Goal: Task Accomplishment & Management: Complete application form

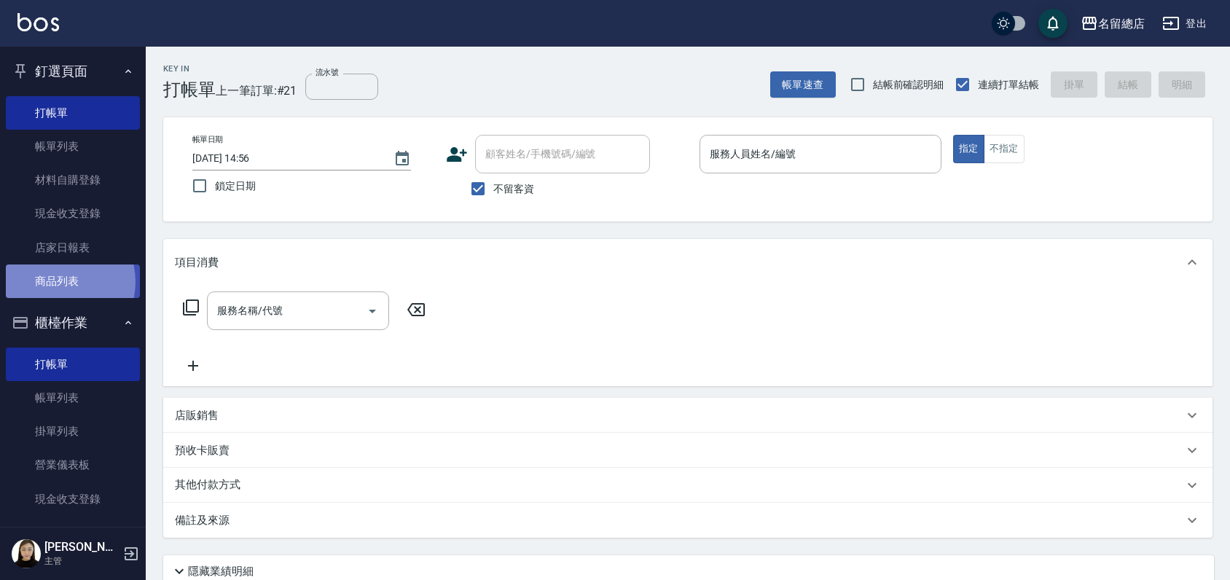
click at [58, 282] on link "商品列表" at bounding box center [73, 281] width 134 height 34
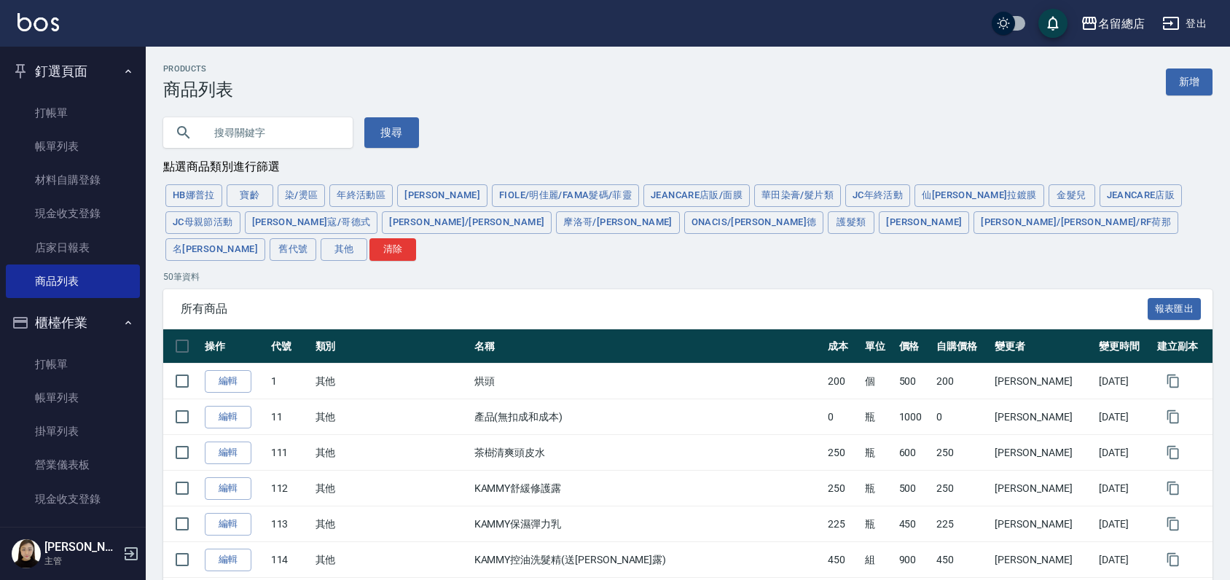
click at [250, 128] on input "text" at bounding box center [272, 132] width 137 height 39
type input "C"
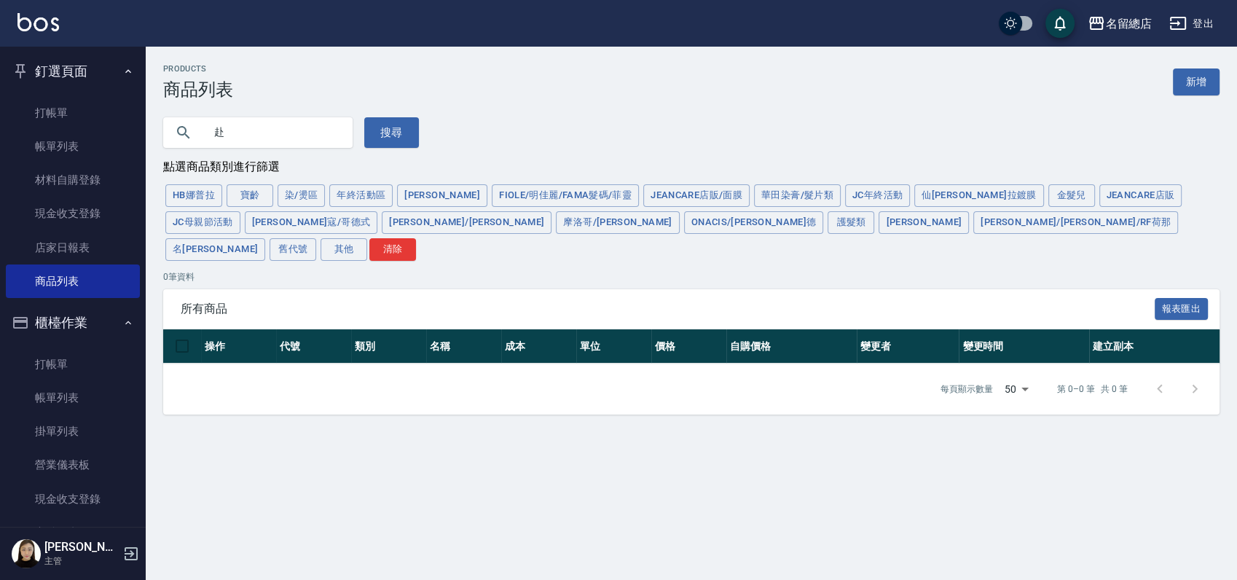
type input "赴"
click at [252, 132] on input "赴" at bounding box center [272, 132] width 137 height 39
type input "護髮"
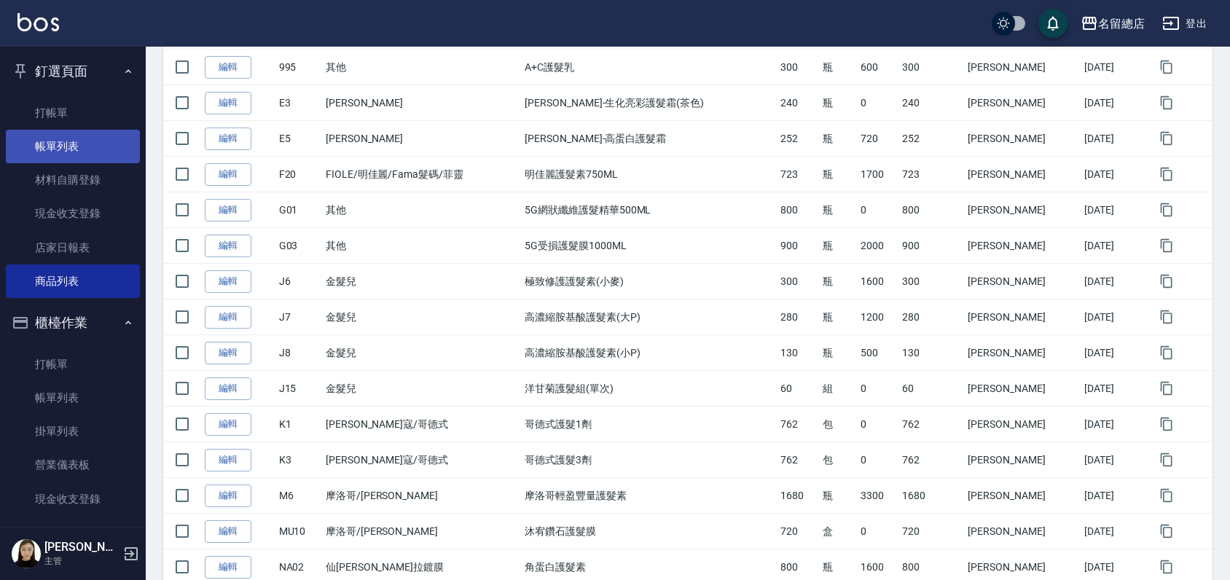
scroll to position [216, 0]
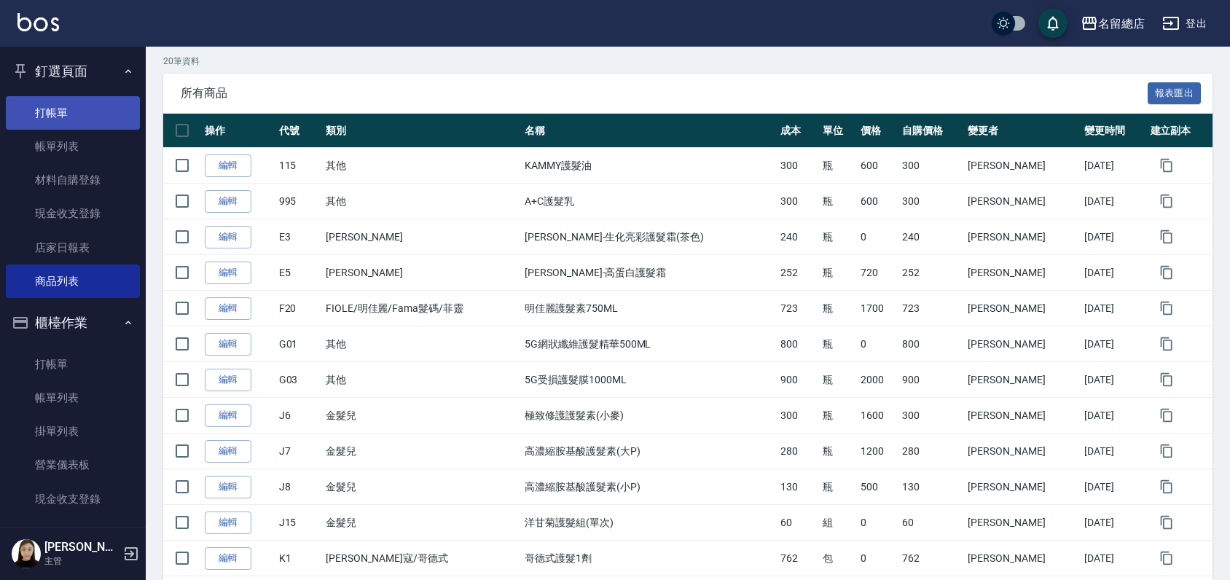
click at [81, 126] on link "打帳單" at bounding box center [73, 113] width 134 height 34
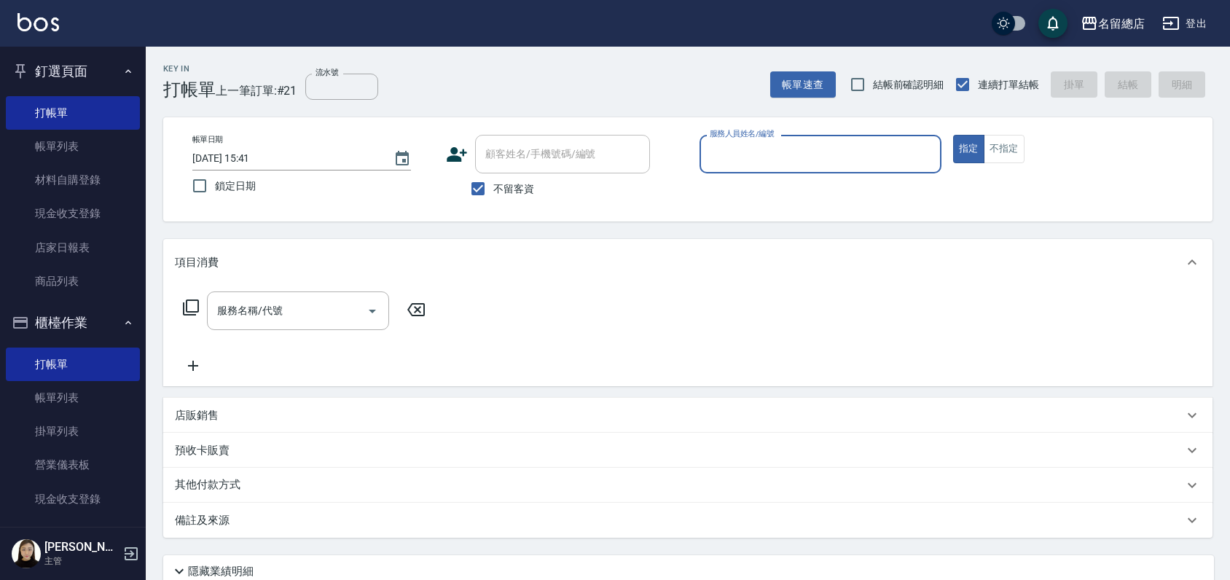
type input "ㄏ"
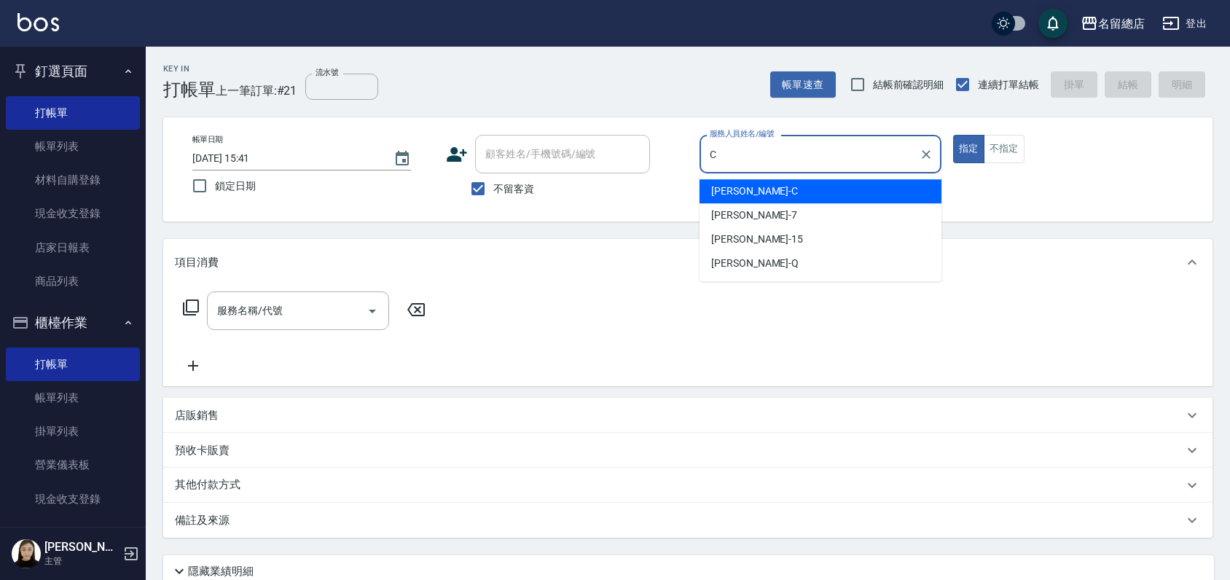
type input "麗花鄭-C"
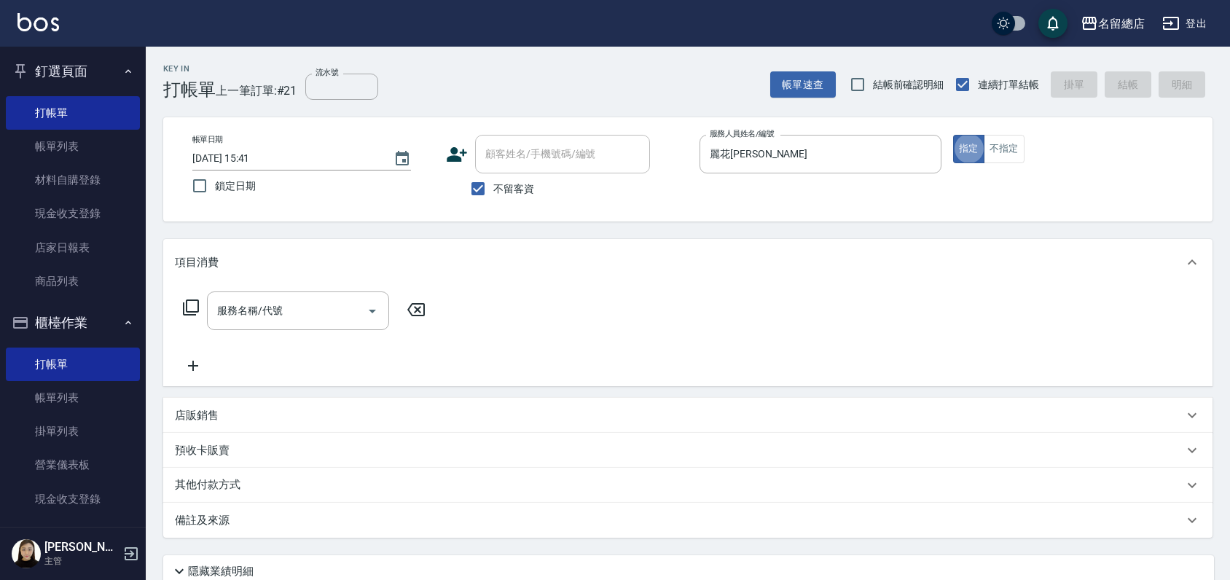
type button "true"
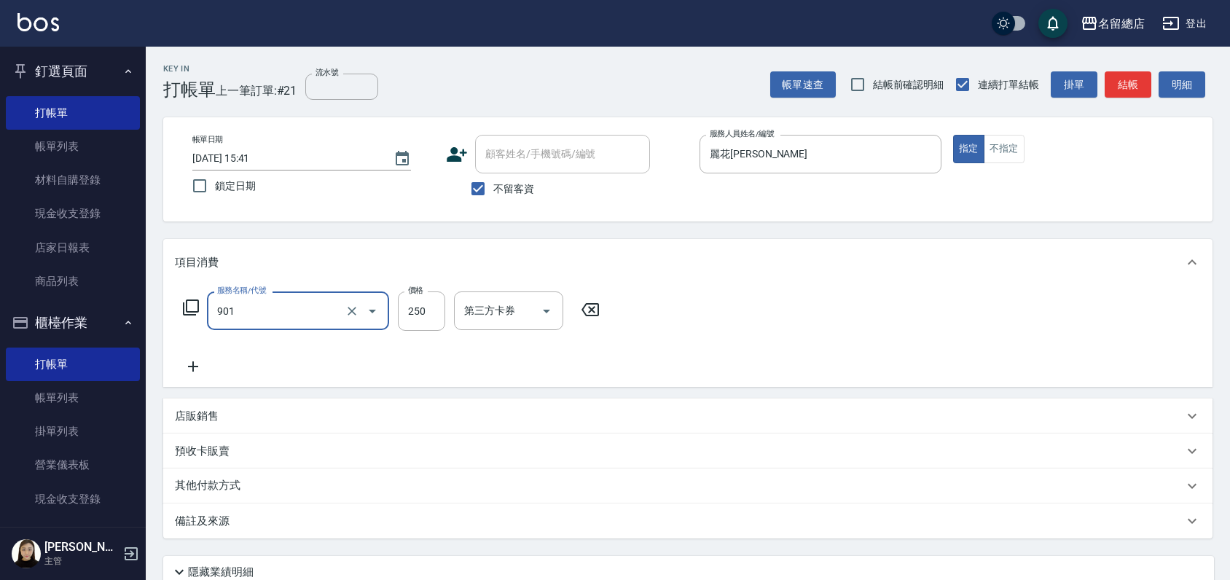
type input "手指甲女(901)"
type input "750"
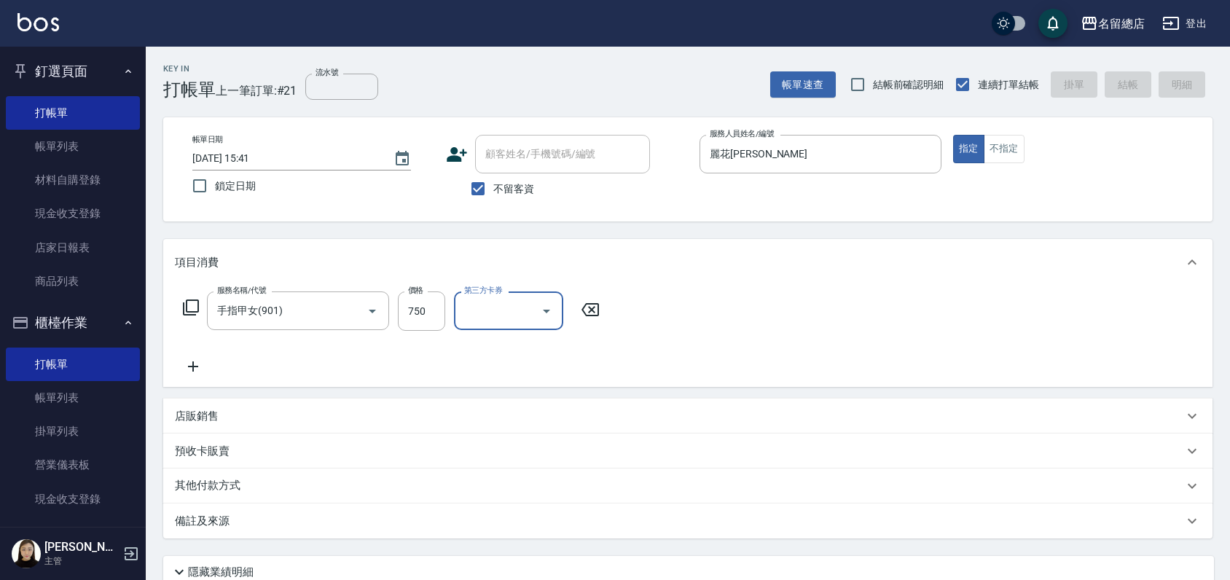
type input "2025/09/22 15:43"
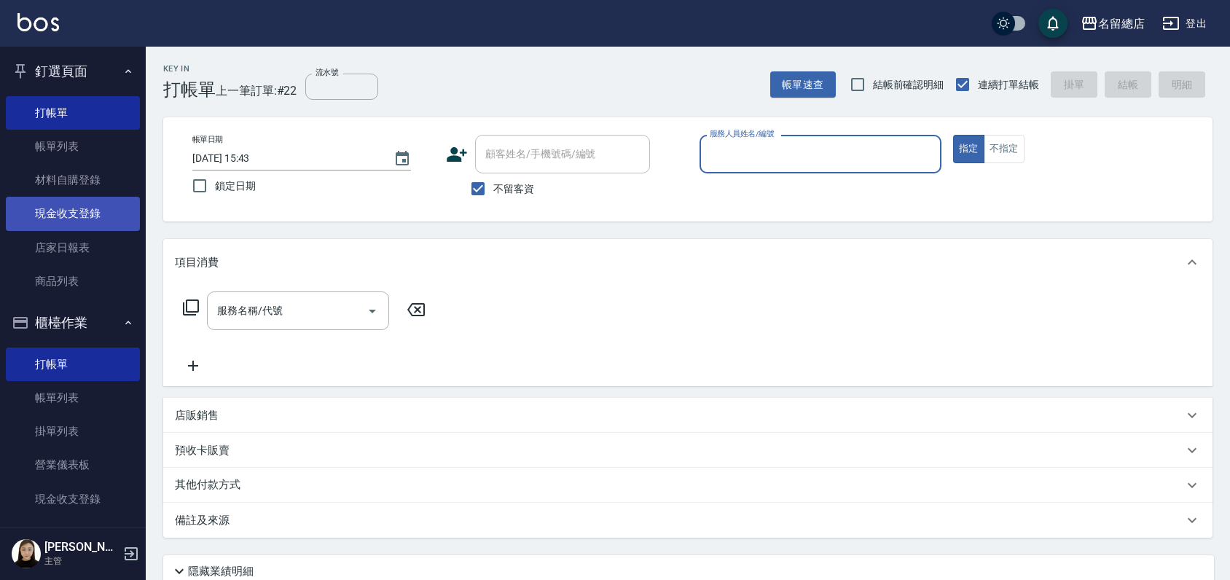
click at [68, 211] on link "現金收支登錄" at bounding box center [73, 214] width 134 height 34
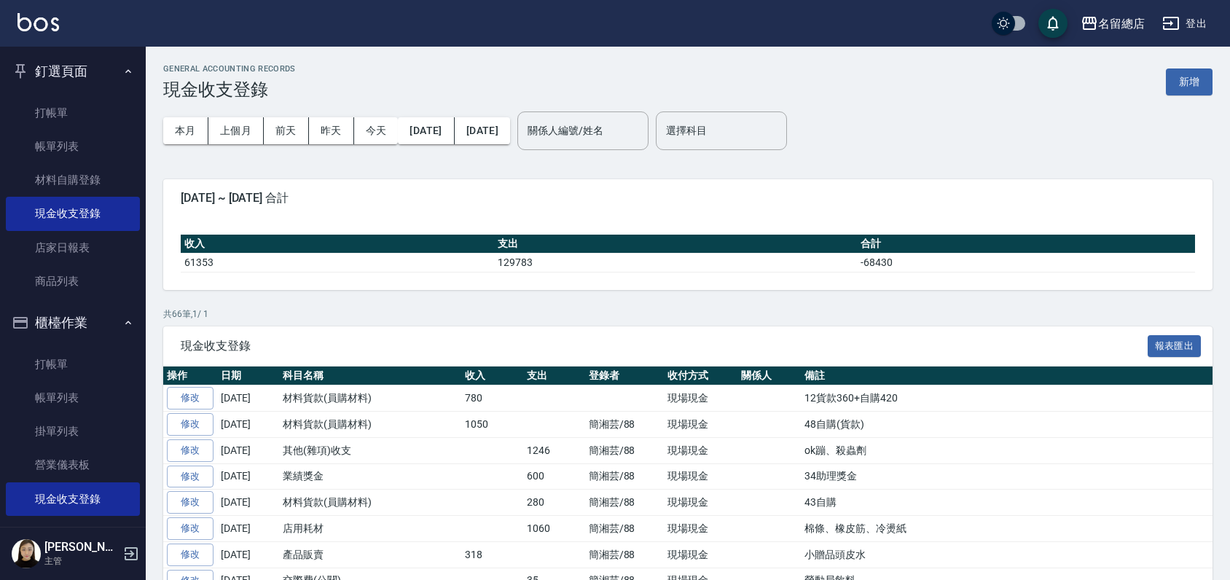
click at [1155, 96] on div "GENERAL ACCOUNTING RECORDS 現金收支登錄 新增" at bounding box center [687, 82] width 1049 height 36
click at [1177, 82] on button "新增" at bounding box center [1188, 81] width 47 height 27
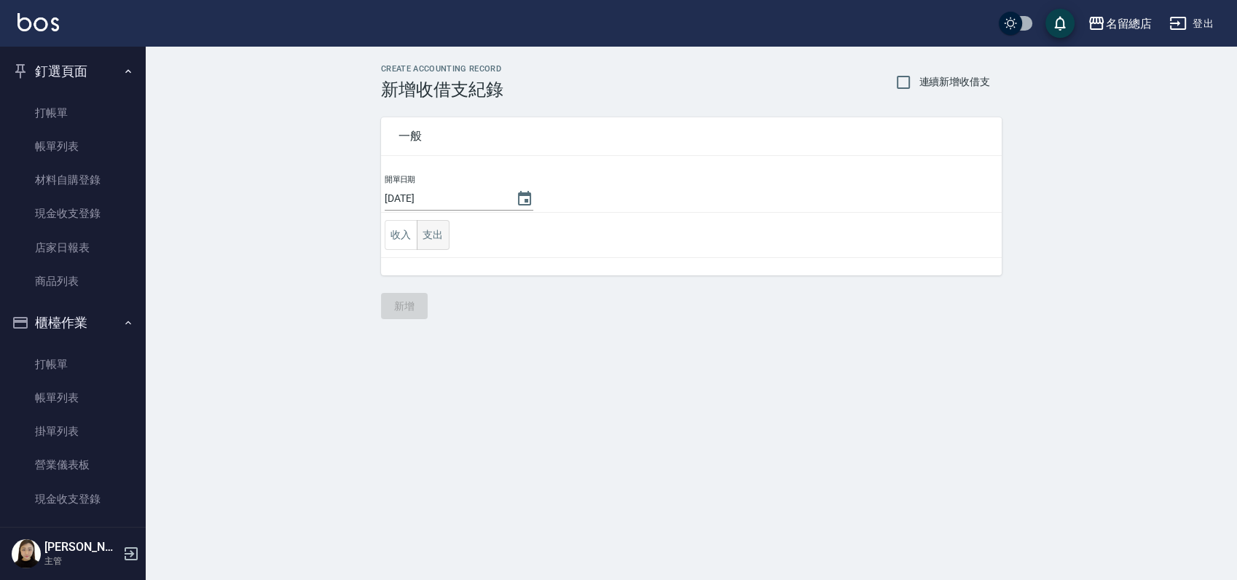
click at [425, 229] on button "支出" at bounding box center [433, 235] width 33 height 30
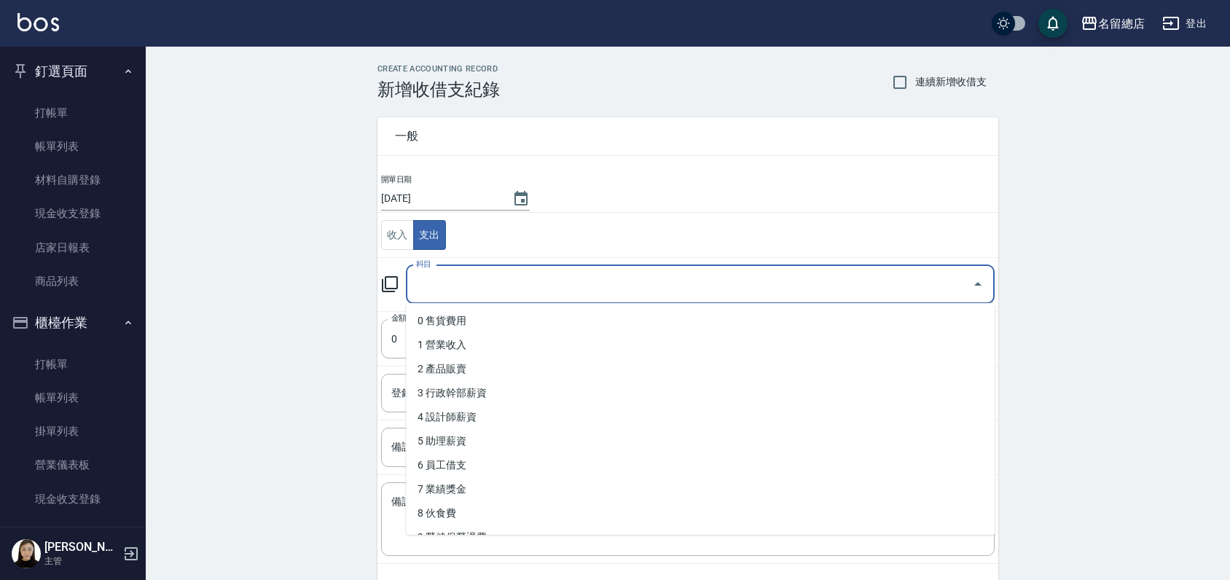
click at [442, 283] on input "科目" at bounding box center [689, 284] width 554 height 25
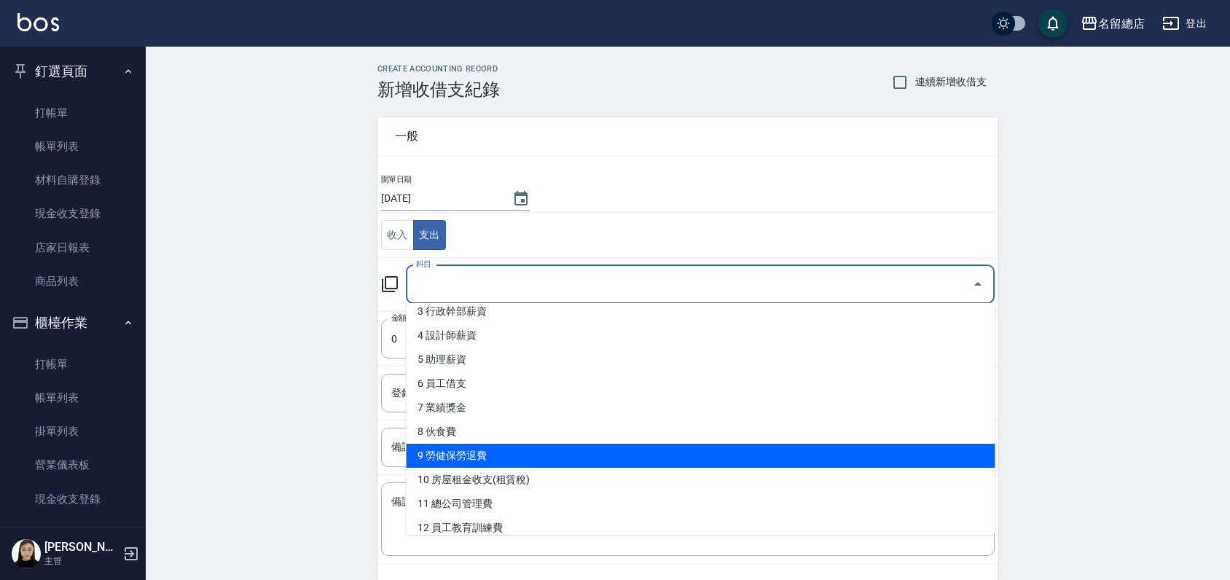
scroll to position [162, 0]
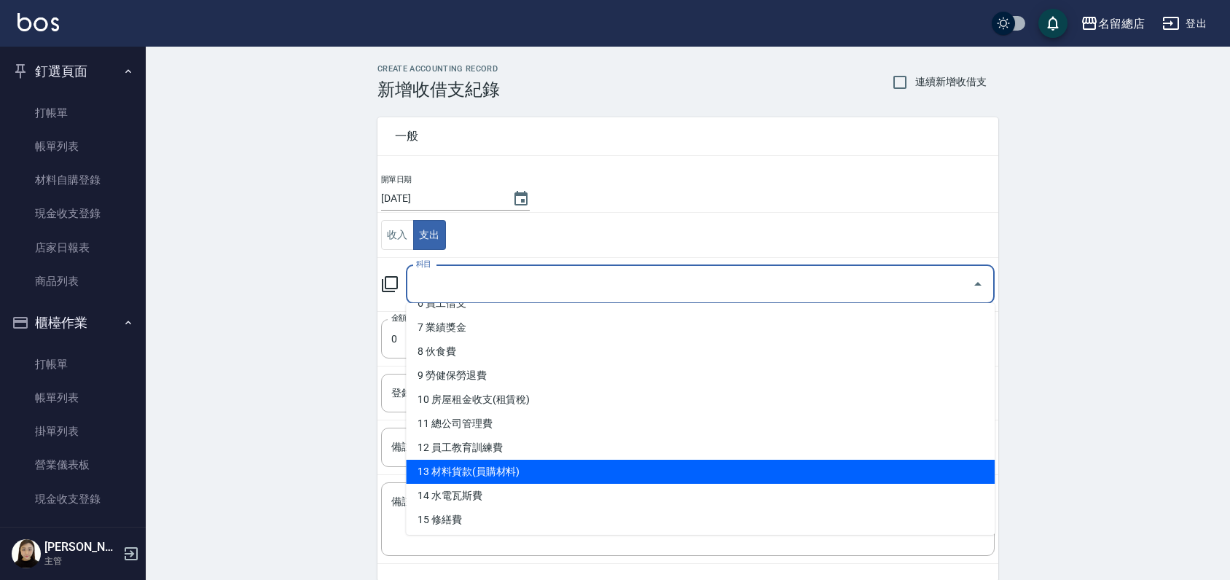
click at [452, 472] on li "13 材料貨款(員購材料)" at bounding box center [700, 472] width 589 height 24
type input "13 材料貨款(員購材料)"
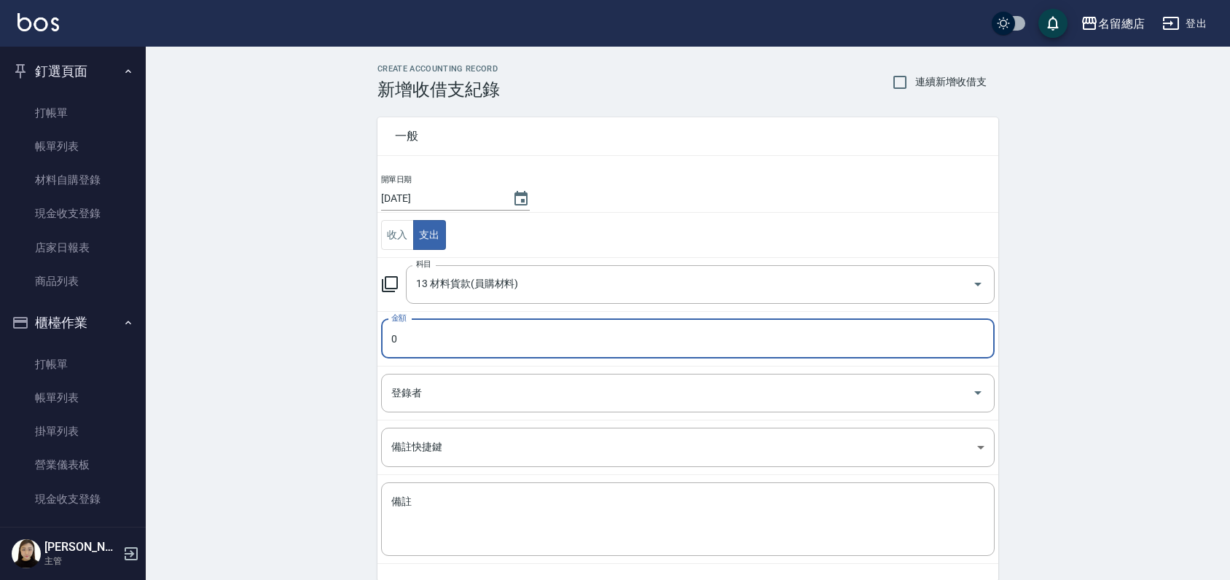
click at [455, 340] on input "0" at bounding box center [687, 338] width 613 height 39
click at [439, 408] on div "登錄者" at bounding box center [687, 393] width 613 height 39
type input "03000"
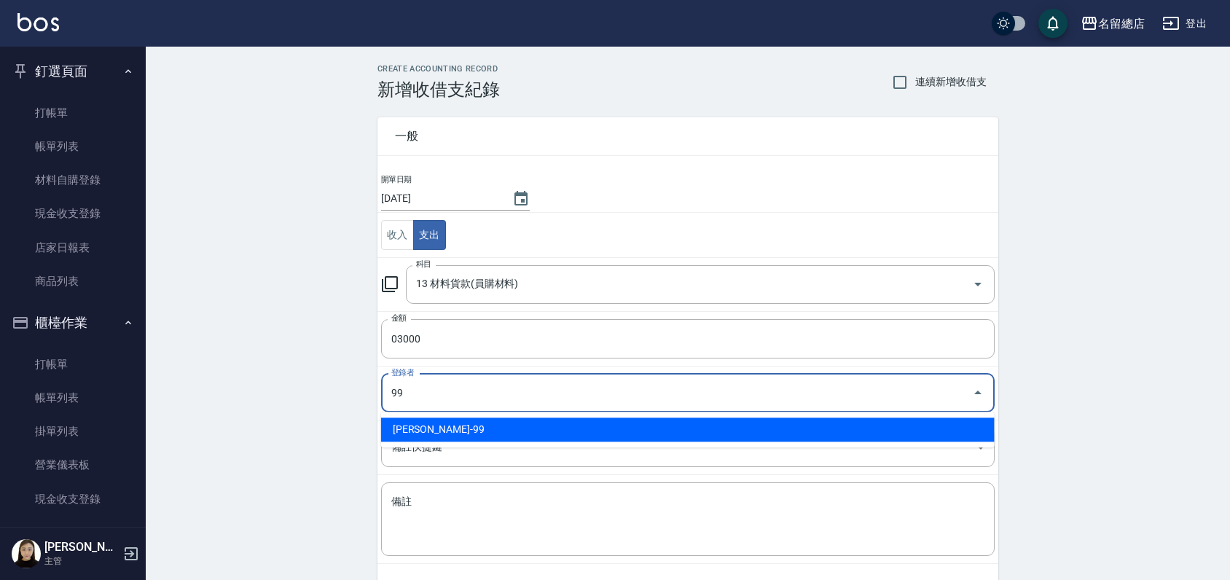
click at [481, 431] on li "洪嘉均-99" at bounding box center [687, 429] width 613 height 24
type input "洪嘉均-99"
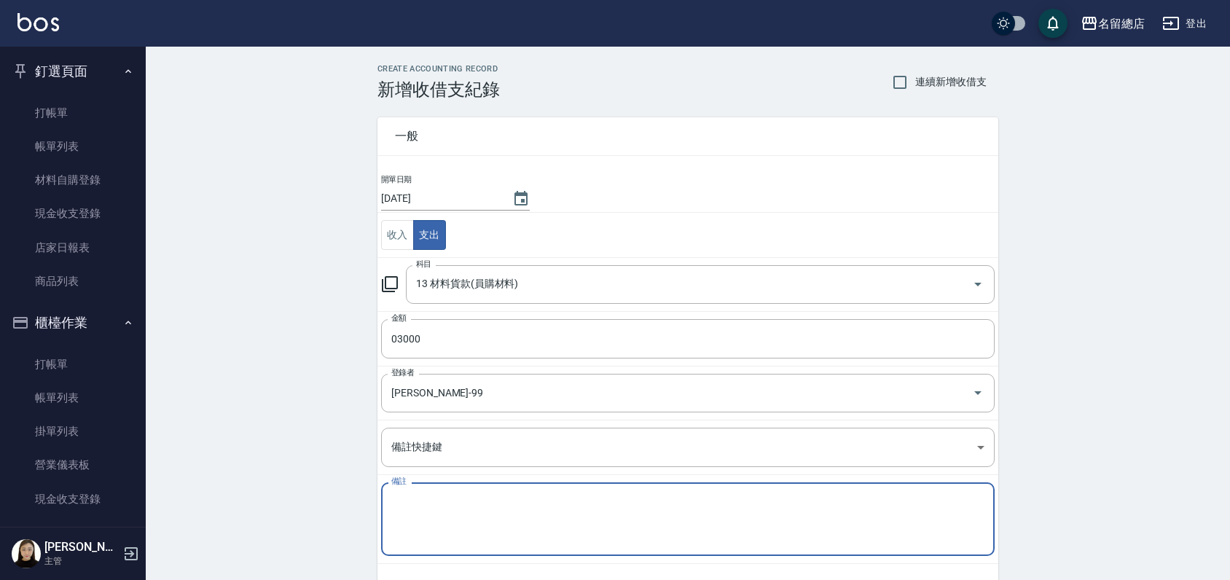
click at [441, 512] on textarea "備註" at bounding box center [687, 520] width 593 height 50
type textarea "T"
type textarea "心"
type textarea "茶樹頭皮水12瓶"
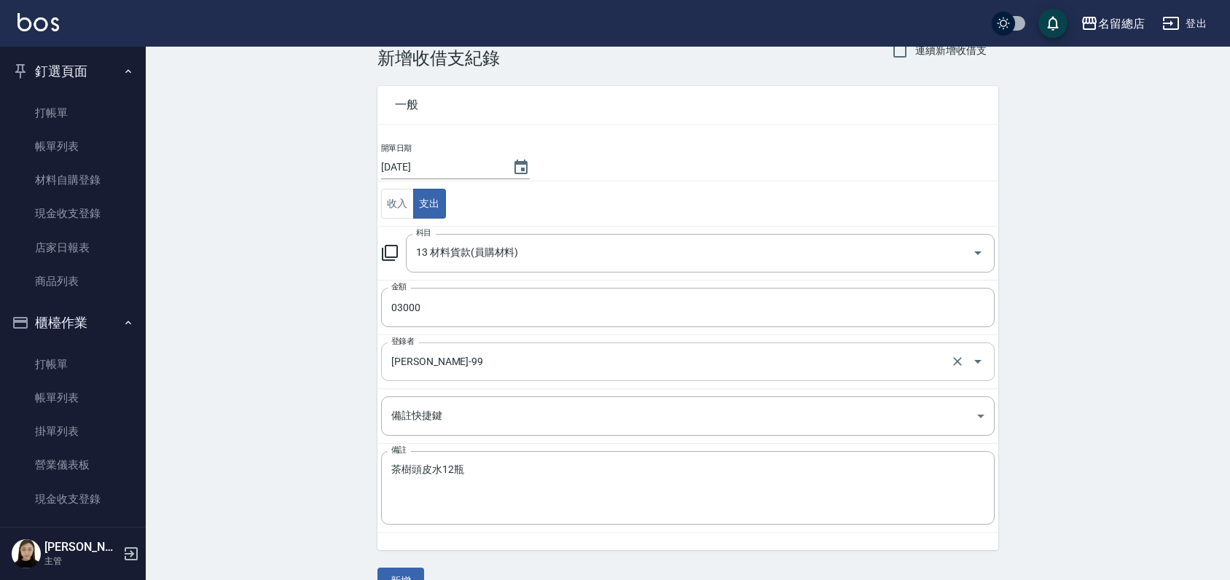
scroll to position [63, 0]
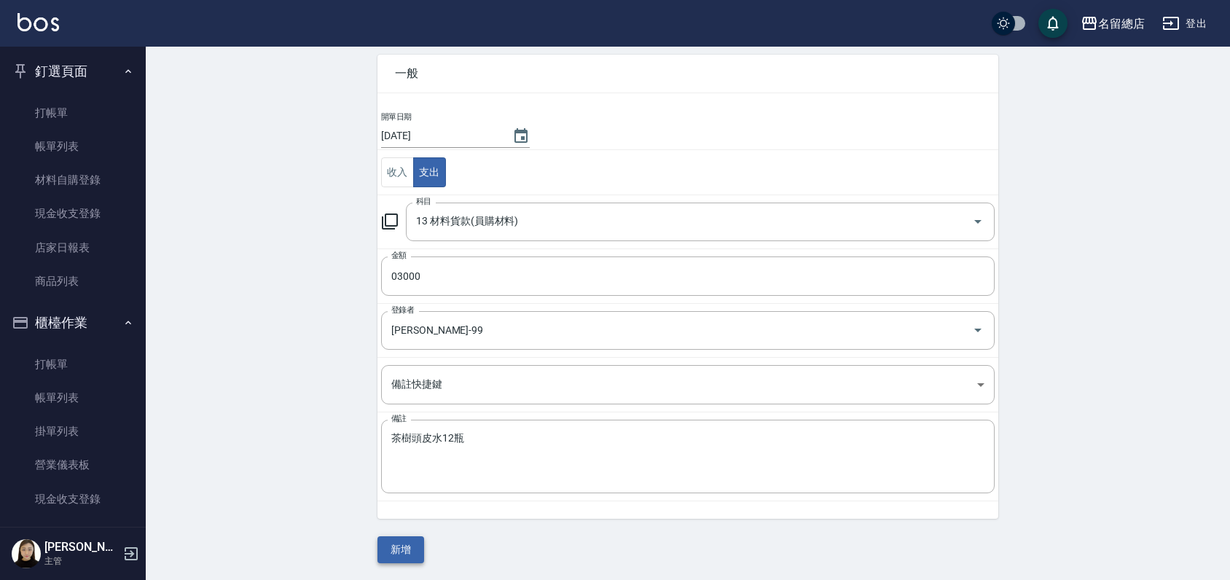
click at [398, 552] on button "新增" at bounding box center [400, 549] width 47 height 27
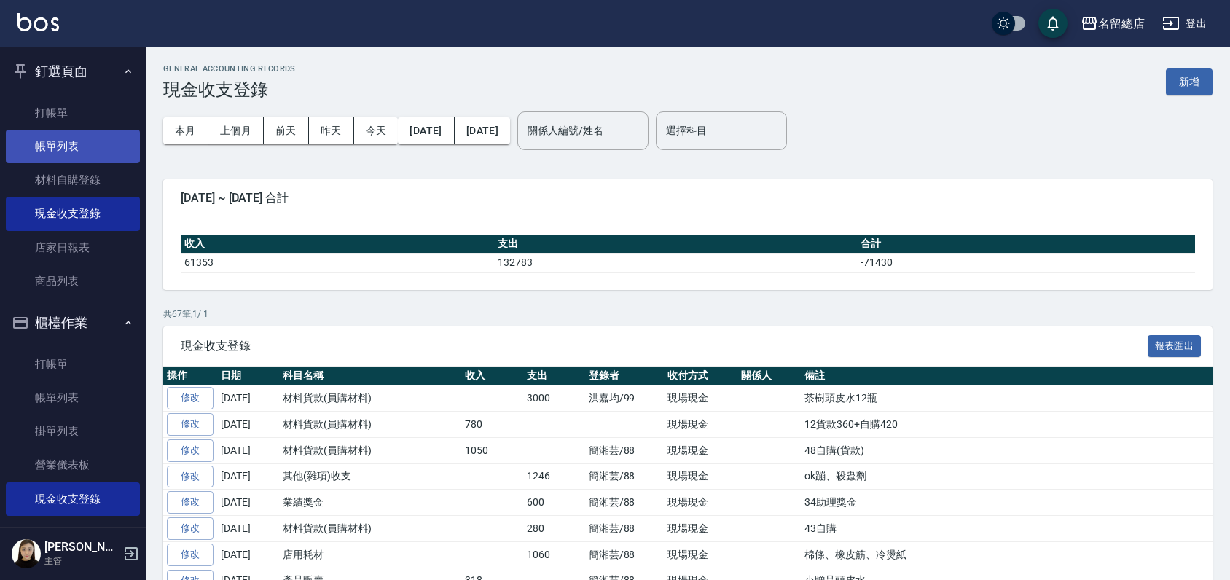
click at [81, 143] on link "帳單列表" at bounding box center [73, 147] width 134 height 34
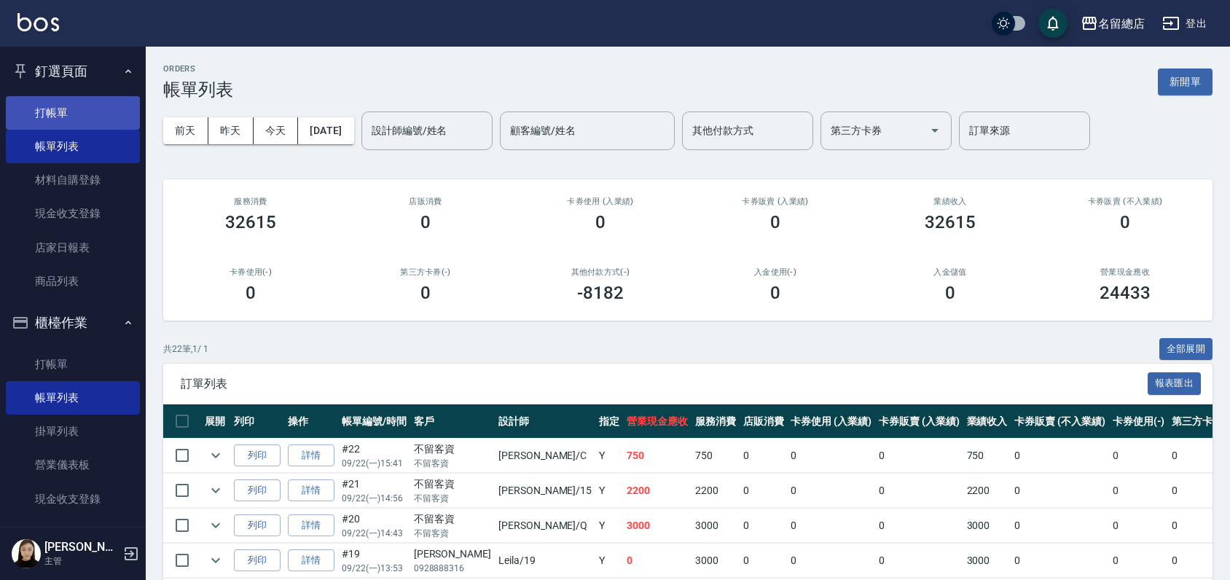
click at [50, 105] on link "打帳單" at bounding box center [73, 113] width 134 height 34
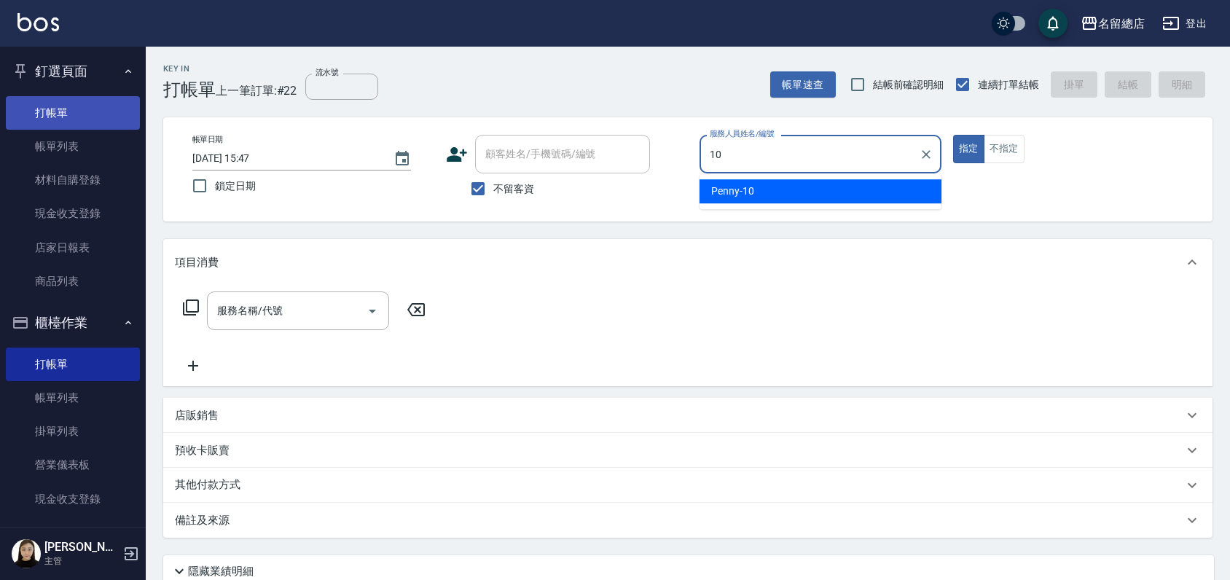
type input "Penny-10"
type button "true"
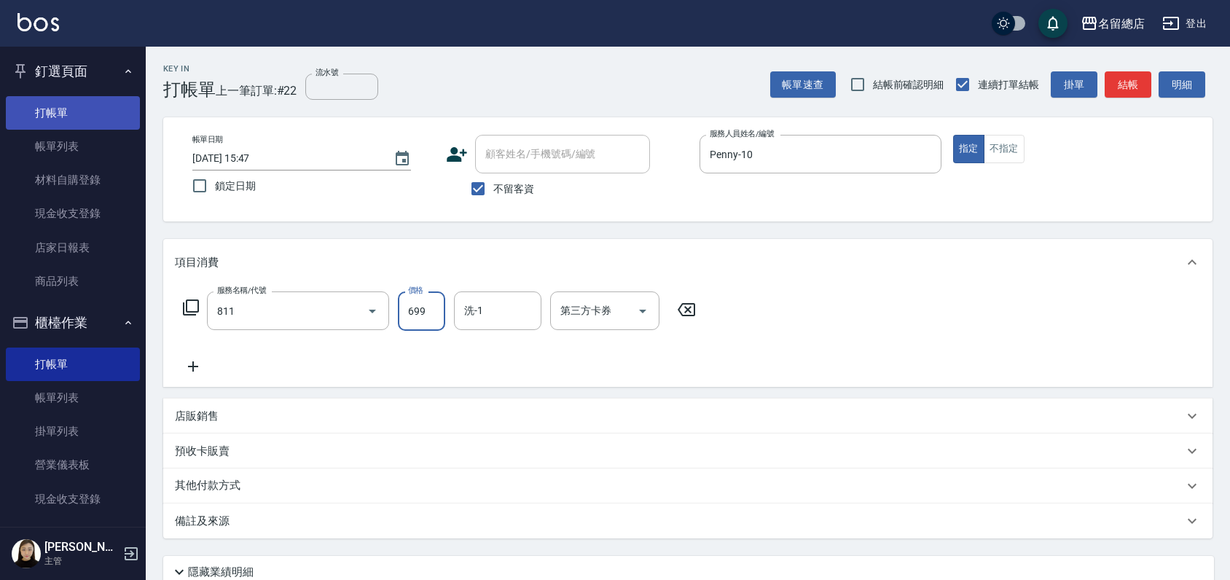
type input "洗+剪(811)"
type input "750"
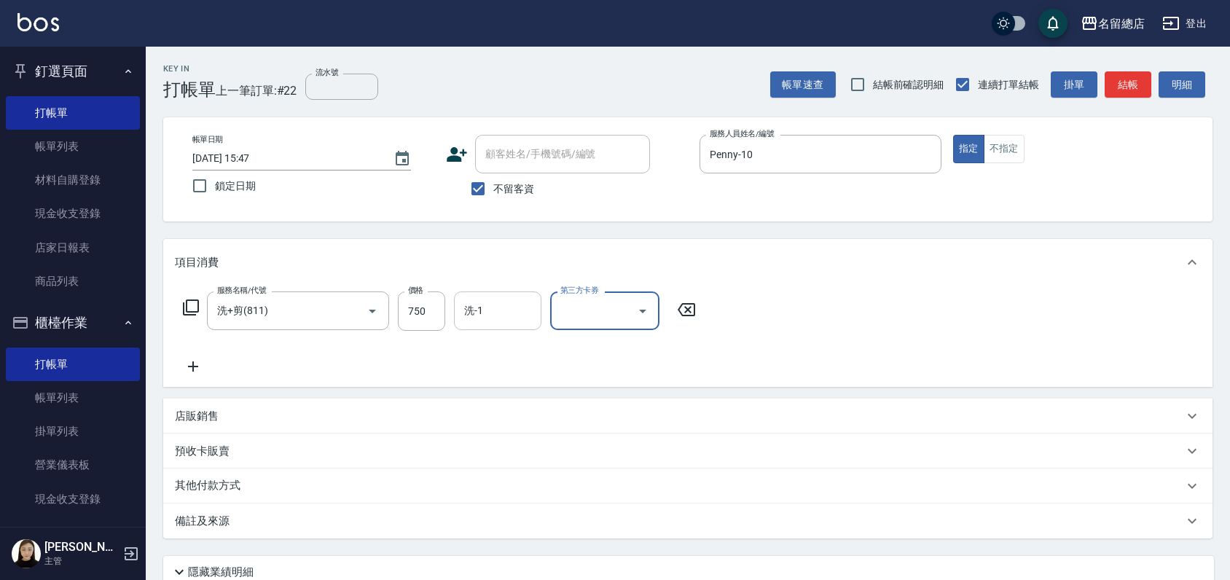
click at [487, 313] on input "洗-1" at bounding box center [497, 310] width 74 height 25
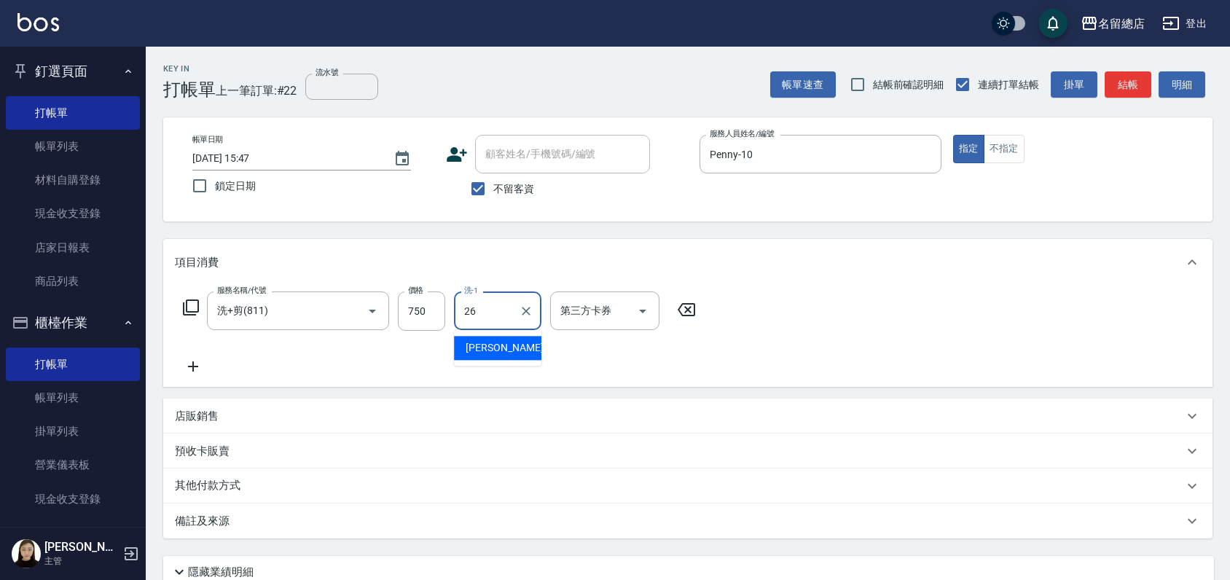
type input "謝雅筑-26"
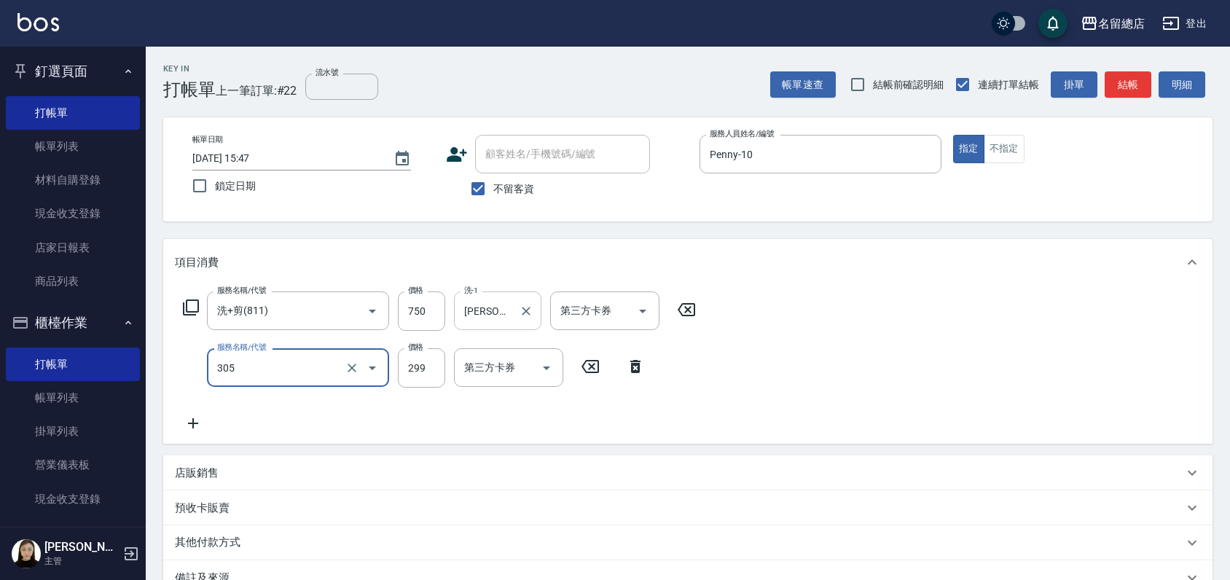
type input "剪髮(305)"
type input "400"
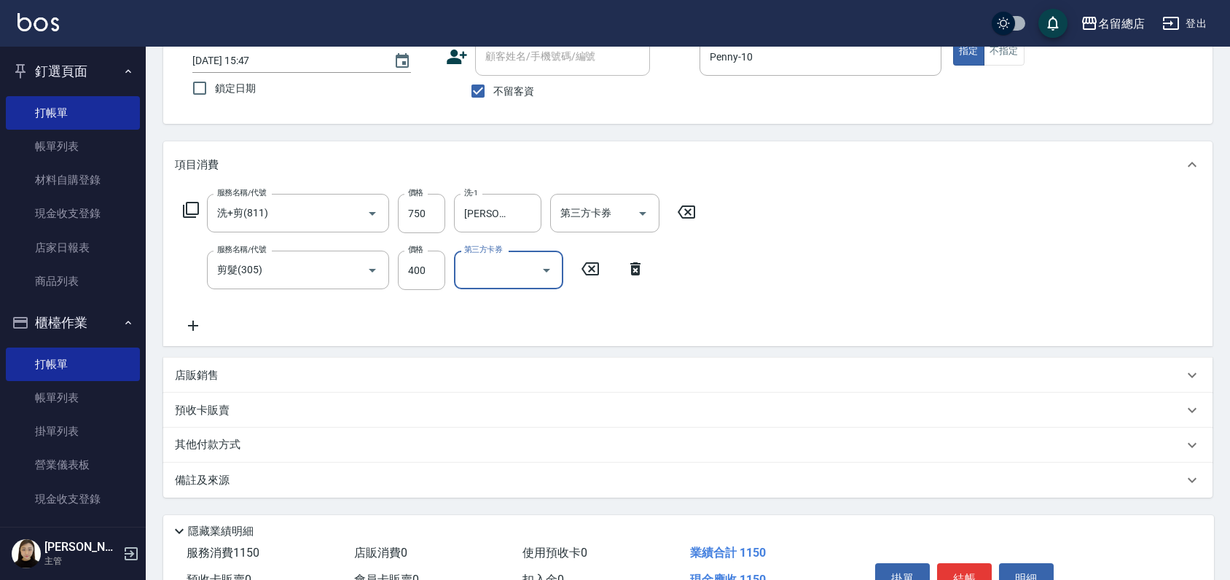
scroll to position [178, 0]
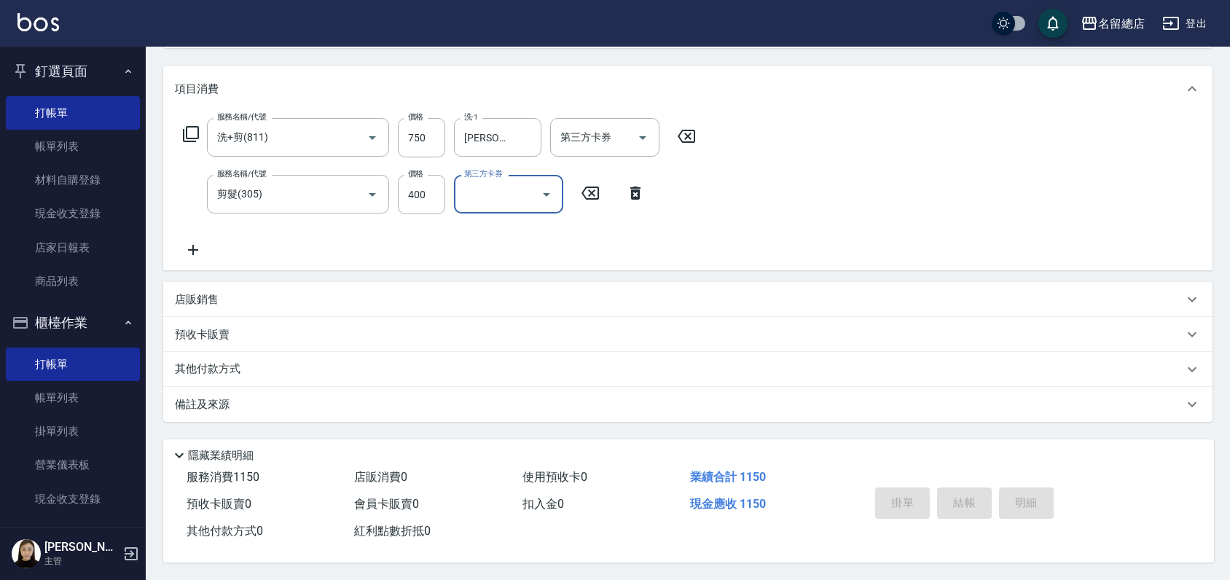
type input "2025/09/22 15:48"
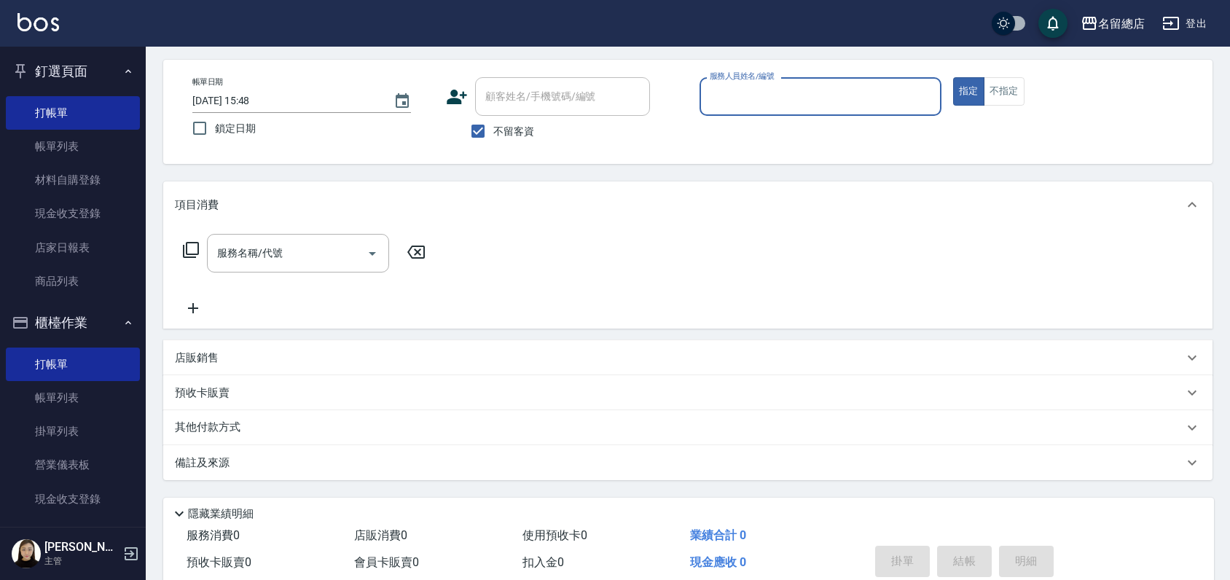
scroll to position [0, 0]
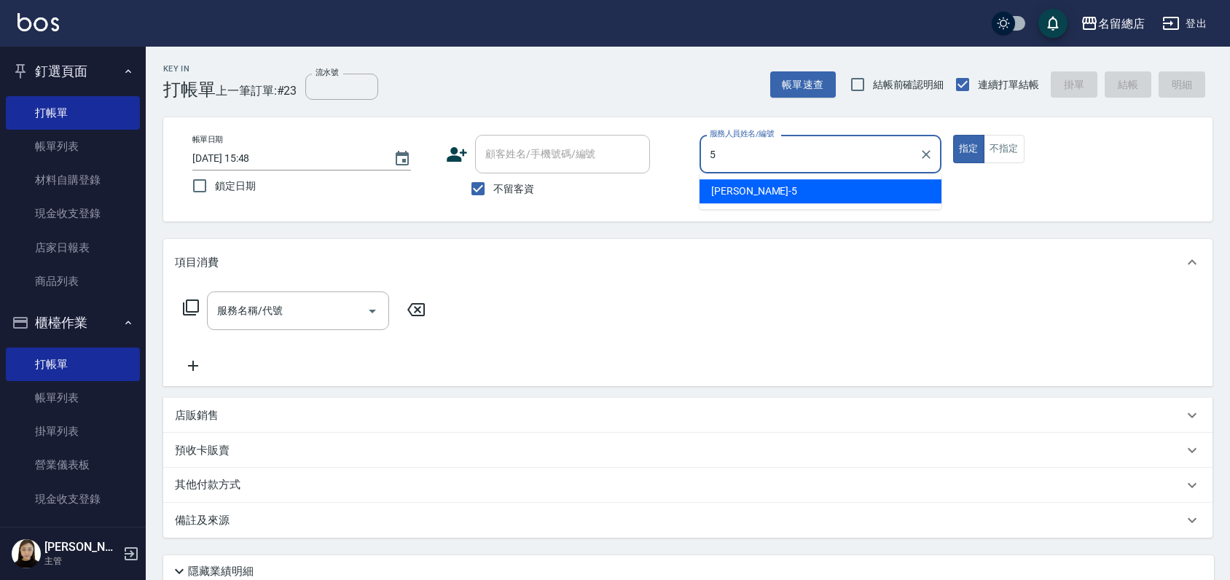
type input "Kelly-5"
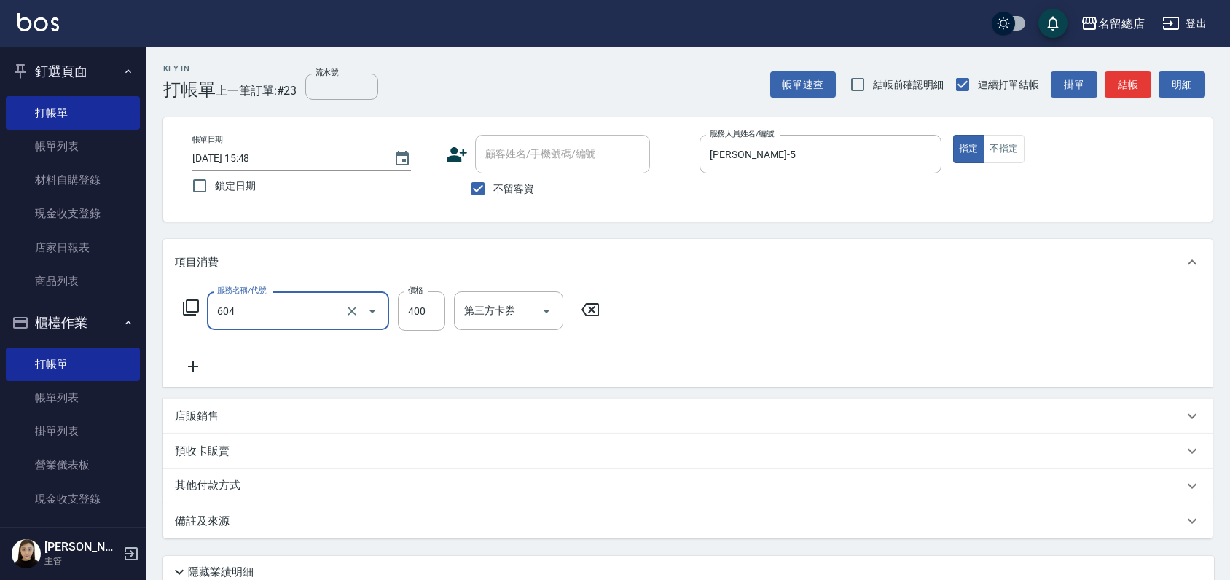
type input "健康洗髮(604)"
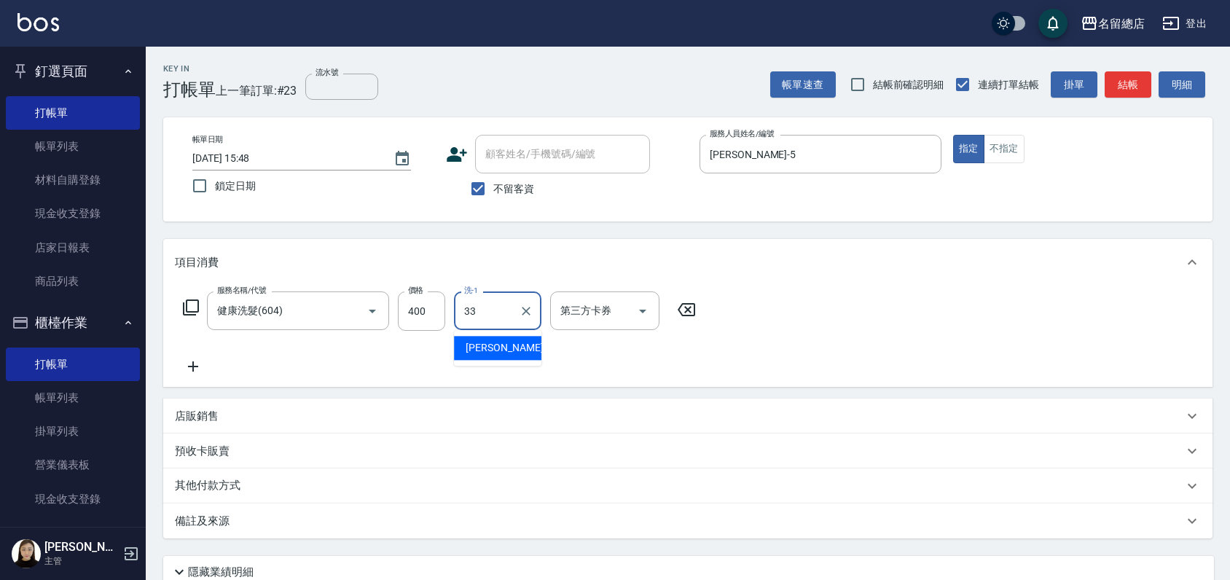
type input "蔡㚥晴-33"
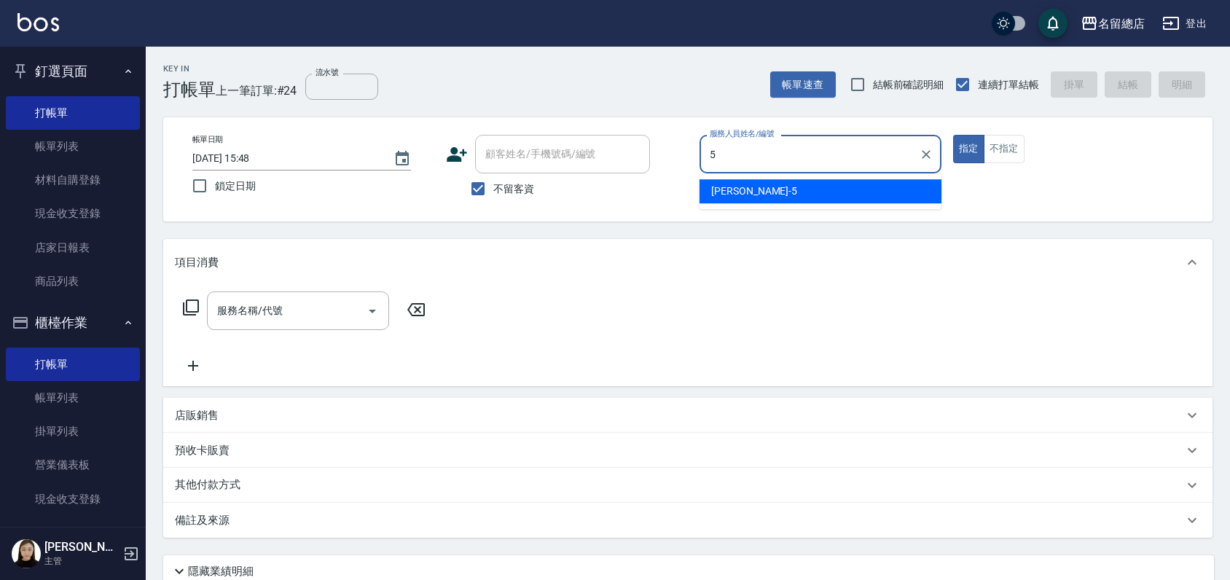
type input "Kelly-5"
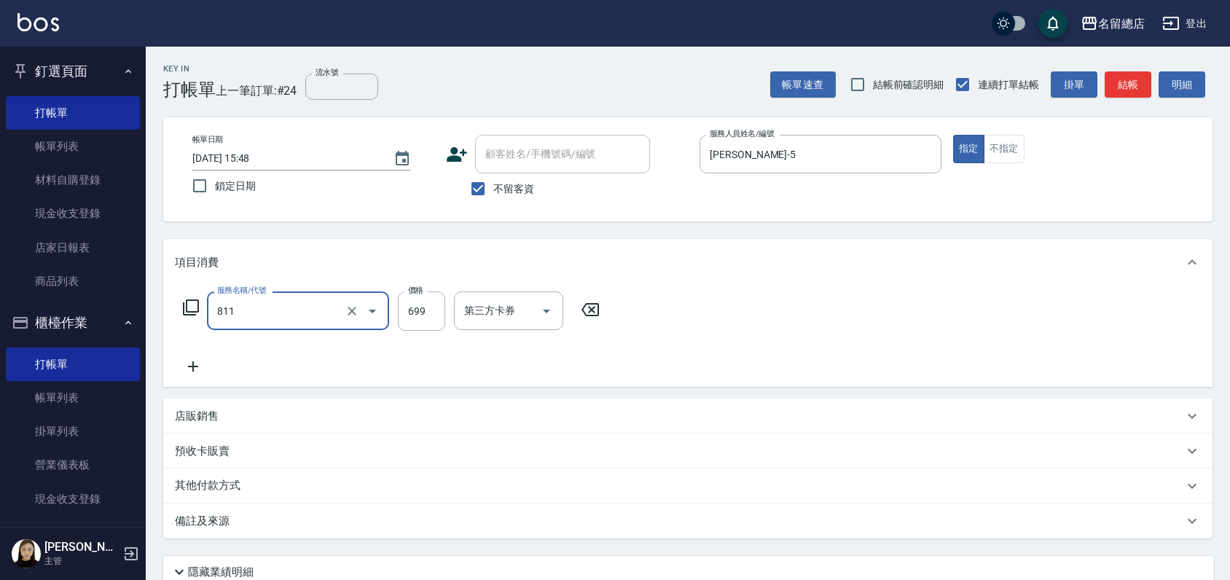
type input "洗+剪(811)"
type input "800"
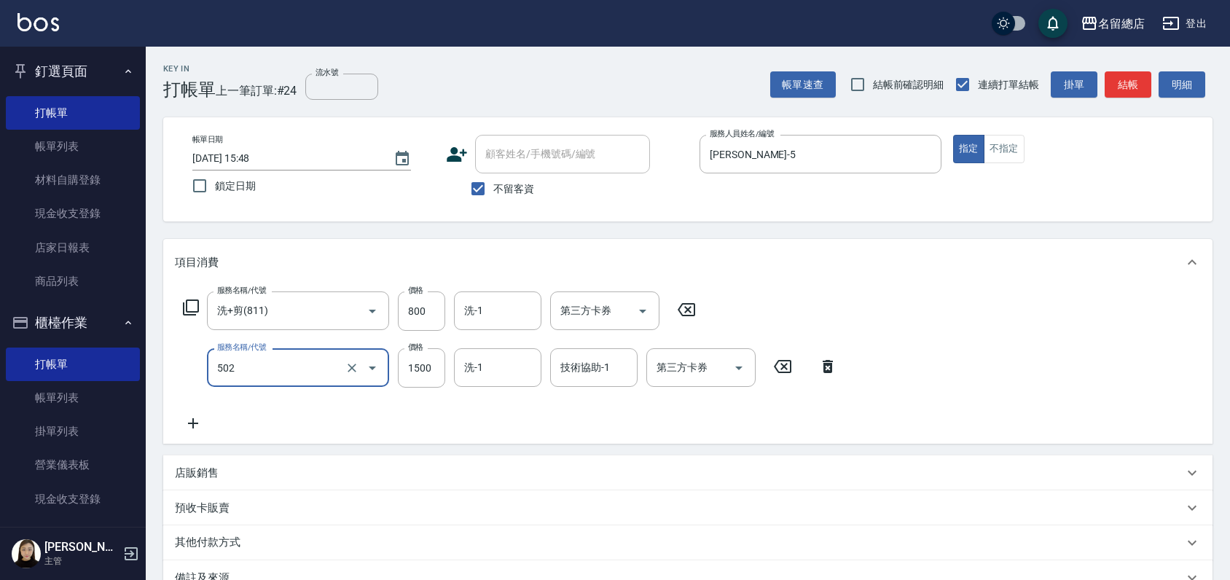
type input "染髮1500以上(502)"
type input "3000"
click at [464, 406] on div "服務名稱/代號 洗+剪(811) 服務名稱/代號 價格 800 價格 洗-1 洗-1 第三方卡券 第三方卡券 服務名稱/代號 染髮1500以上(502) 服務…" at bounding box center [510, 361] width 671 height 141
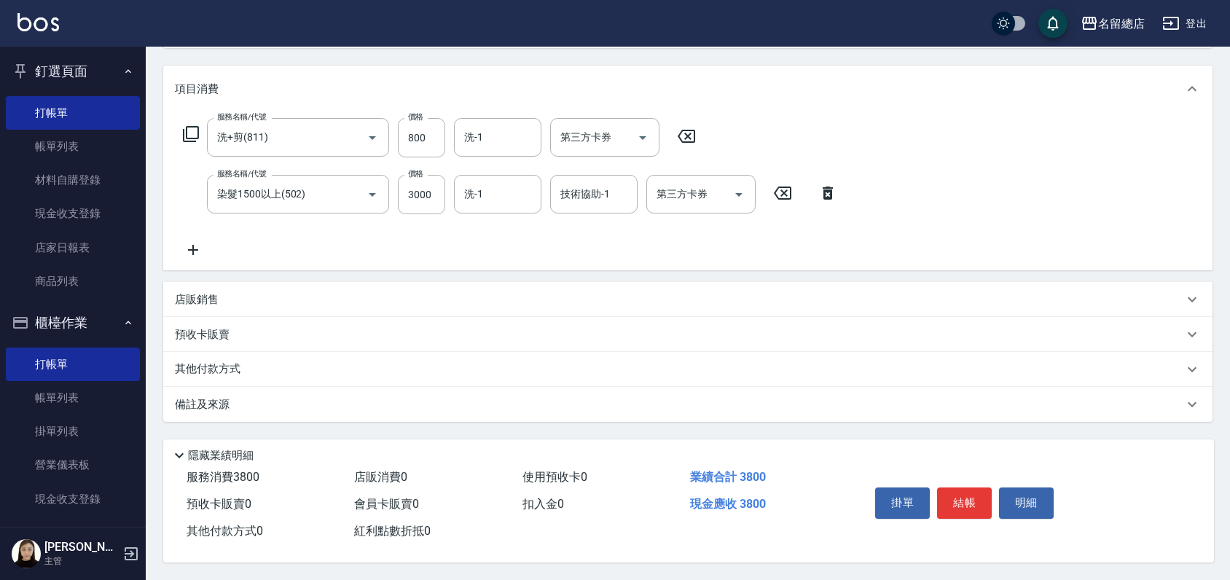
scroll to position [178, 0]
type input "2025/09/22 15:49"
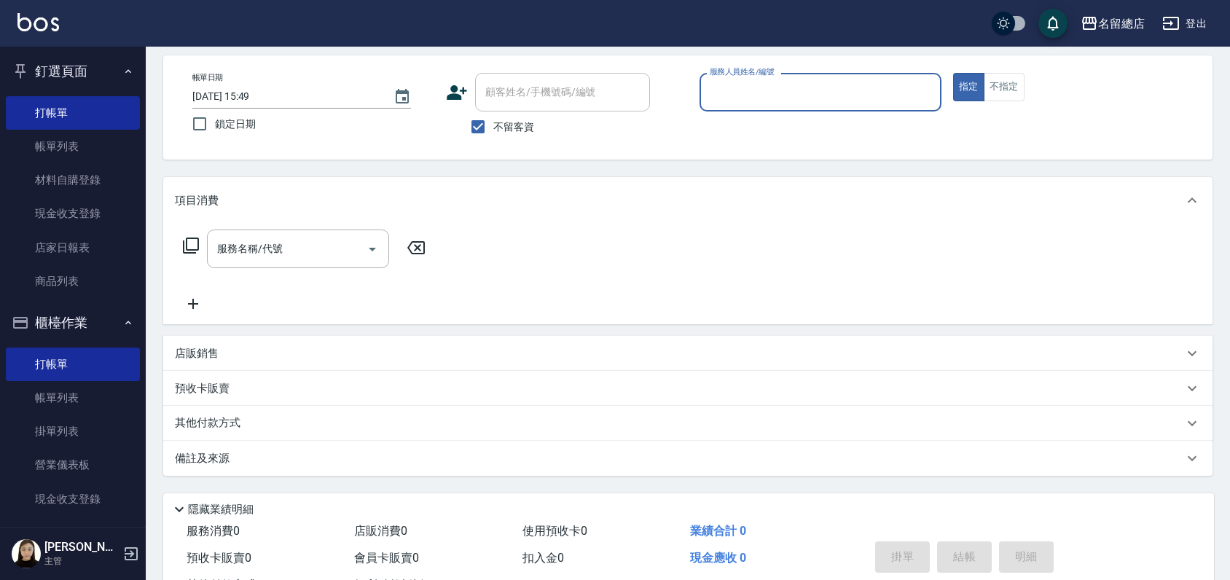
scroll to position [0, 0]
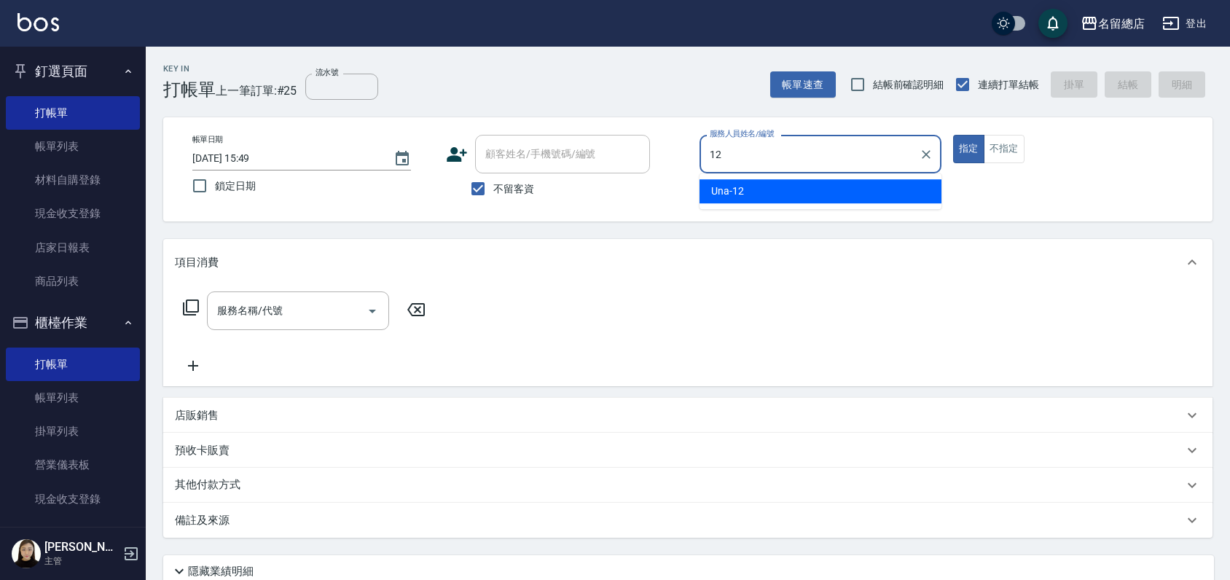
type input "Una-12"
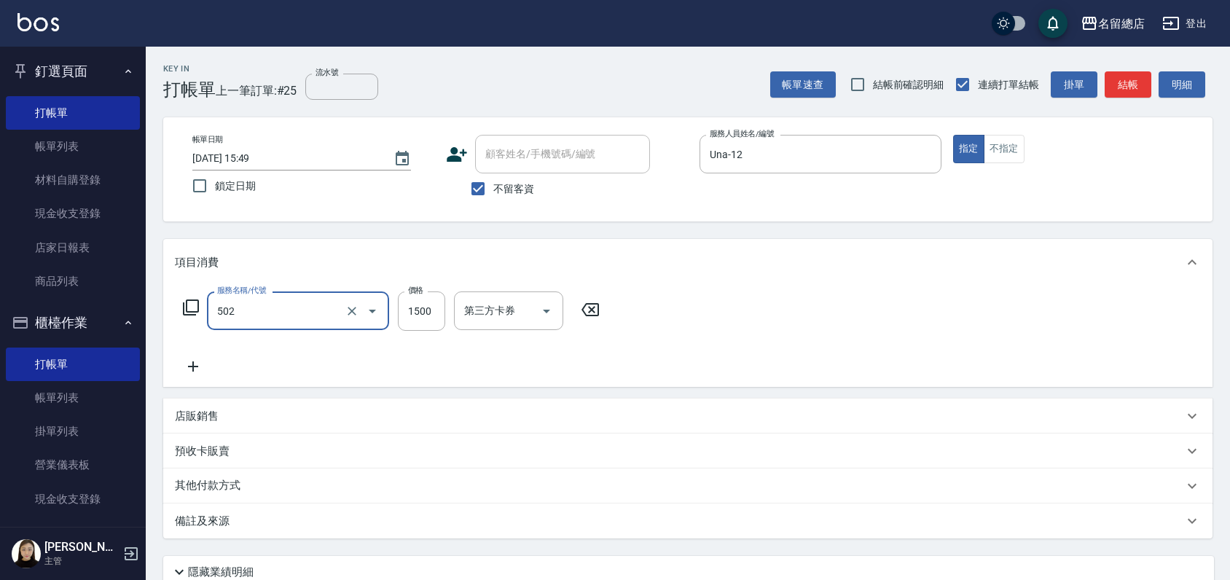
type input "染髮1500以上(502)"
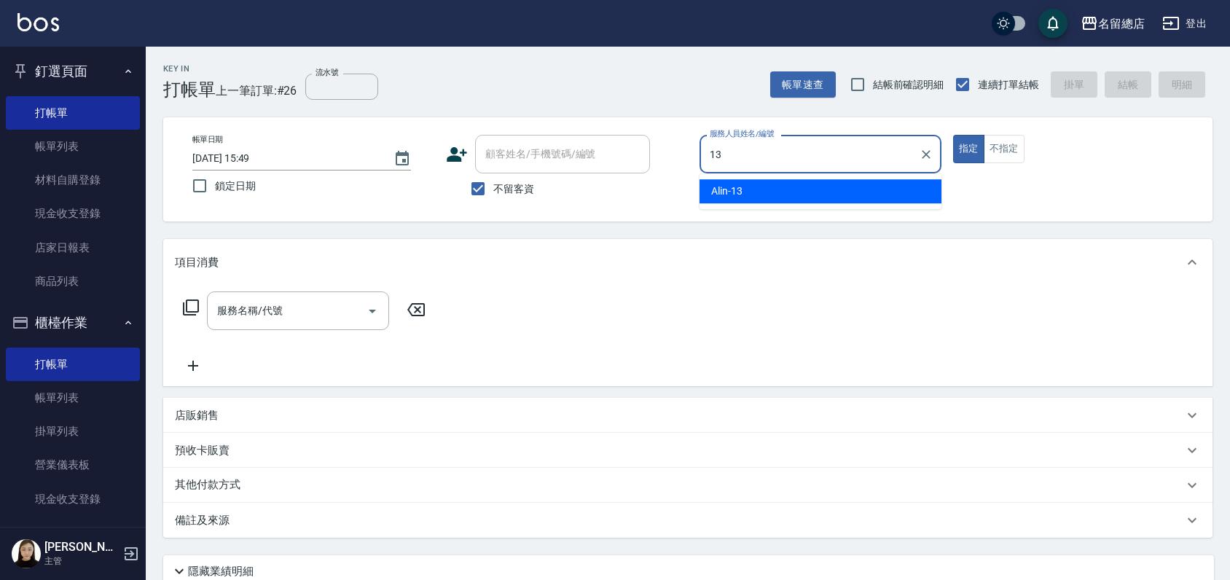
type input "Alin-13"
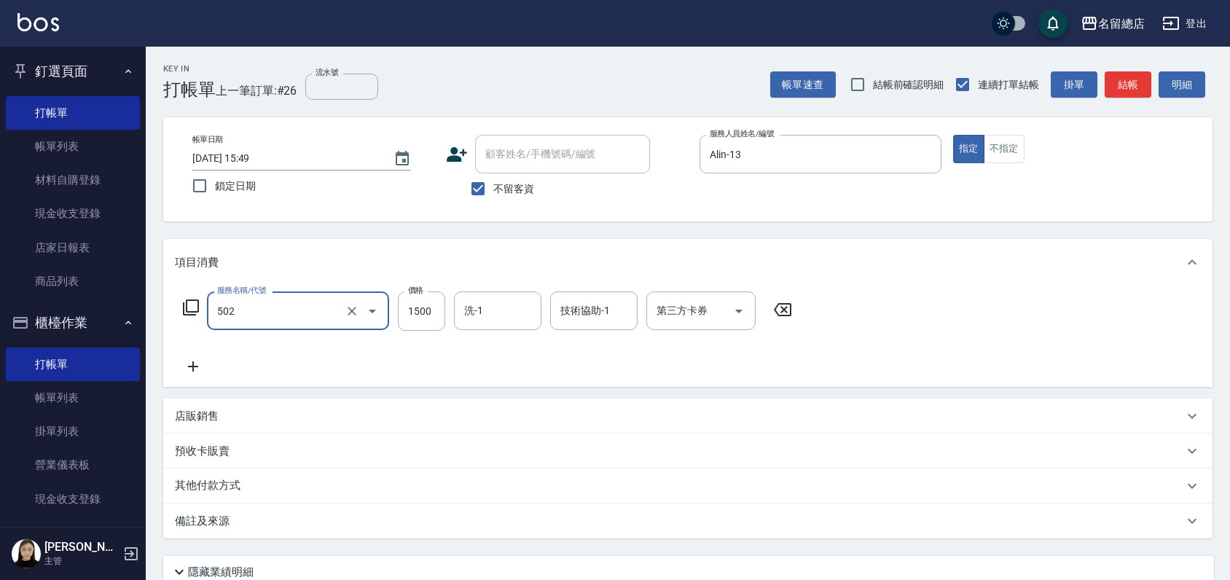
type input "染髮1500以上(502)"
type input "2500"
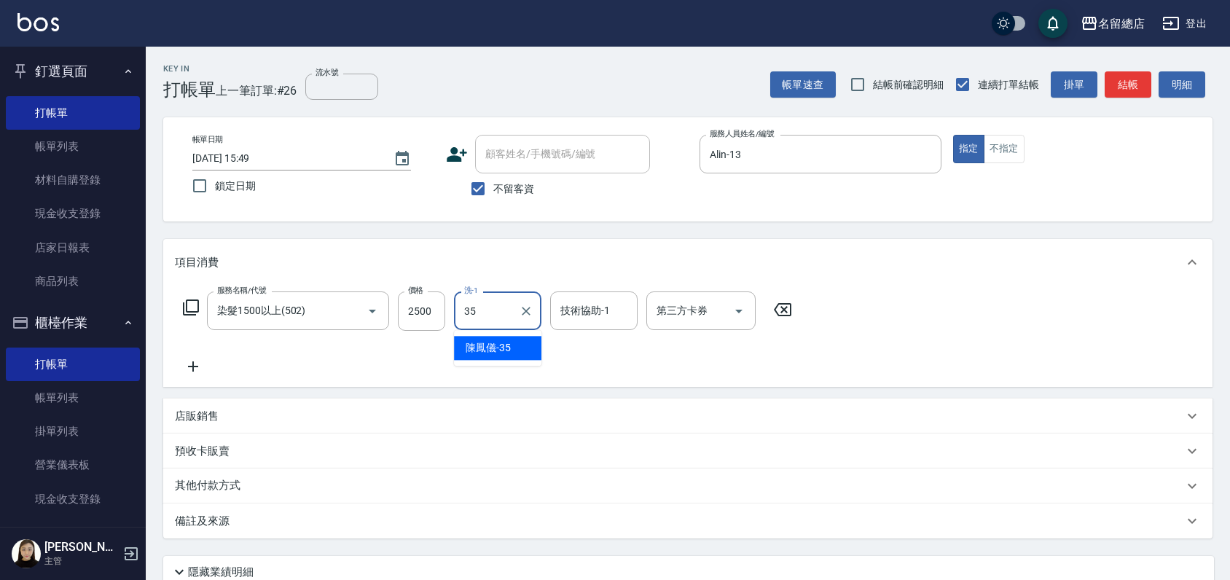
type input "陳鳳儀-35"
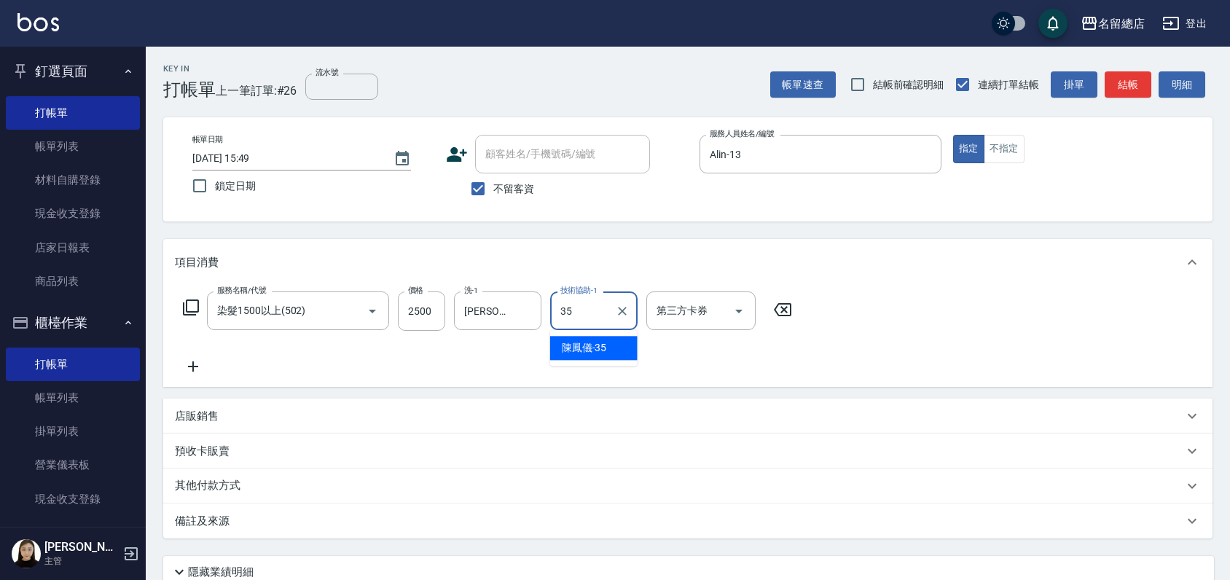
type input "陳鳳儀-35"
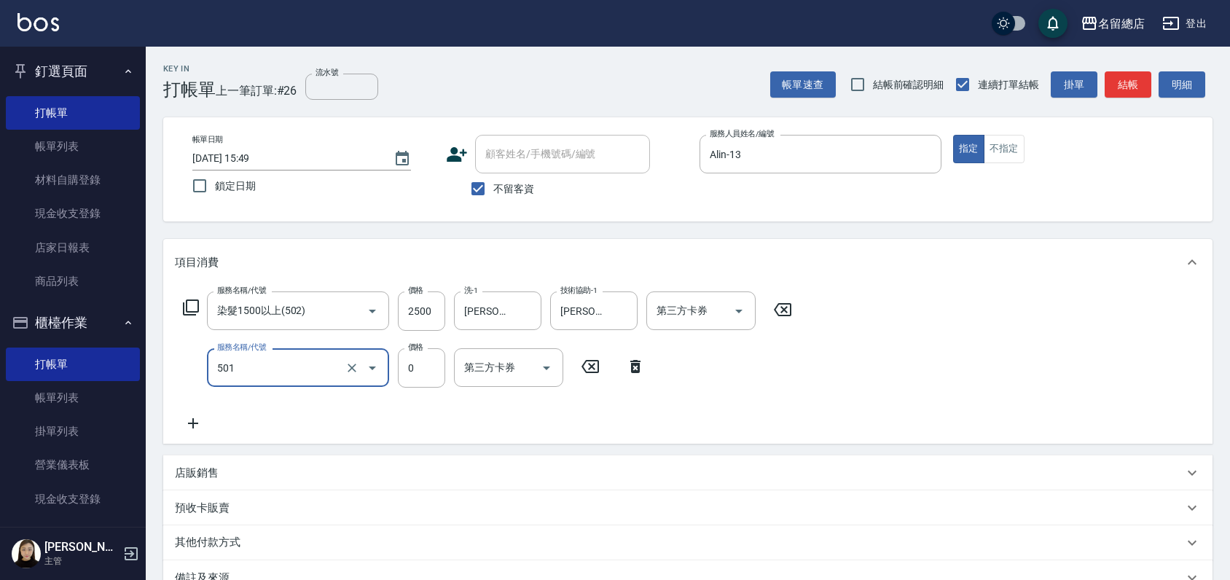
type input "2段蓋卡1300以上(501)"
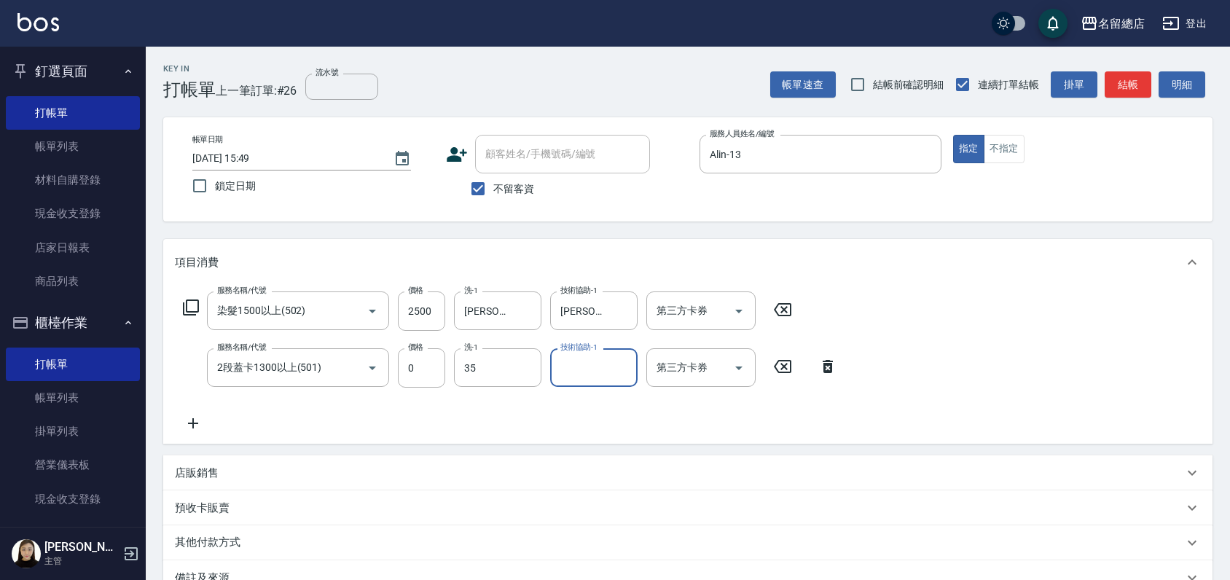
type input "陳鳳儀-35"
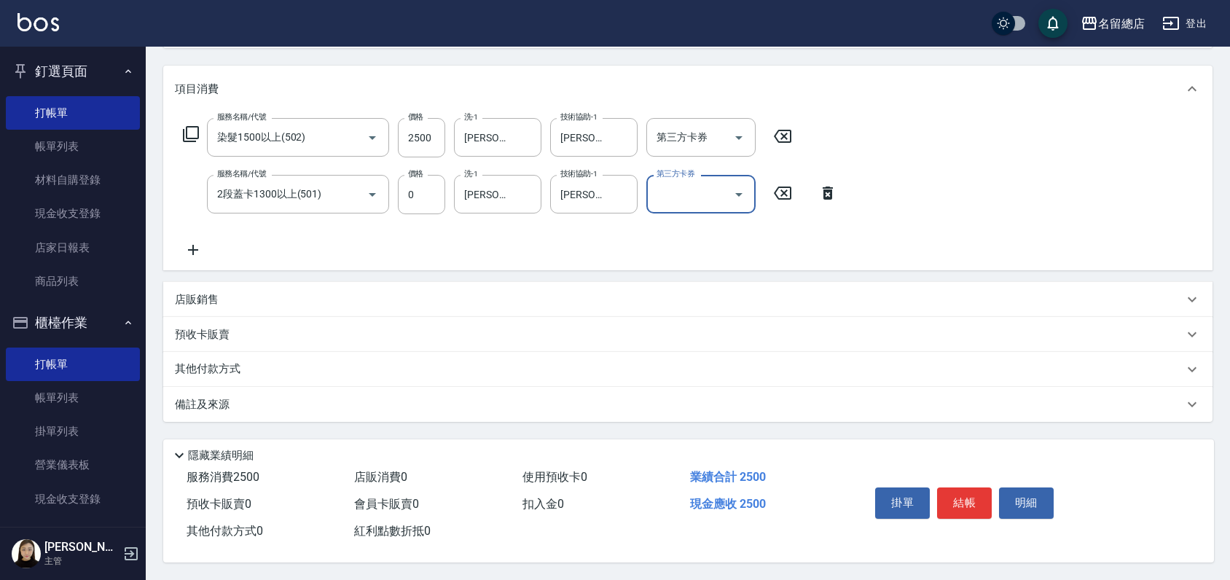
scroll to position [178, 0]
click at [198, 361] on p "其他付款方式" at bounding box center [211, 369] width 73 height 16
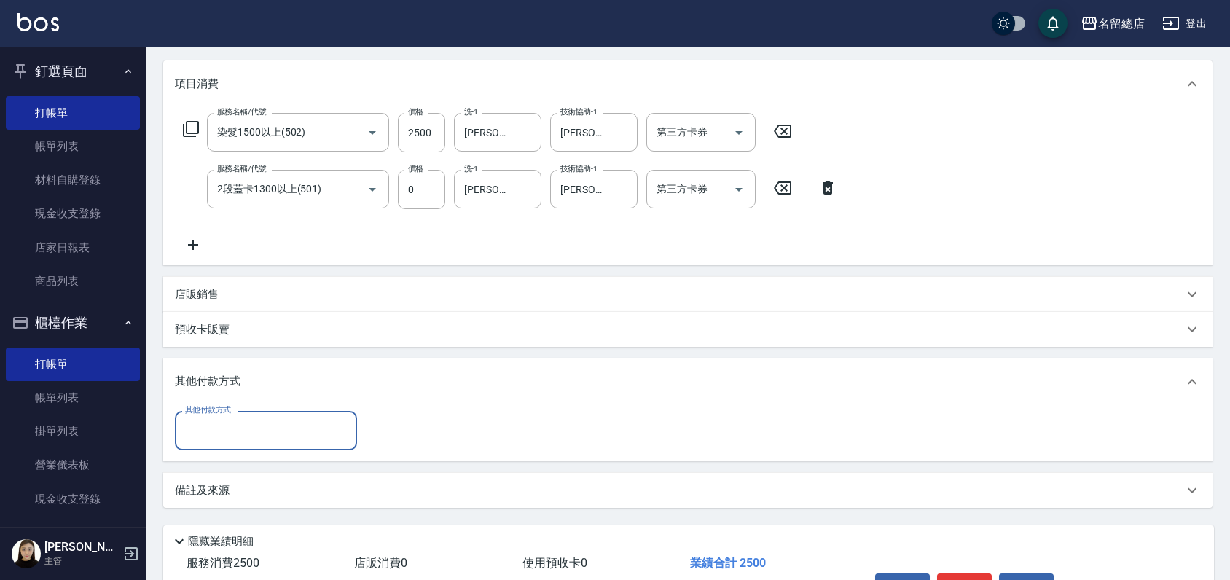
scroll to position [0, 0]
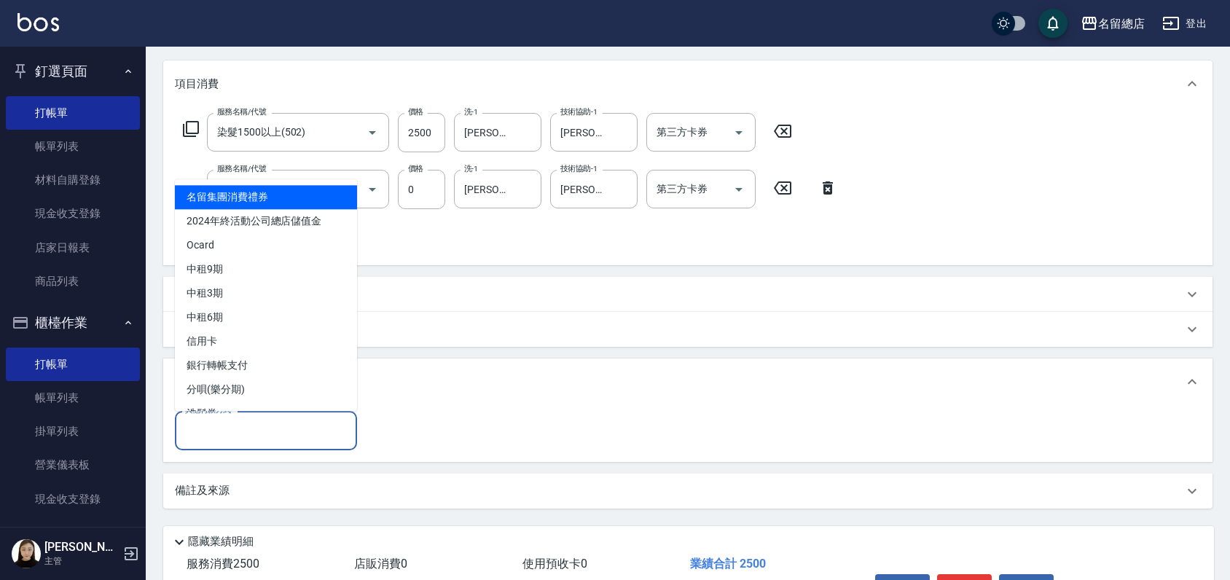
click at [222, 425] on input "其他付款方式" at bounding box center [265, 429] width 169 height 25
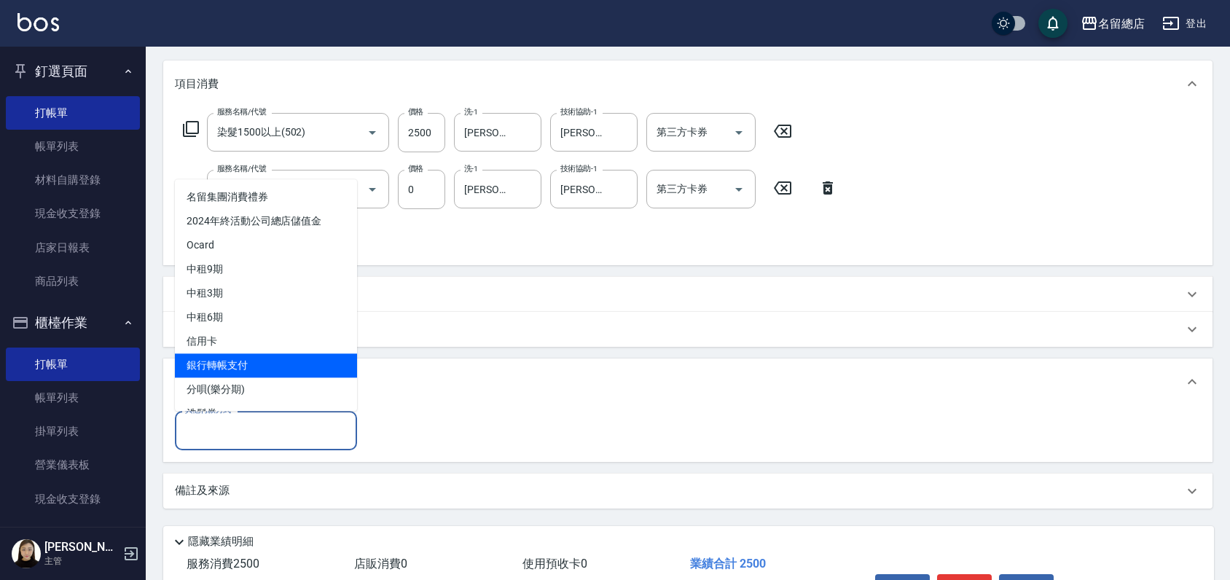
click at [221, 365] on span "銀行轉帳支付" at bounding box center [266, 365] width 182 height 24
type input "銀行轉帳支付"
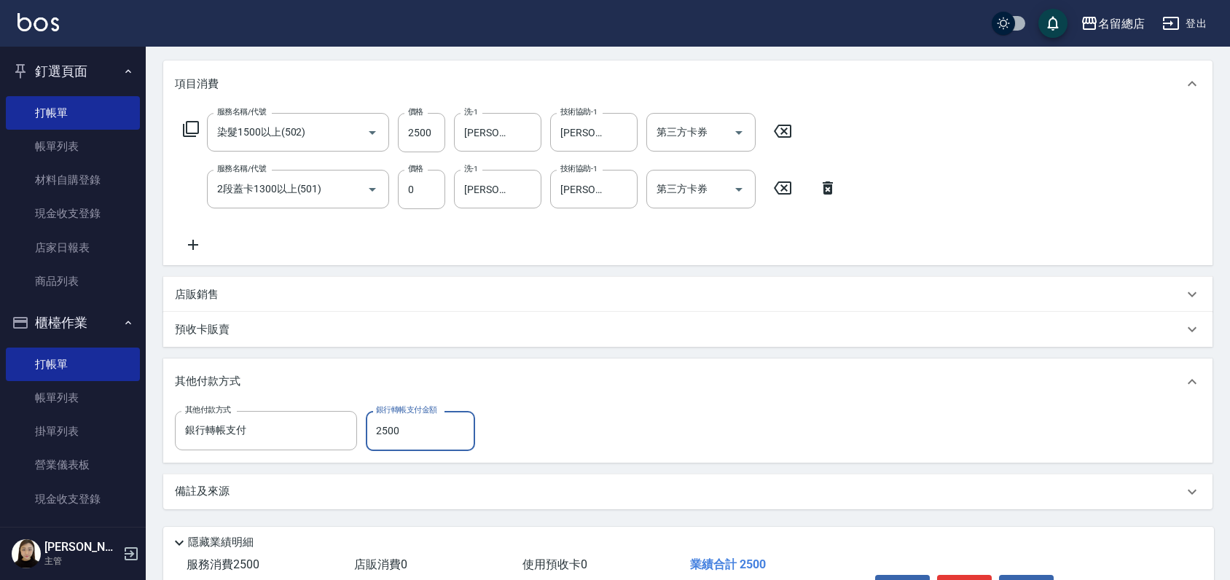
type input "2500"
type input "2025/09/22 15:50"
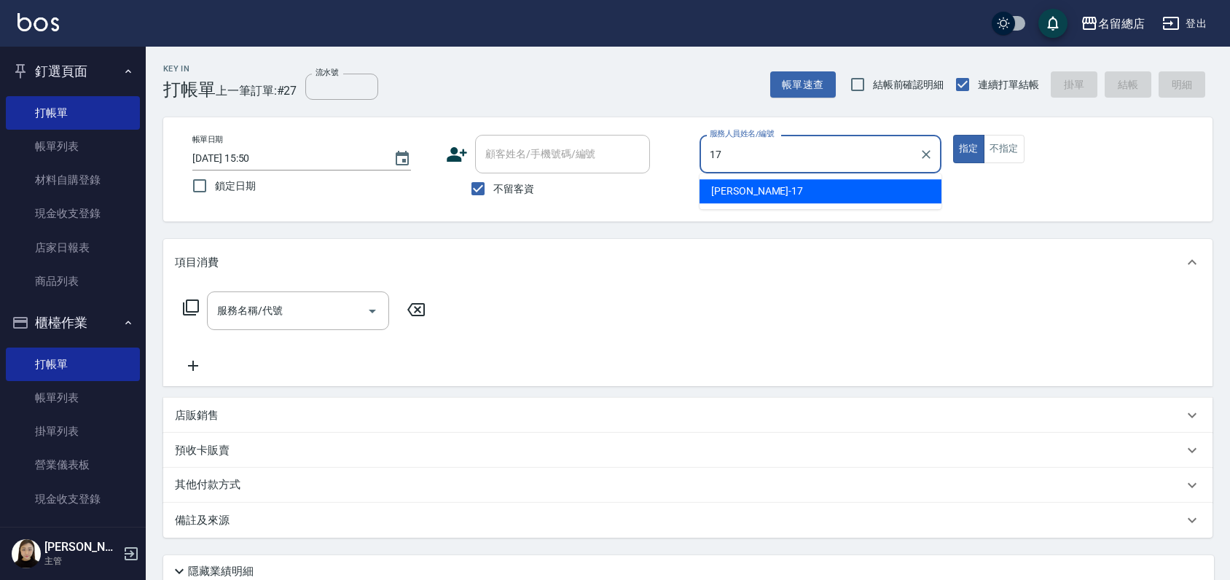
type input "Peter-17"
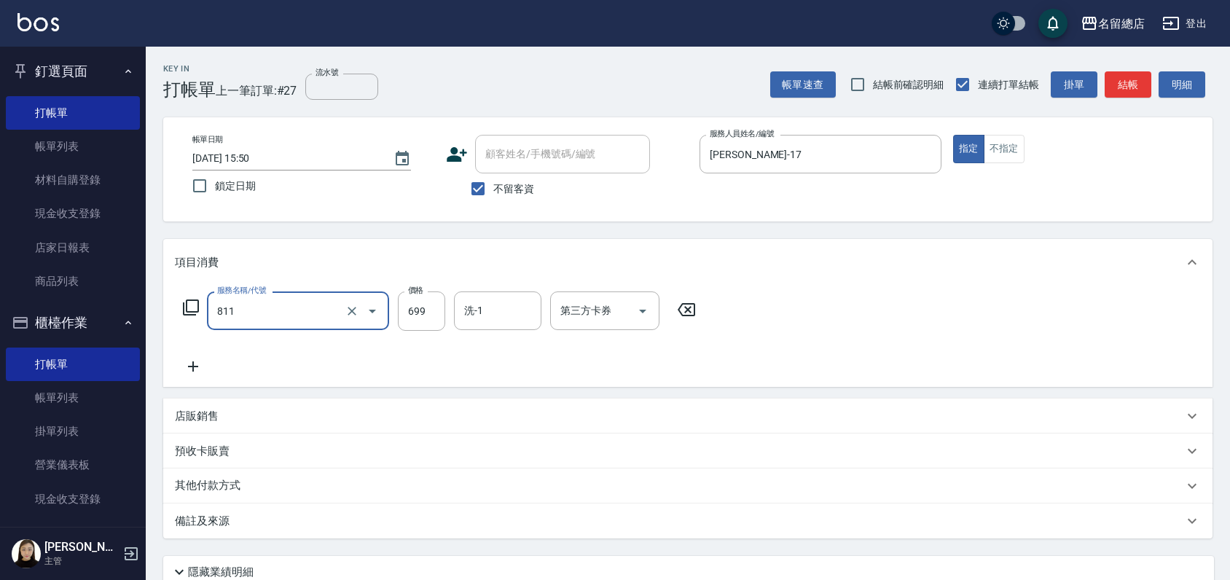
type input "洗+剪(811)"
type input "500"
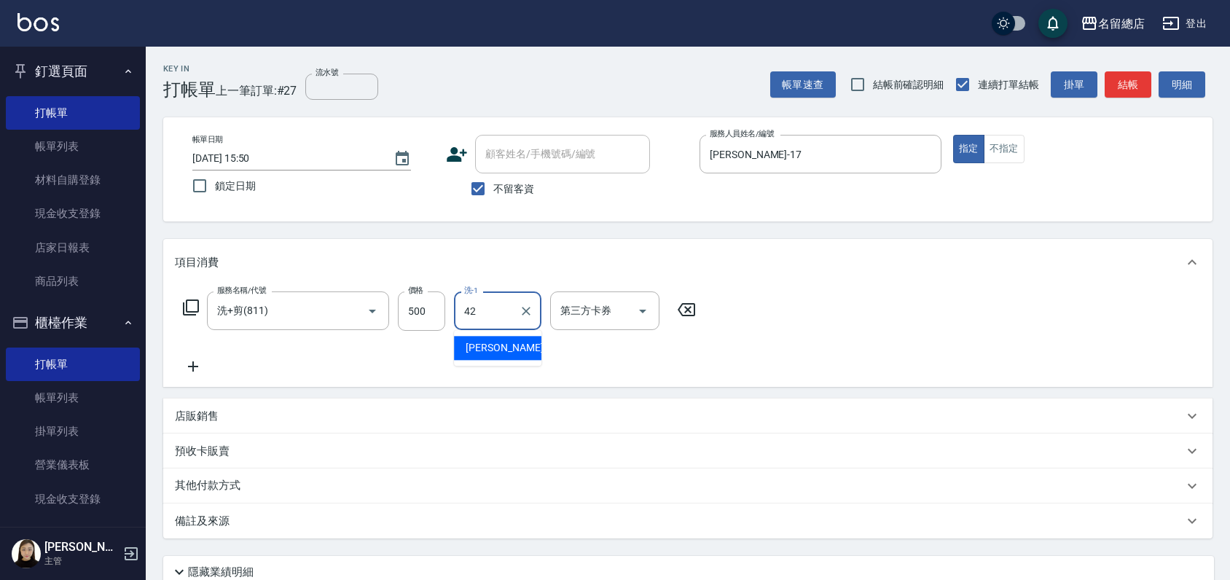
type input "瑄瑄-42"
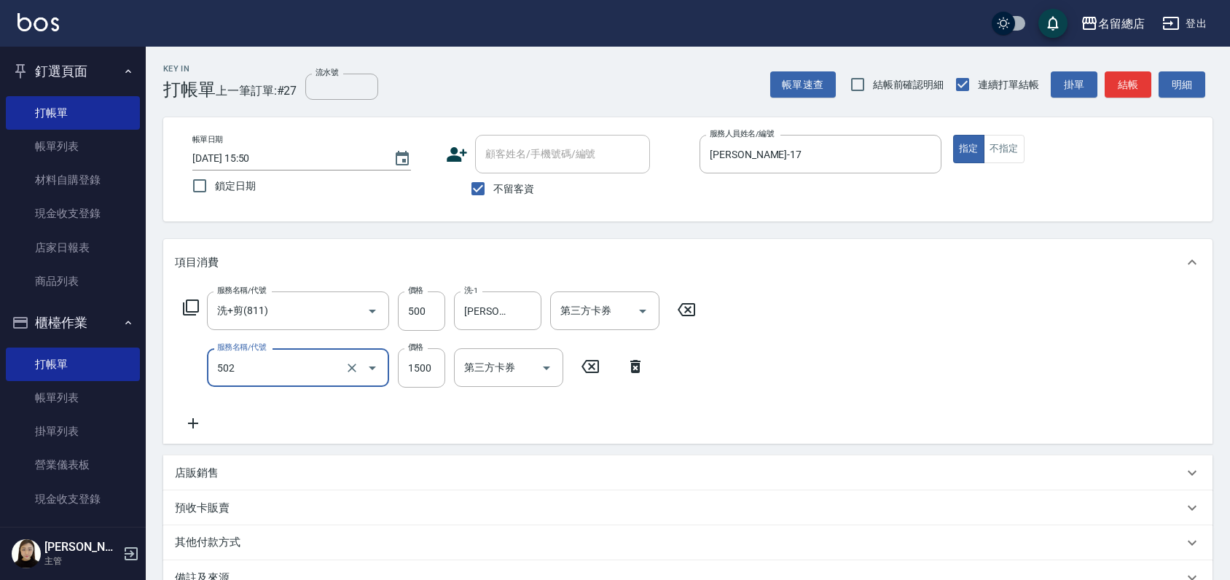
type input "染髮1500以上(502)"
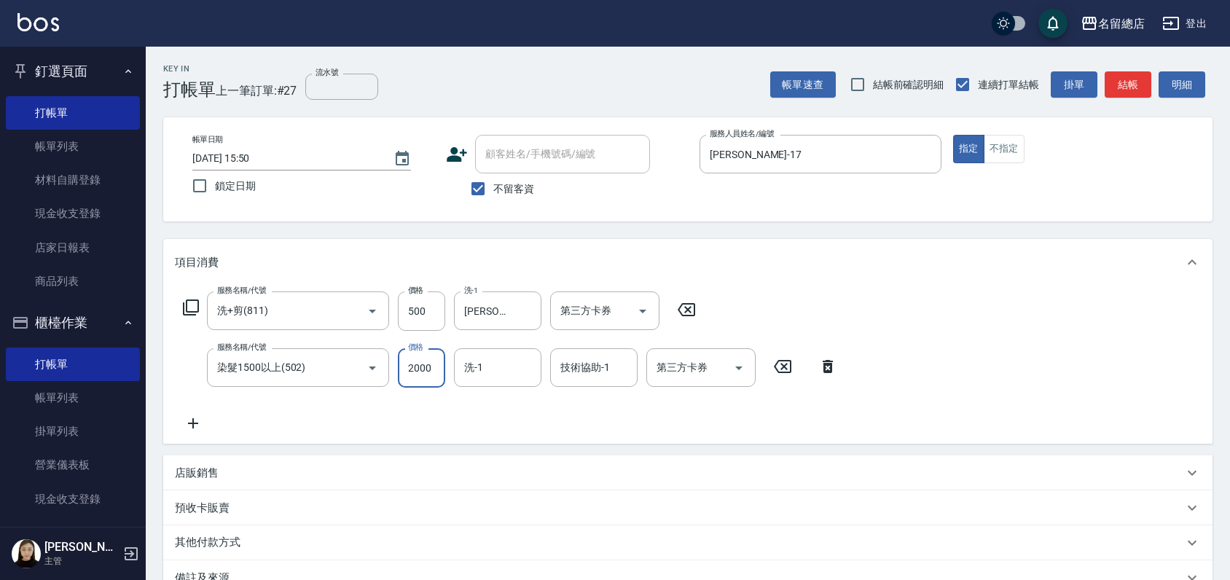
type input "2000"
type input "黃郁涵-43"
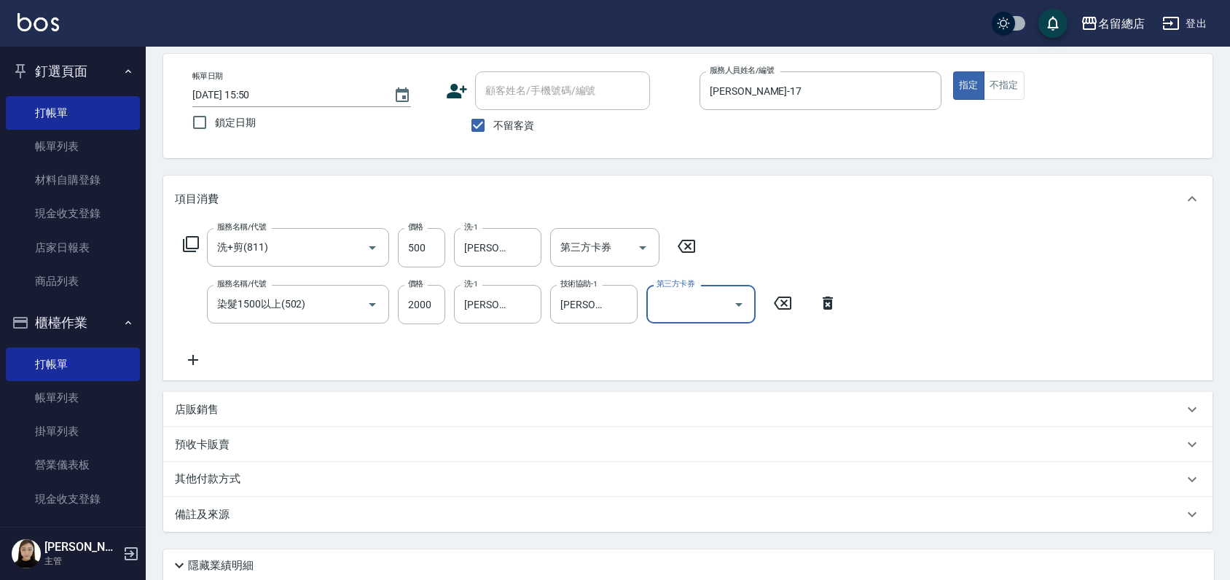
scroll to position [178, 0]
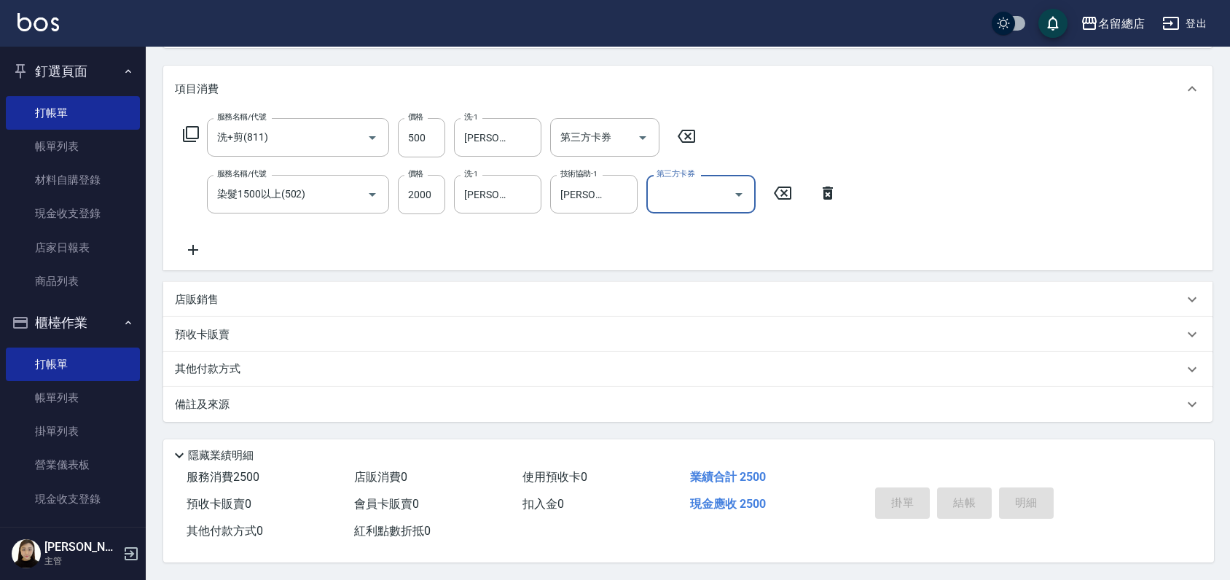
type input "2025/09/22 15:51"
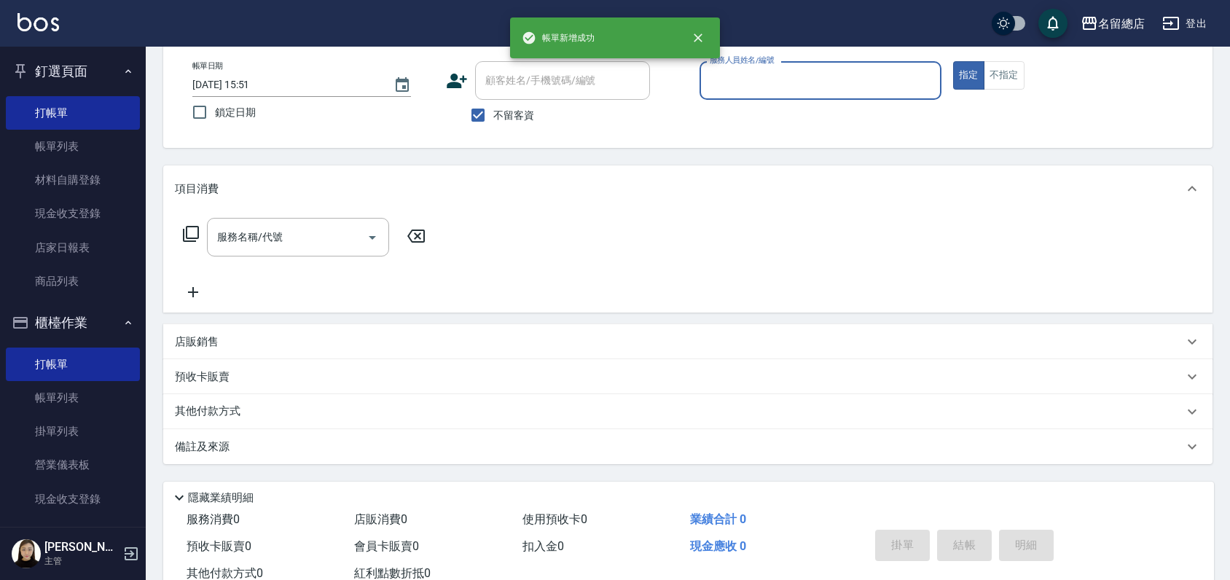
scroll to position [0, 0]
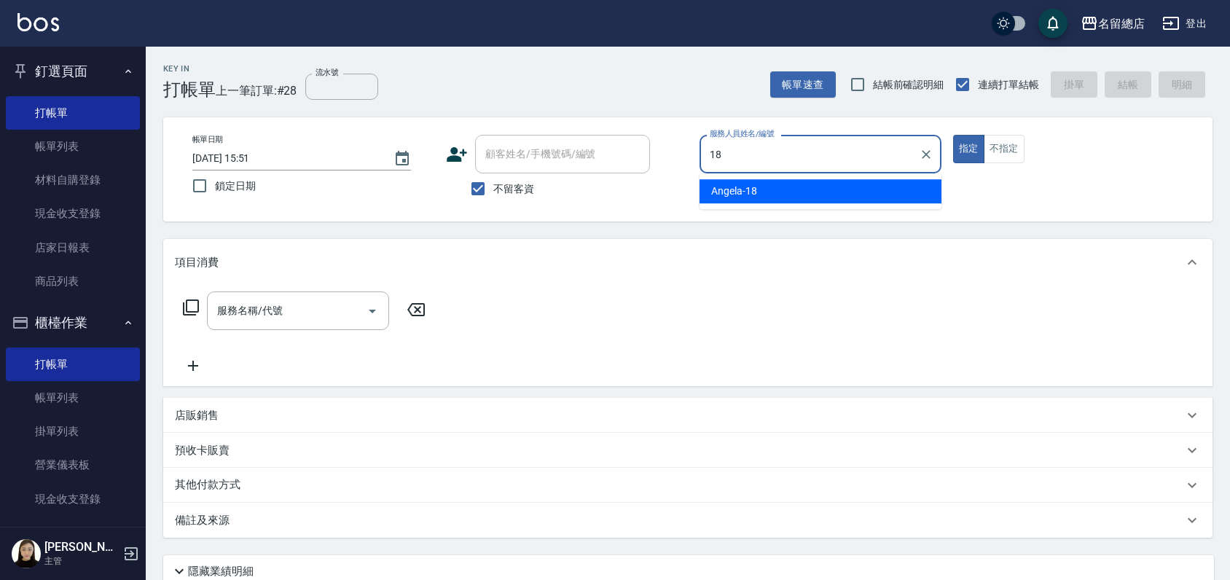
type input "Angela-18"
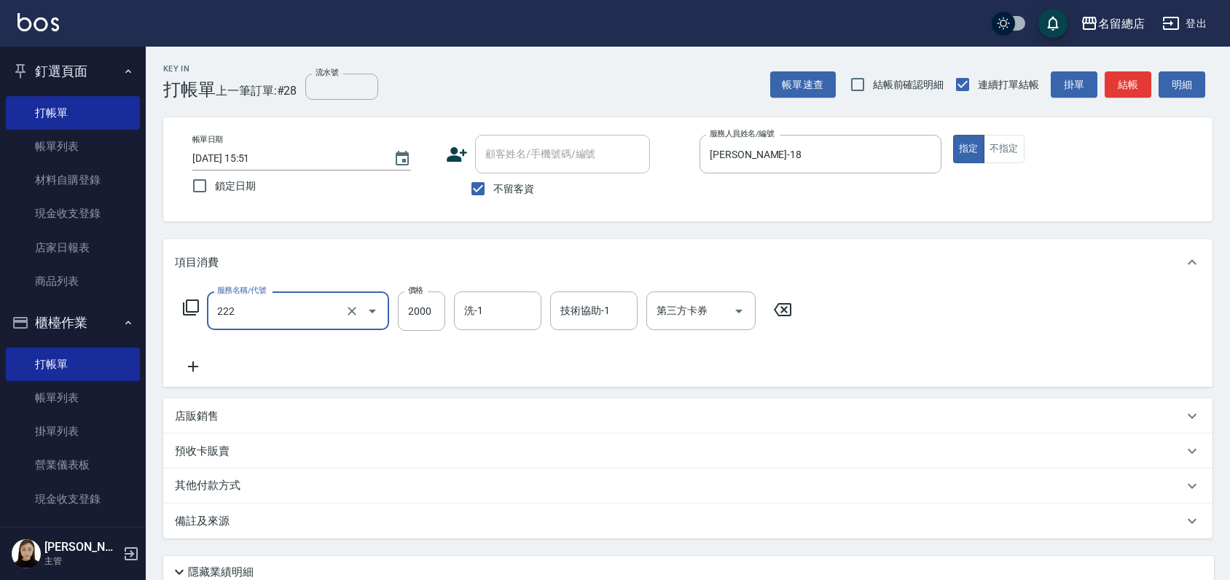
type input "燙髮2000以上(222)"
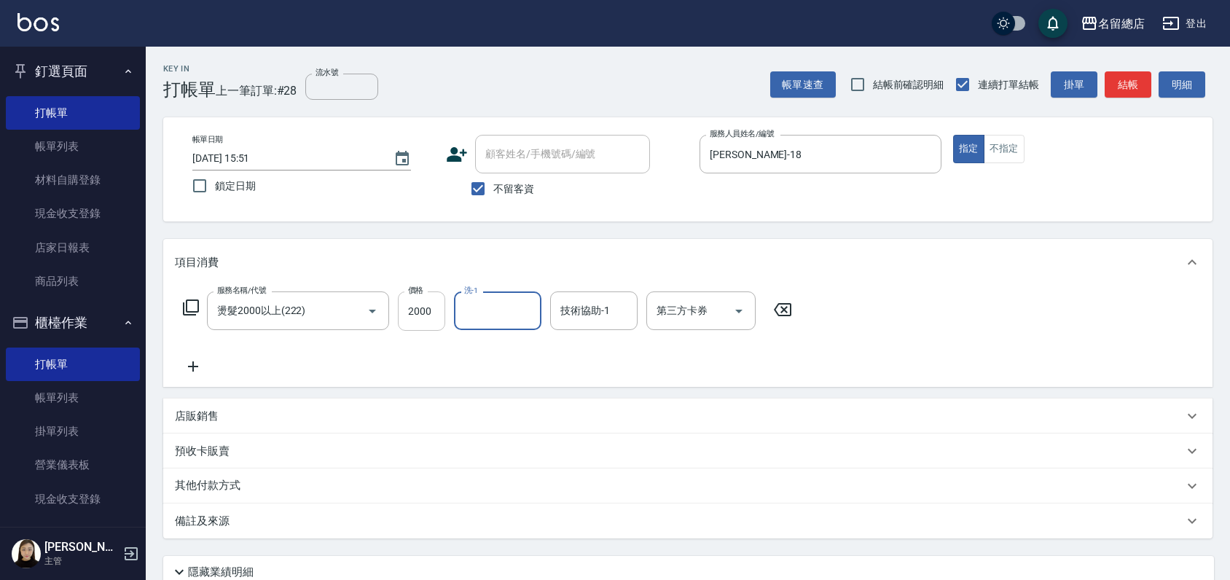
click at [420, 304] on input "2000" at bounding box center [421, 310] width 47 height 39
type input "3500"
type input "李容榕-31"
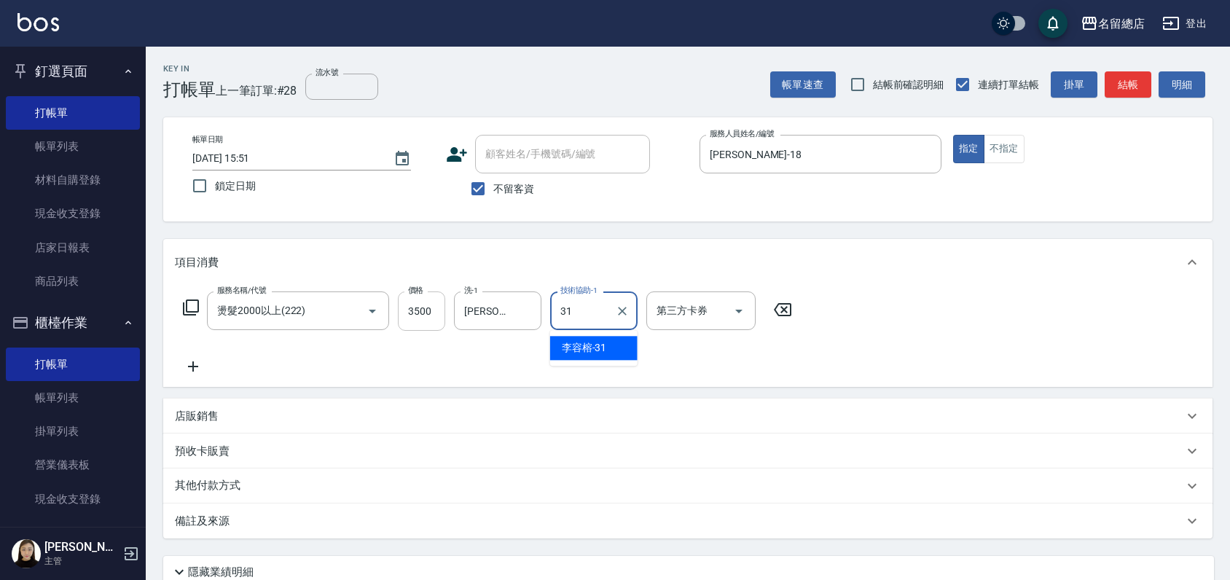
type input "李容榕-31"
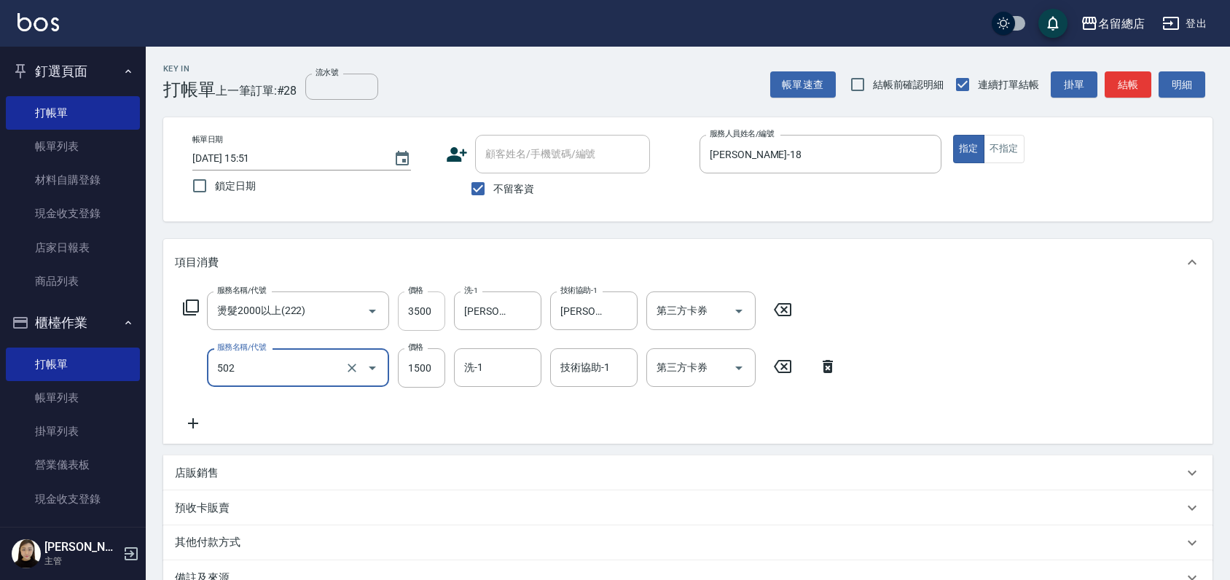
type input "染髮1500以上(502)"
type input "3500"
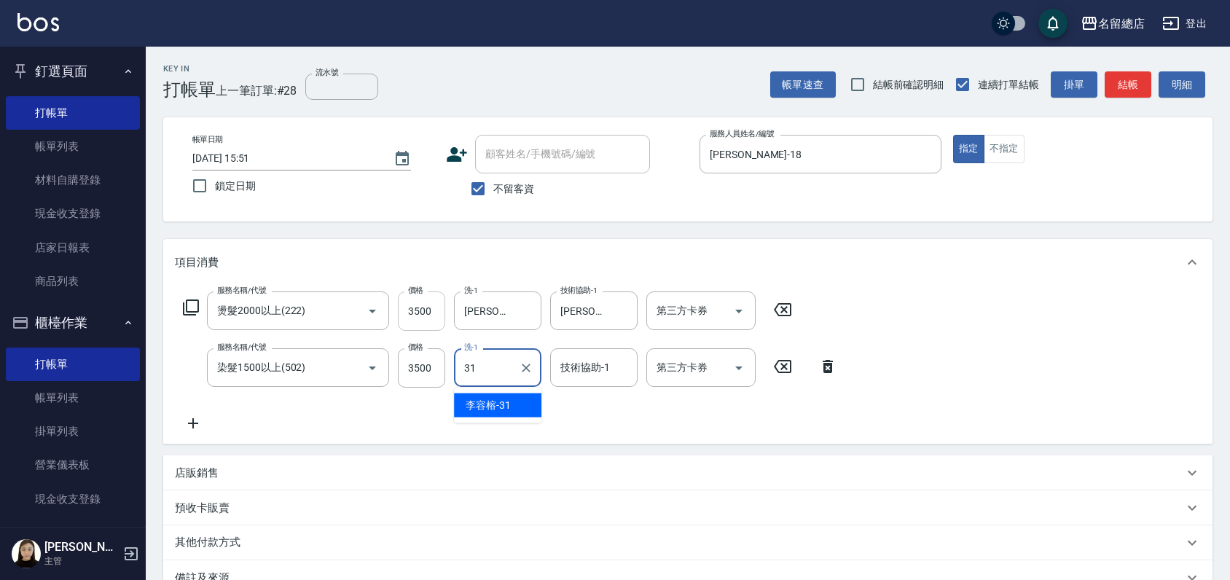
type input "李容榕-31"
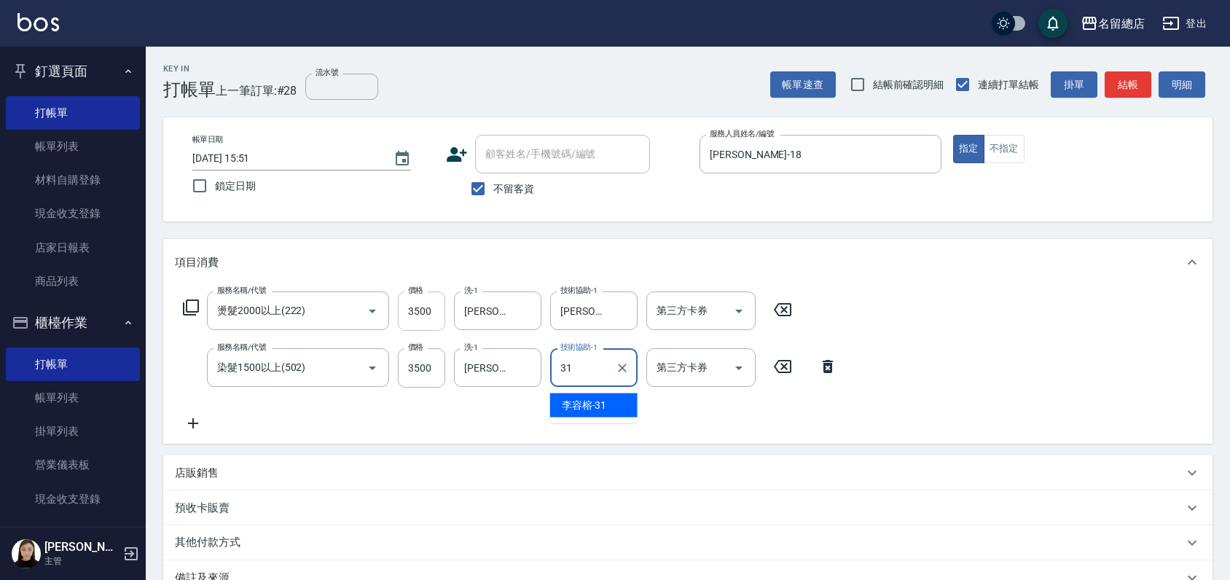
type input "李容榕-31"
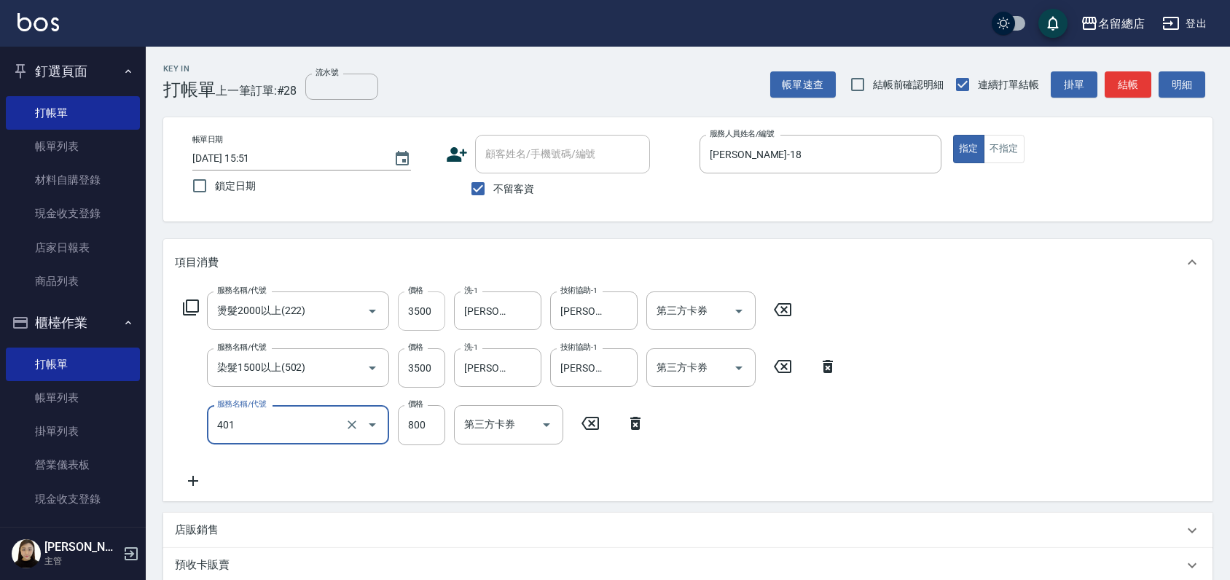
type input "自備護髮(401)"
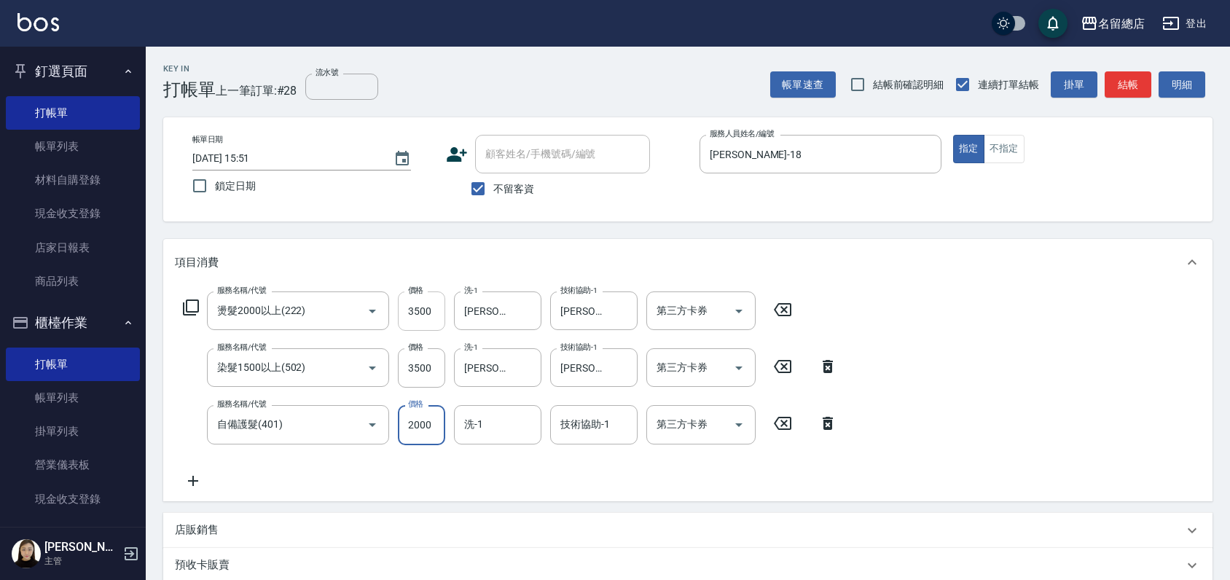
type input "2000"
type input "李容榕-31"
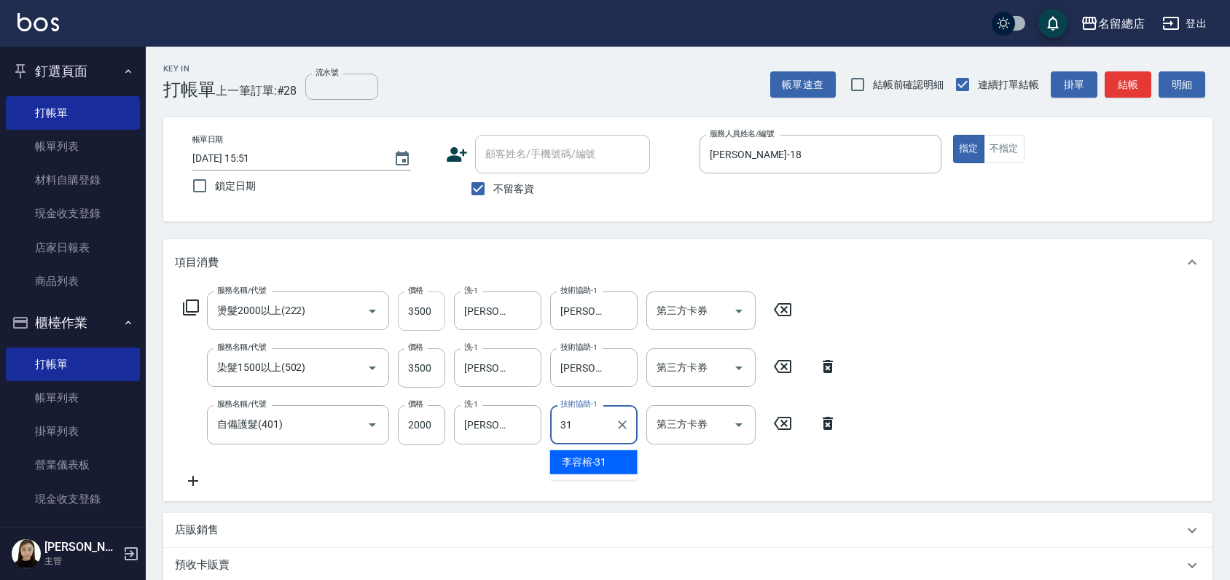
type input "李容榕-31"
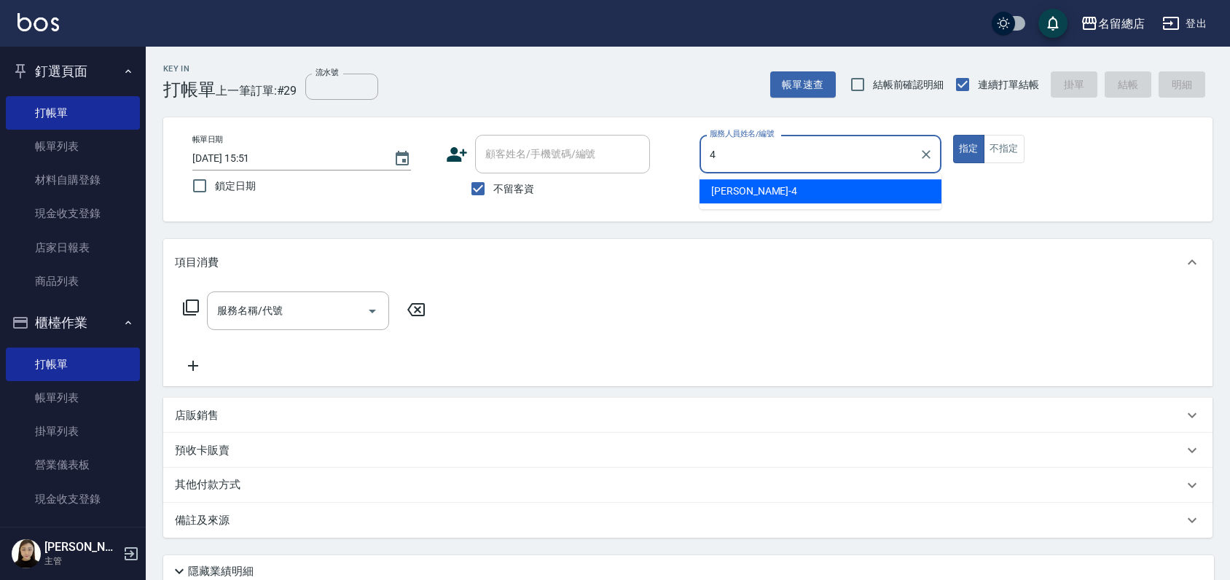
type input "Amy-4"
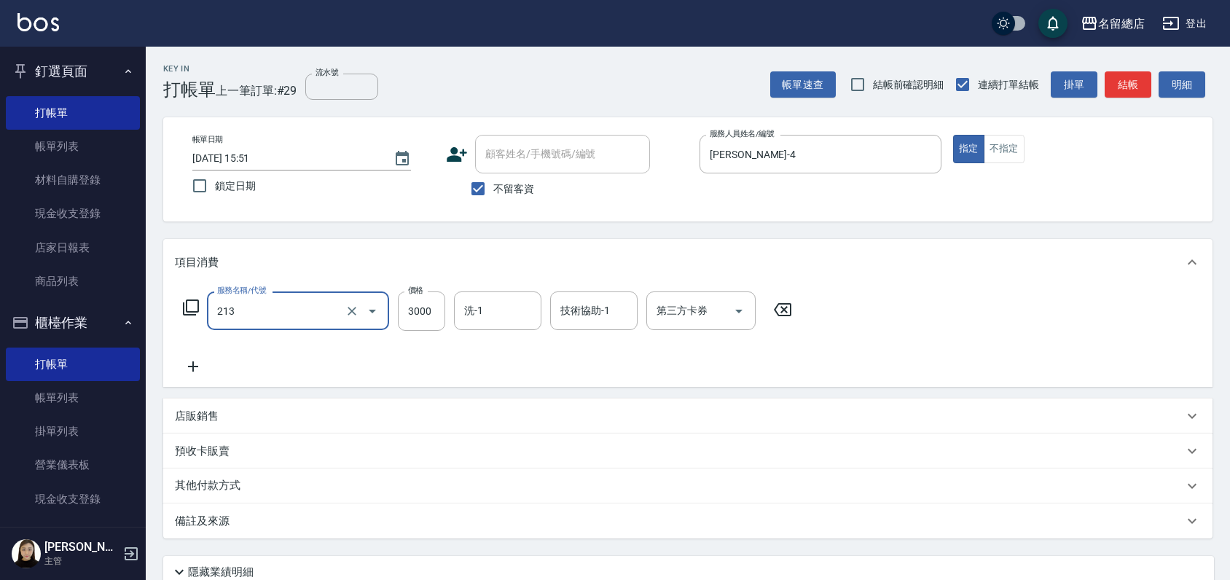
type input "陶溫3000以上(213)"
type input "3500"
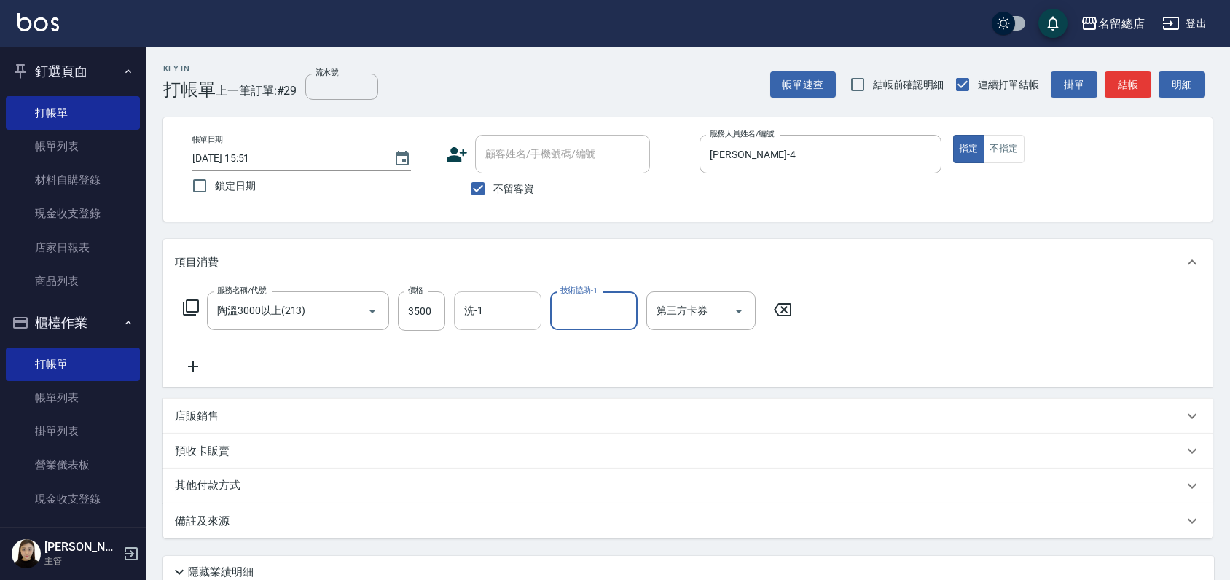
click at [484, 301] on input "洗-1" at bounding box center [497, 310] width 74 height 25
type input "黃意凌-27"
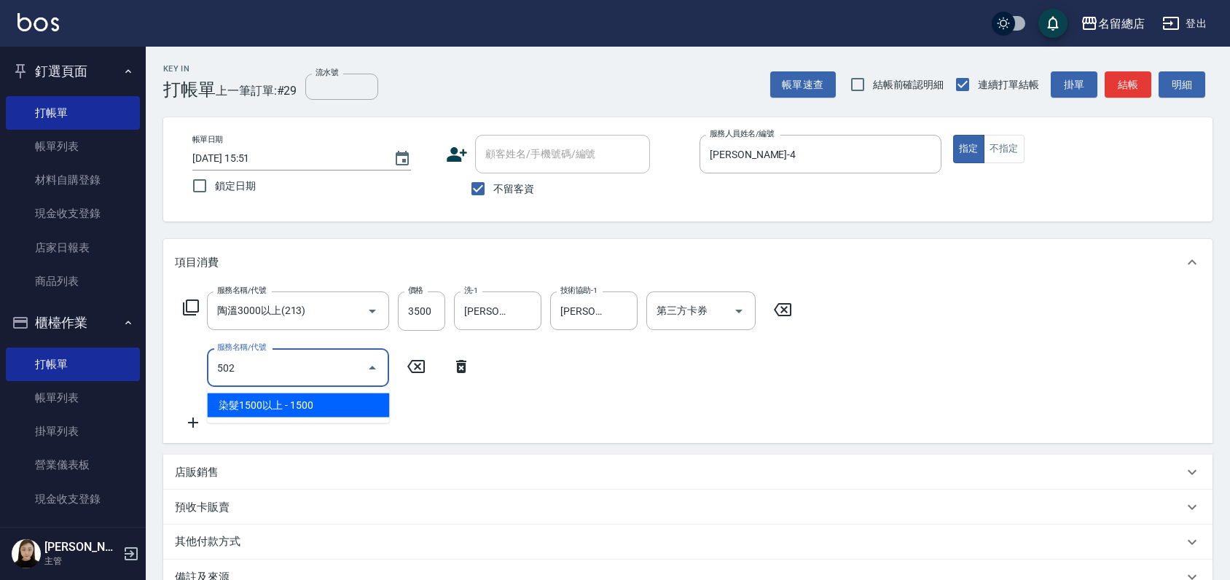
type input "染髮1500以上(502)"
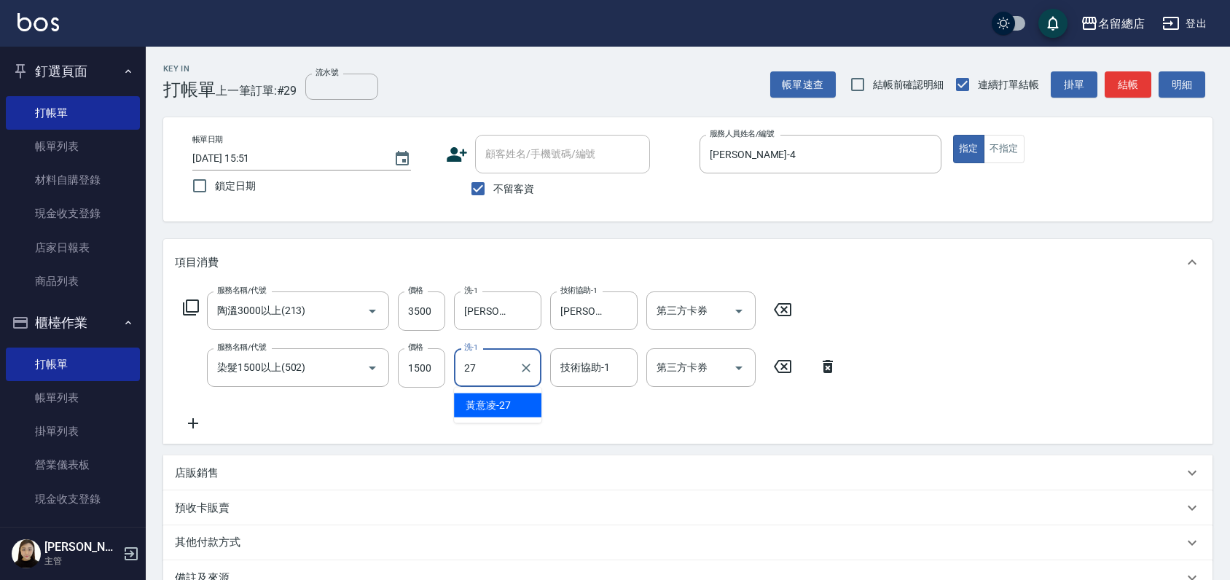
type input "黃意凌-27"
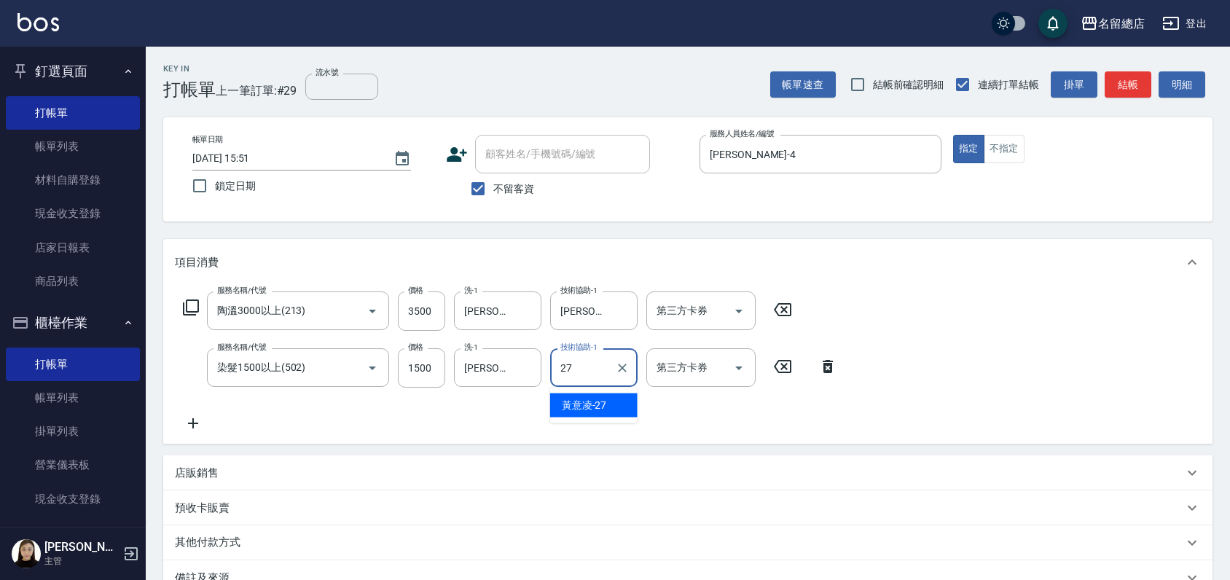
type input "黃意凌-27"
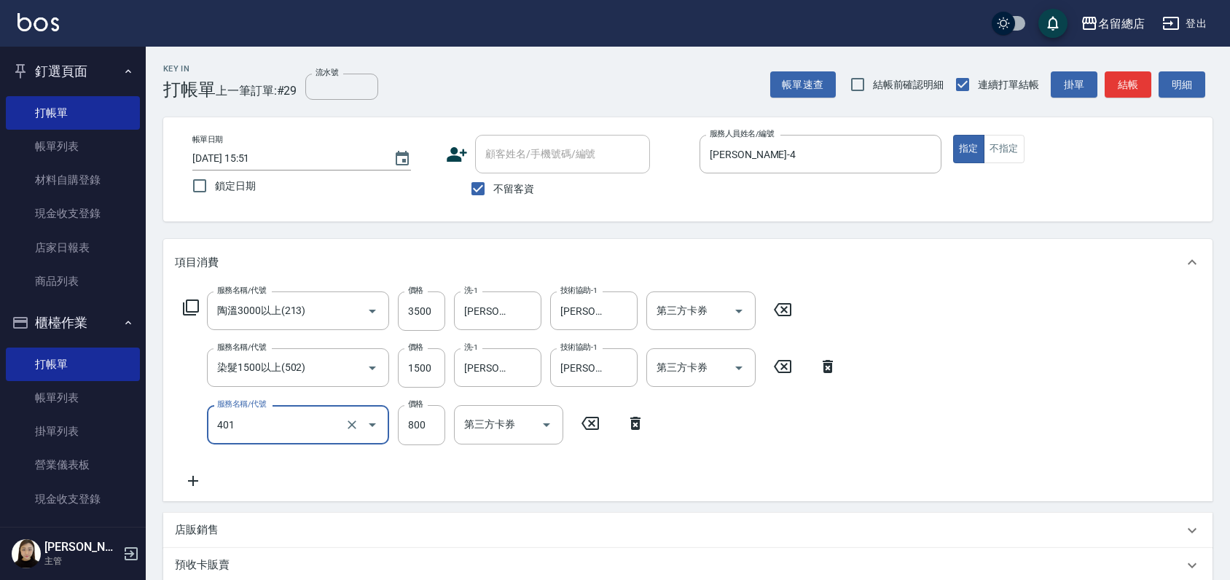
type input "自備護髮(401)"
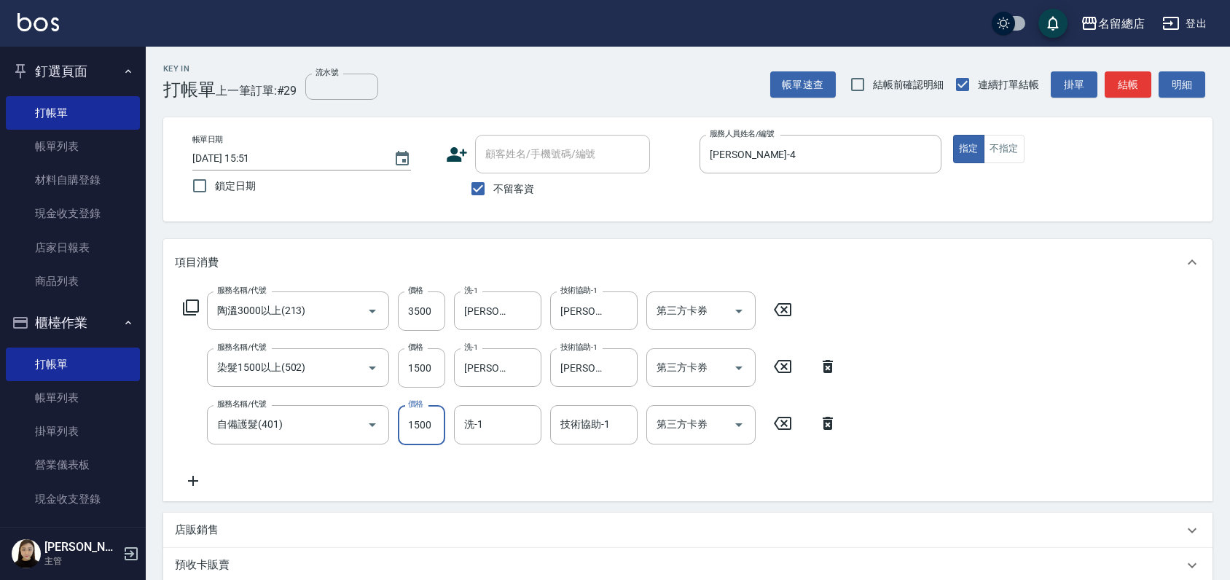
type input "1500"
type input "黃意凌-27"
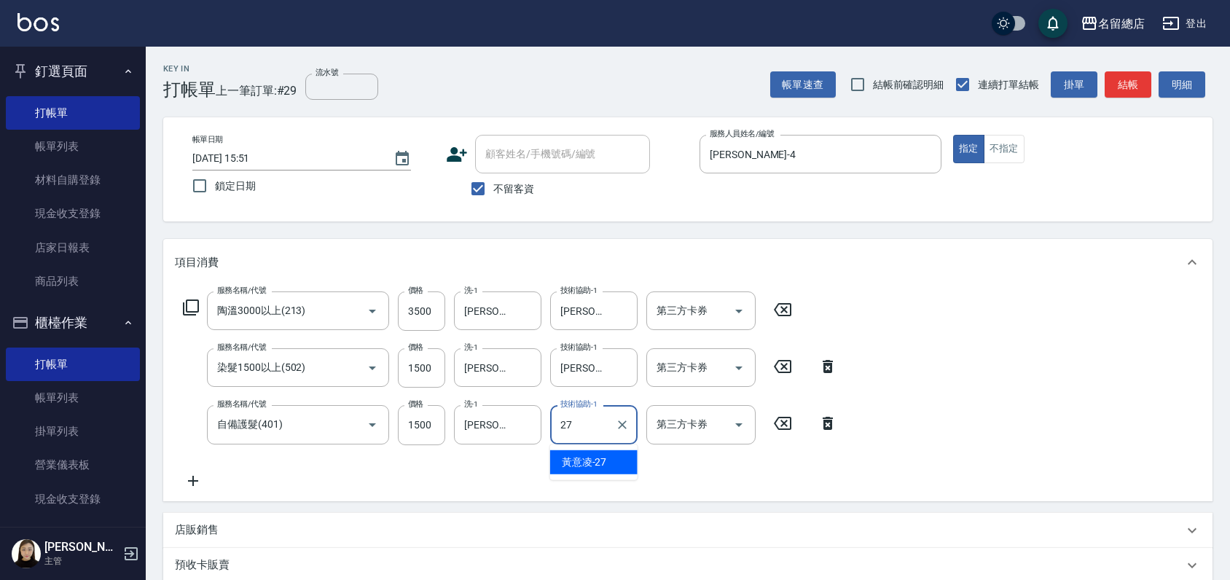
type input "黃意凌-27"
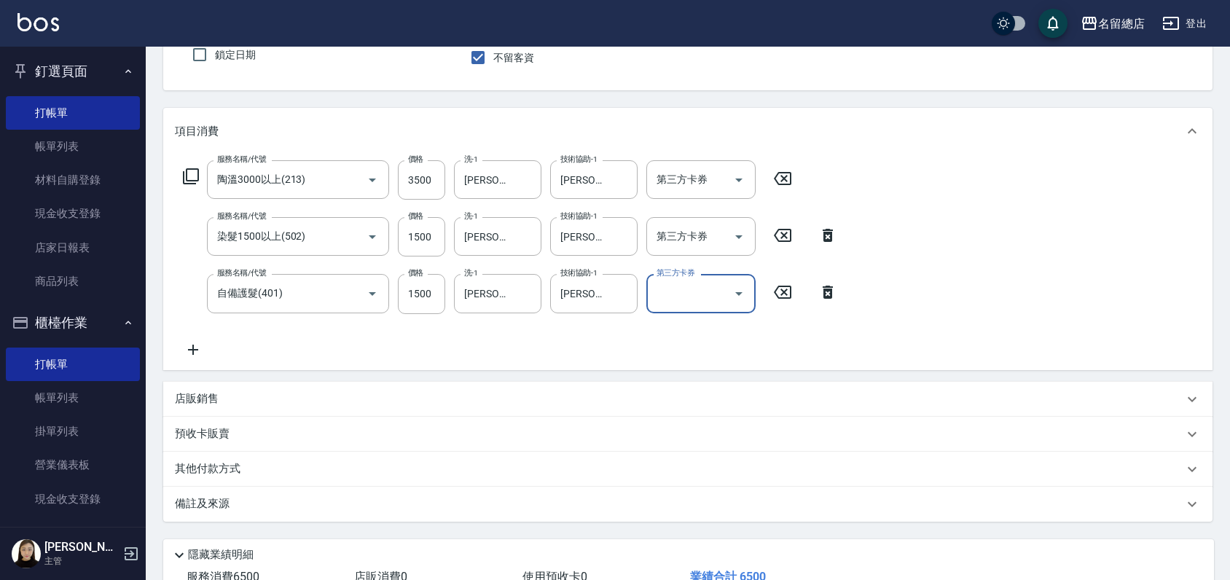
scroll to position [235, 0]
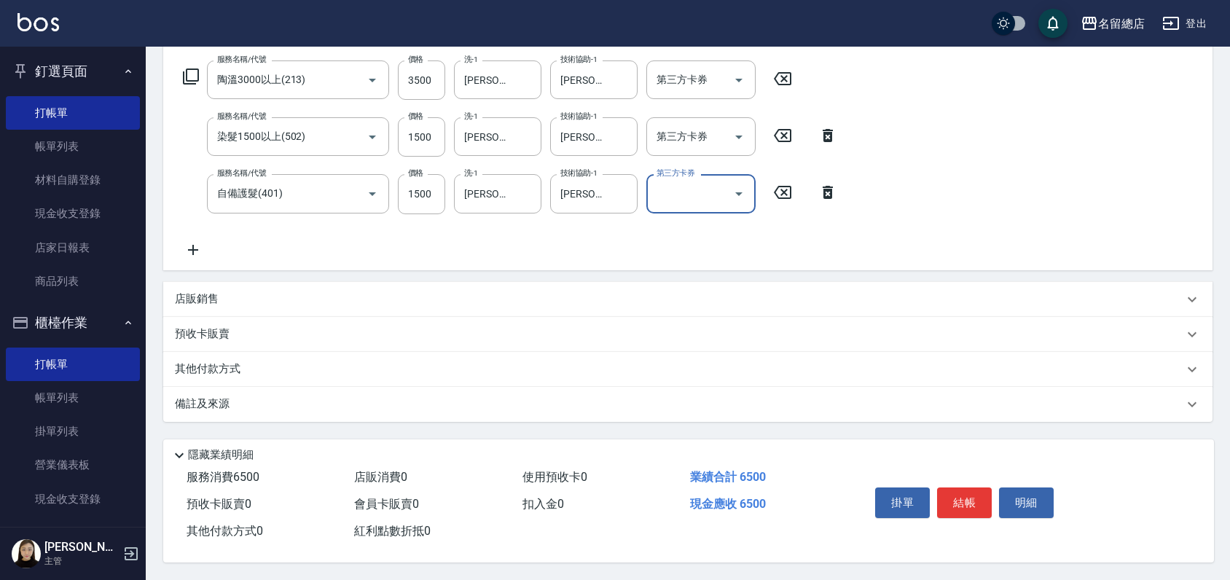
click at [198, 366] on p "其他付款方式" at bounding box center [211, 369] width 73 height 16
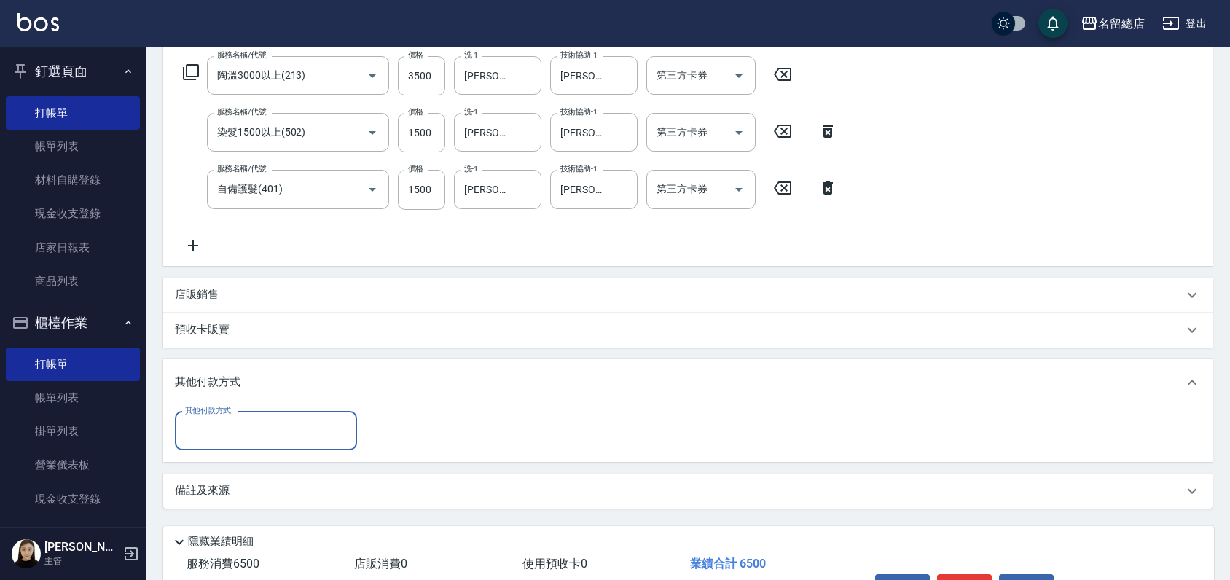
scroll to position [0, 0]
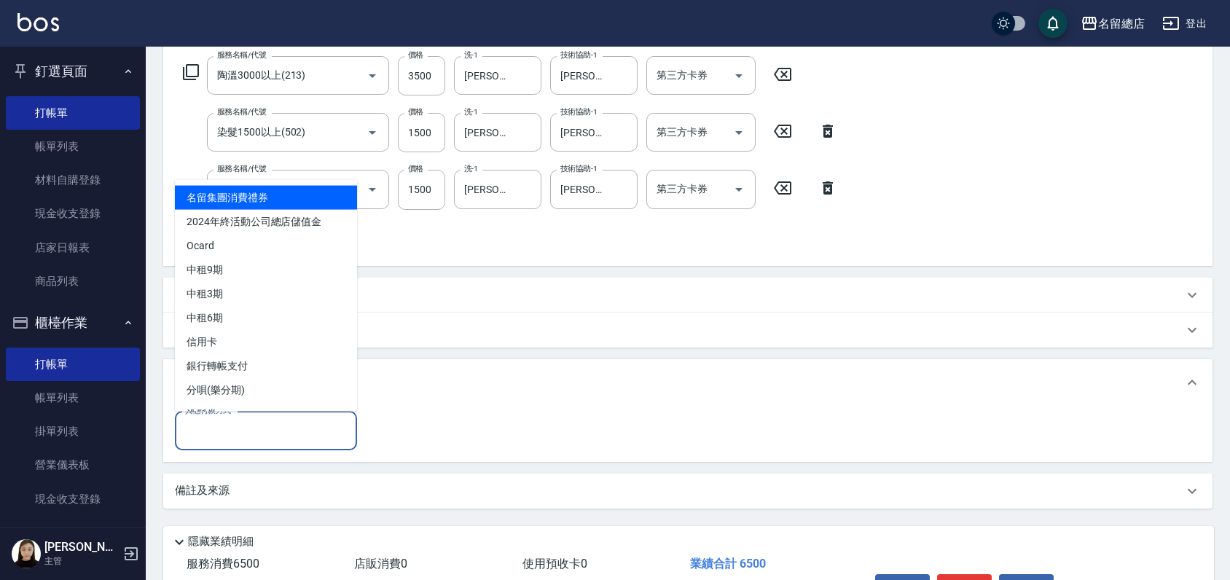
click at [221, 438] on input "其他付款方式" at bounding box center [265, 430] width 169 height 25
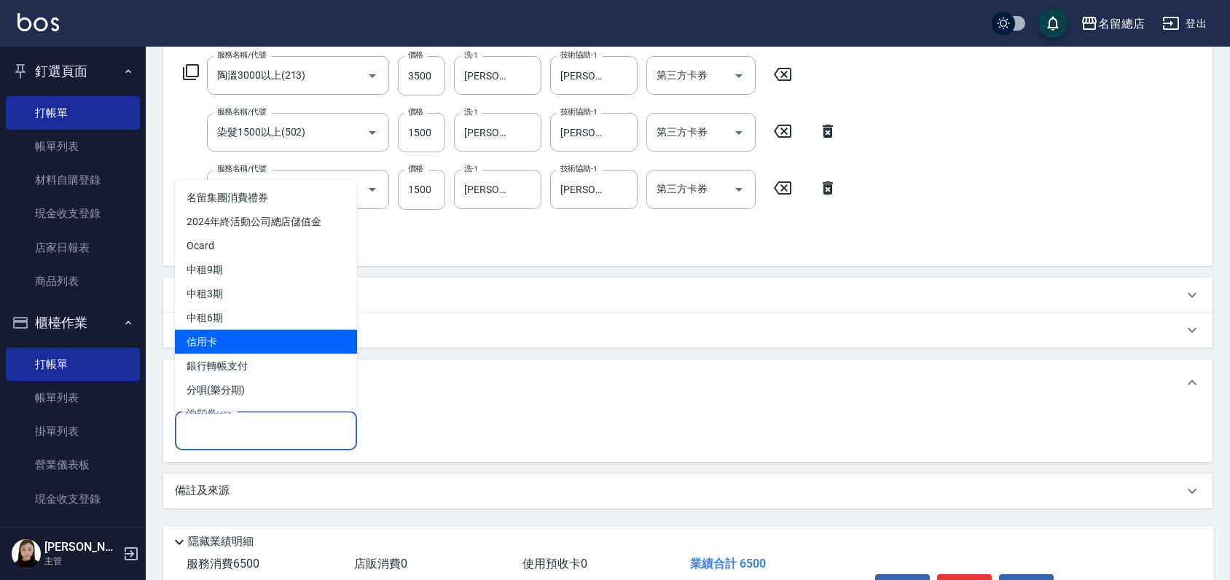
click at [236, 339] on span "信用卡" at bounding box center [266, 341] width 182 height 24
type input "信用卡"
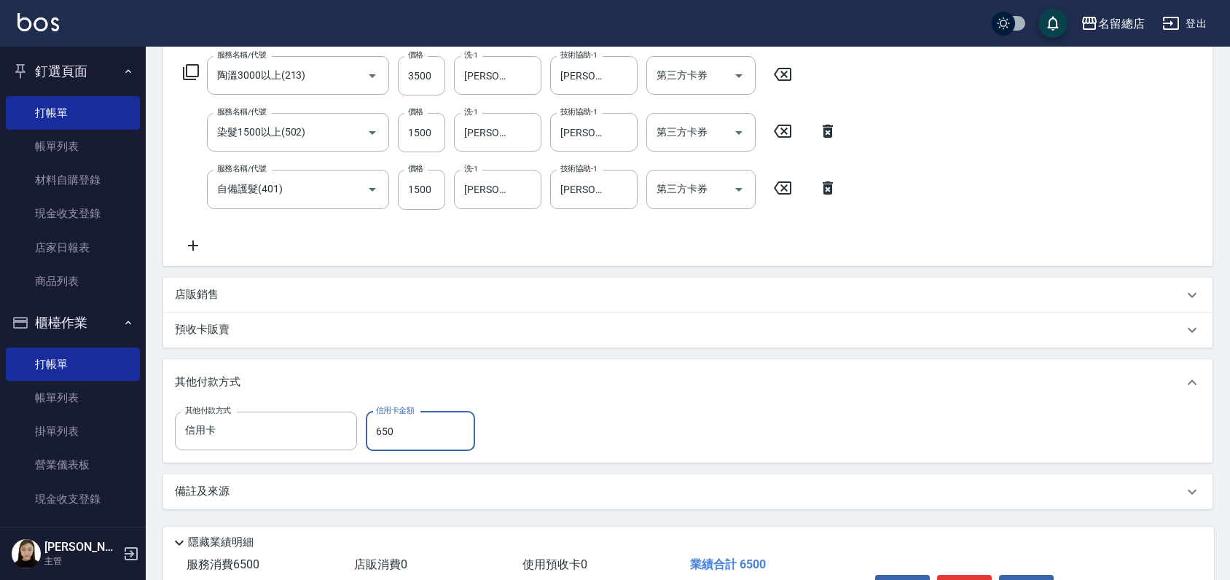
type input "6500"
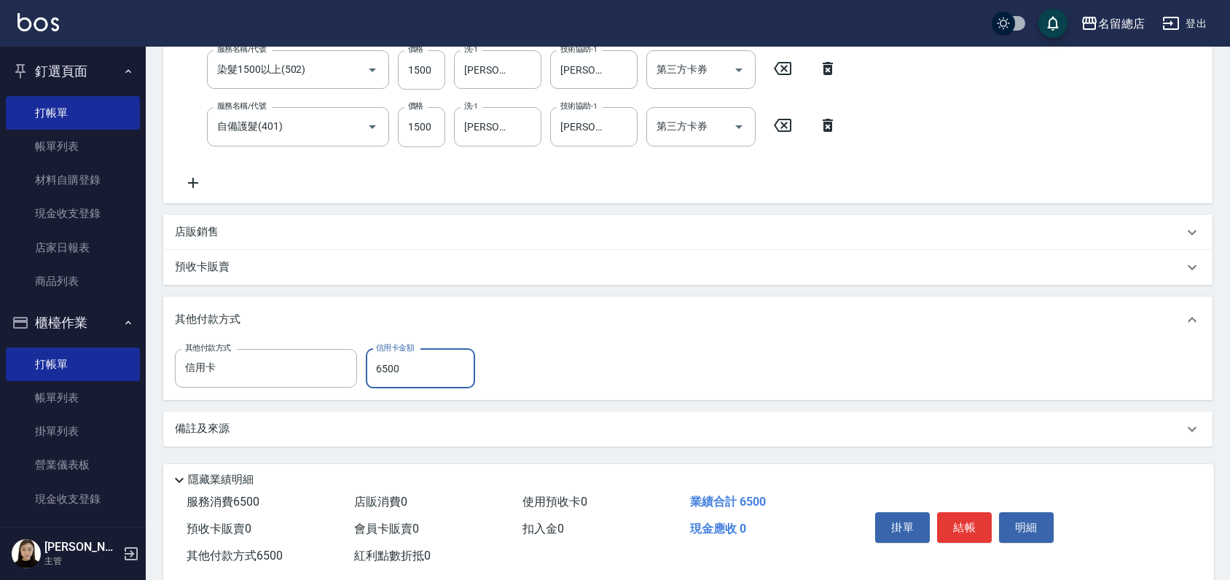
scroll to position [327, 0]
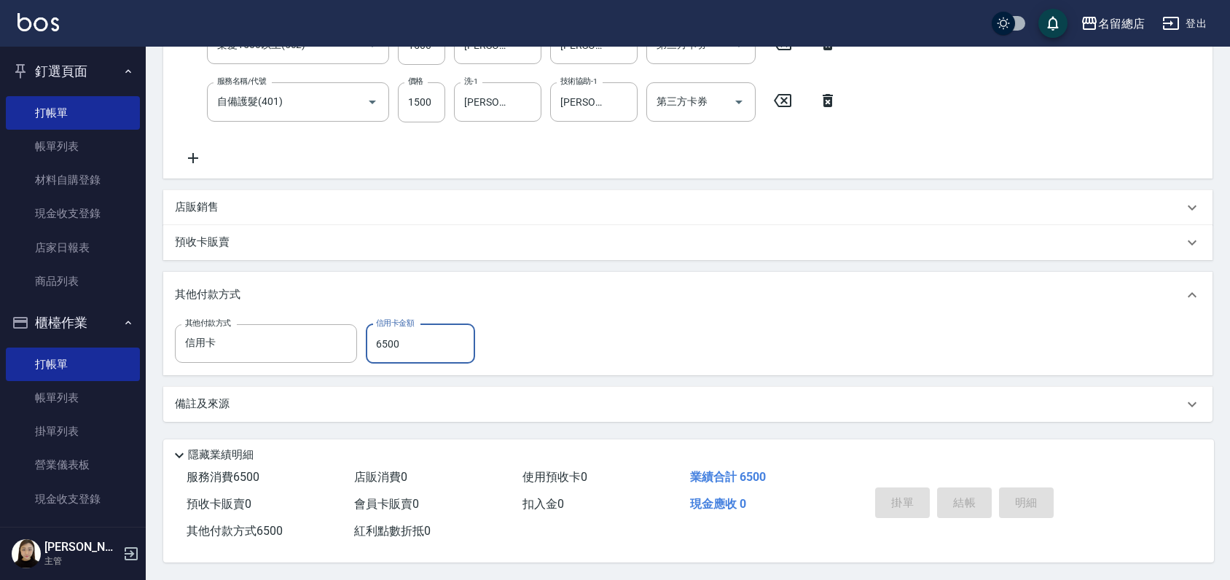
type input "2025/09/22 15:53"
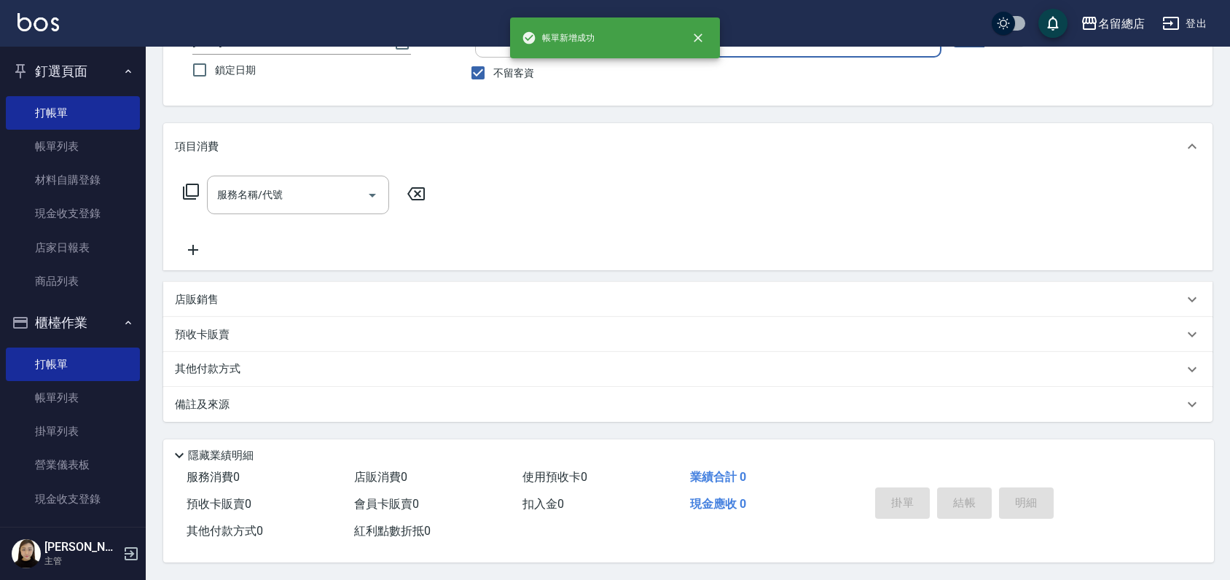
scroll to position [0, 0]
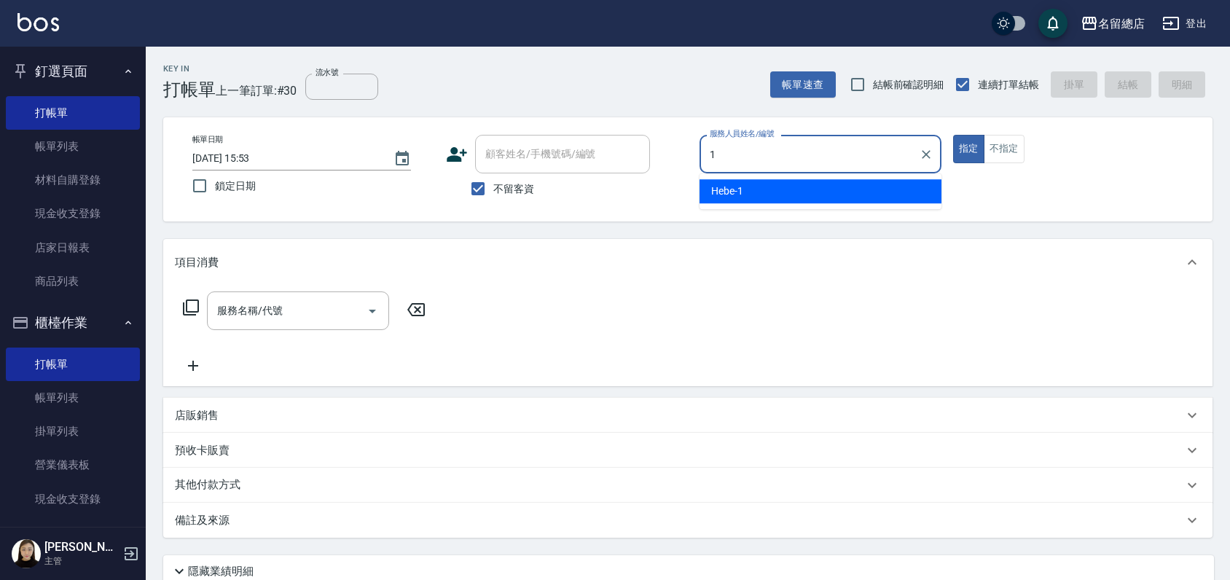
type input "Hebe-1"
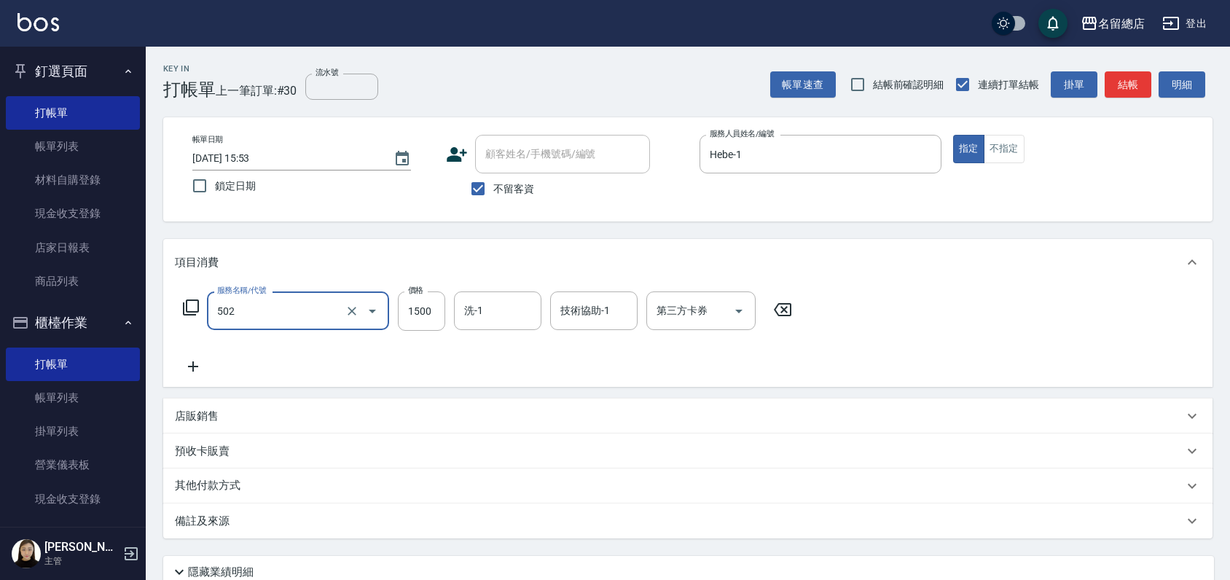
type input "染髮1500以上(502)"
type input "3000"
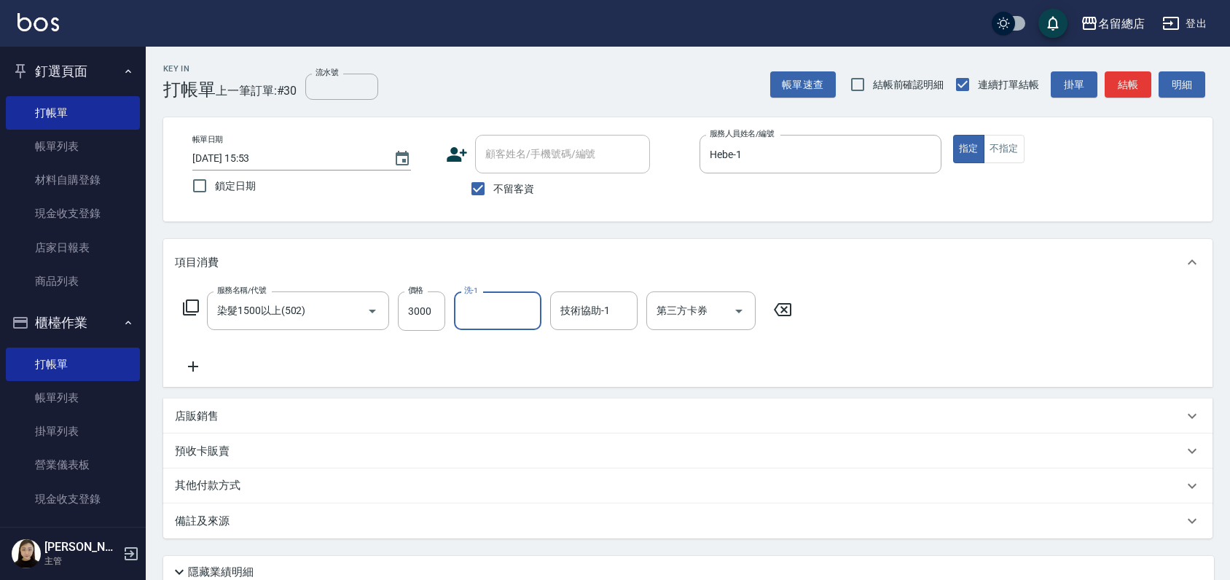
type input "5"
type input "YY-45"
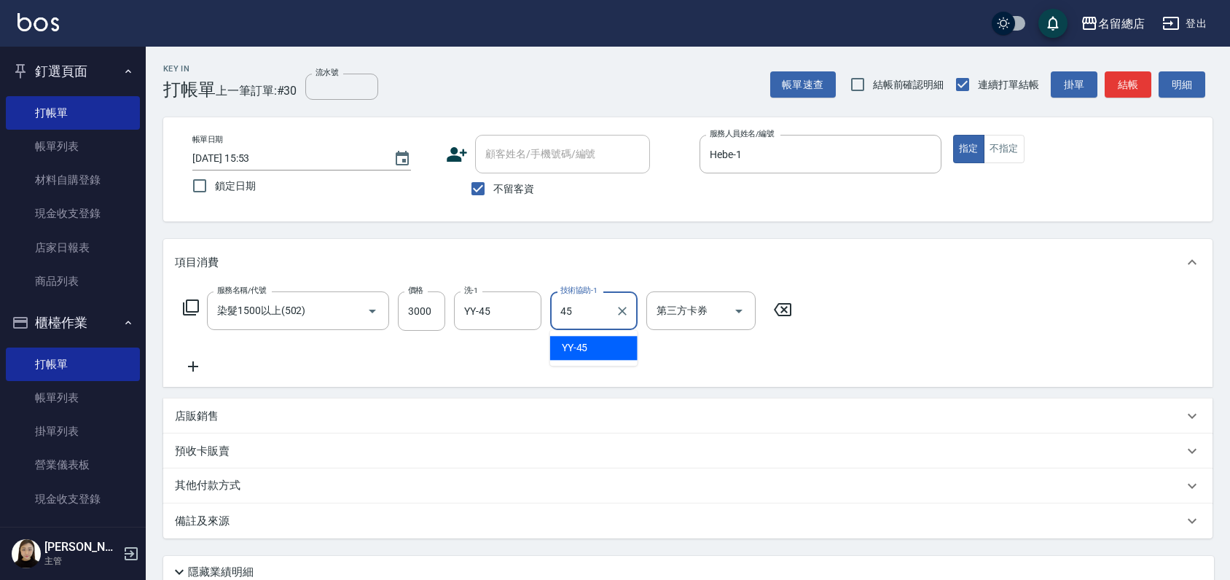
type input "YY-45"
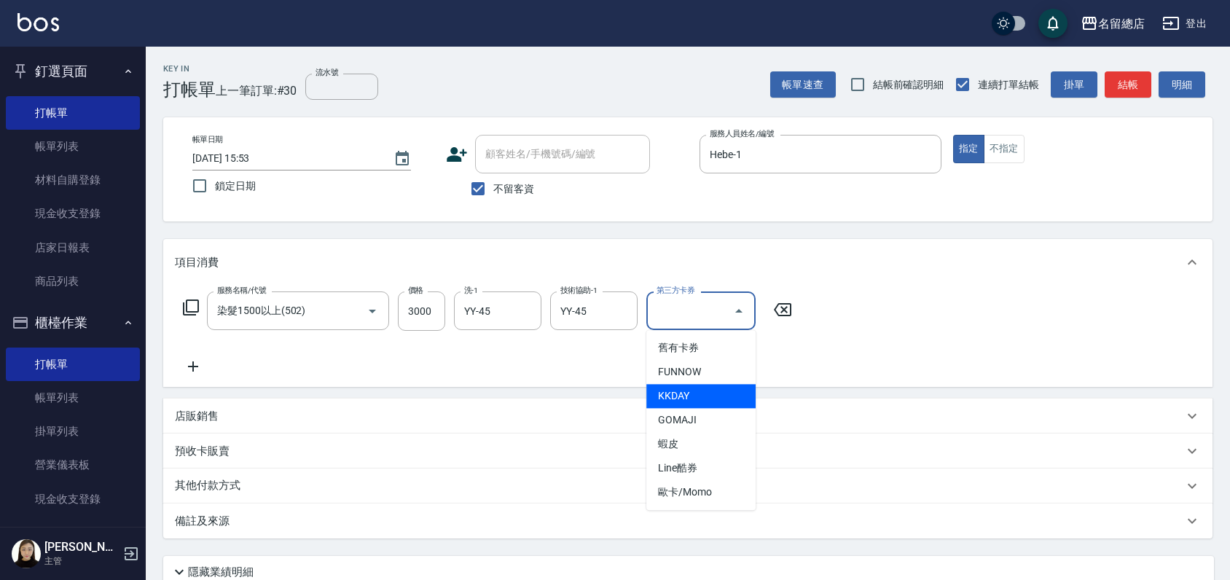
click at [541, 438] on div "預收卡販賣" at bounding box center [687, 450] width 1049 height 35
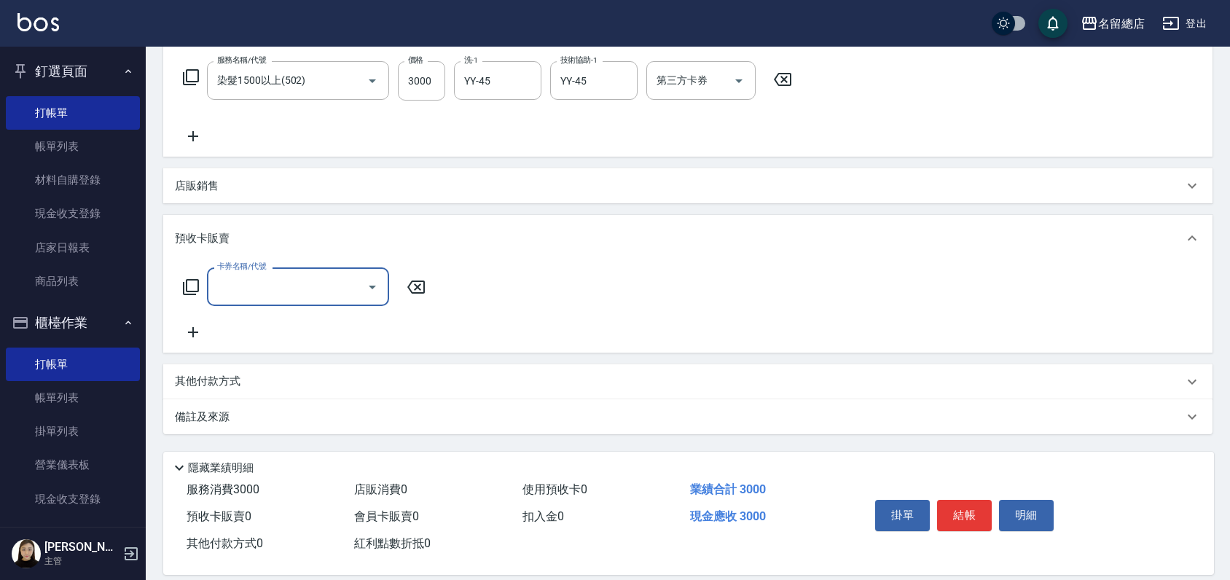
scroll to position [243, 0]
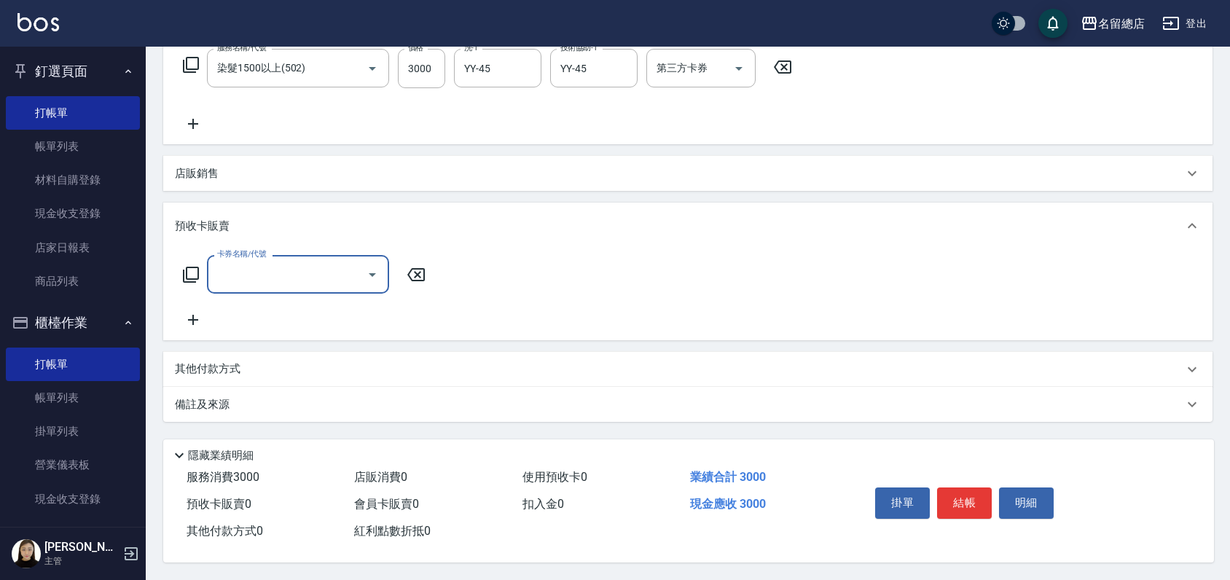
click at [206, 377] on p "其他付款方式" at bounding box center [211, 369] width 73 height 16
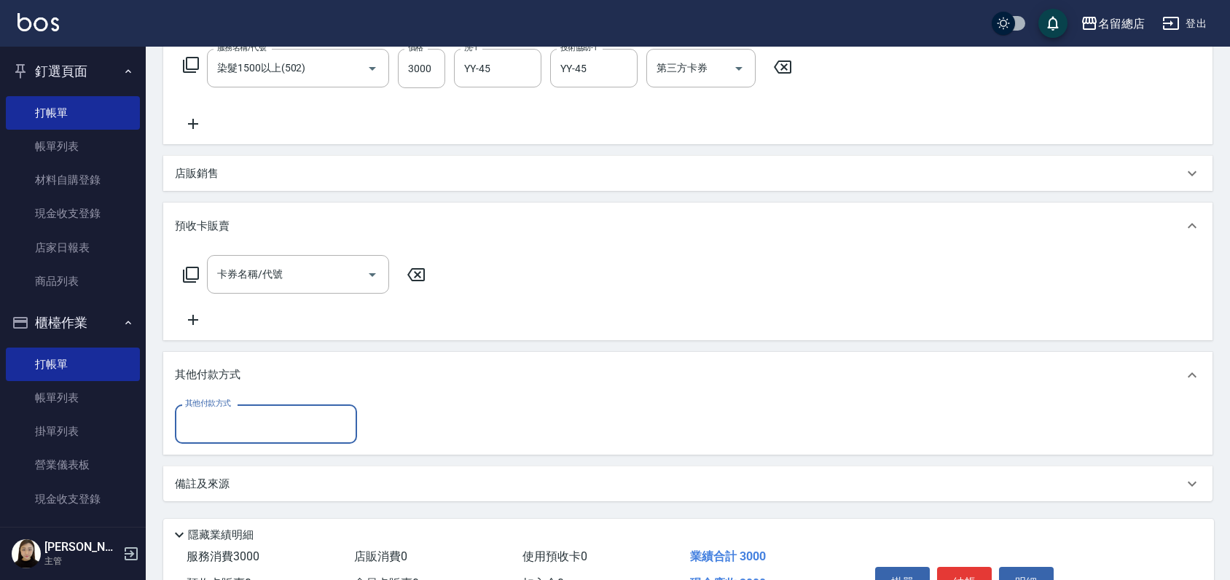
scroll to position [0, 0]
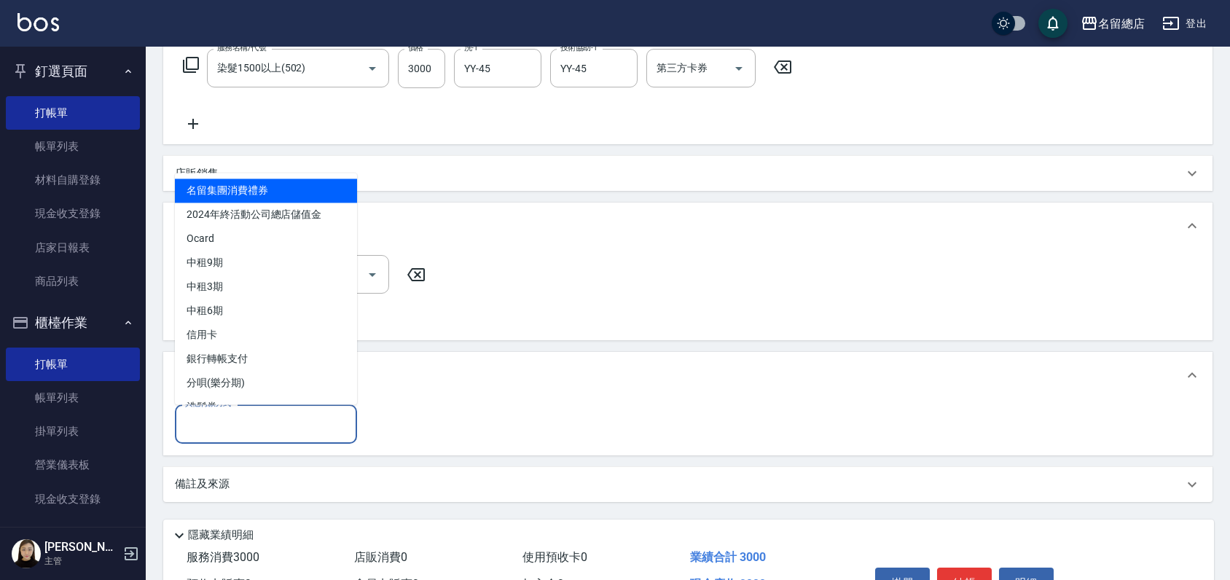
click at [227, 428] on input "其他付款方式" at bounding box center [265, 423] width 169 height 25
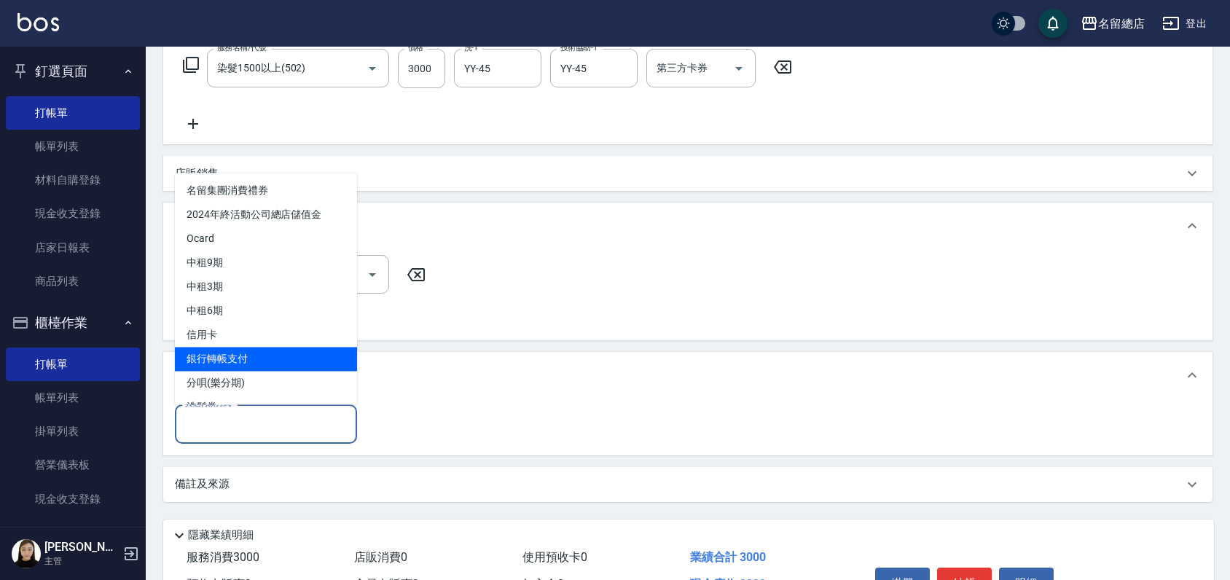
click at [224, 367] on span "銀行轉帳支付" at bounding box center [266, 359] width 182 height 24
type input "銀行轉帳支付"
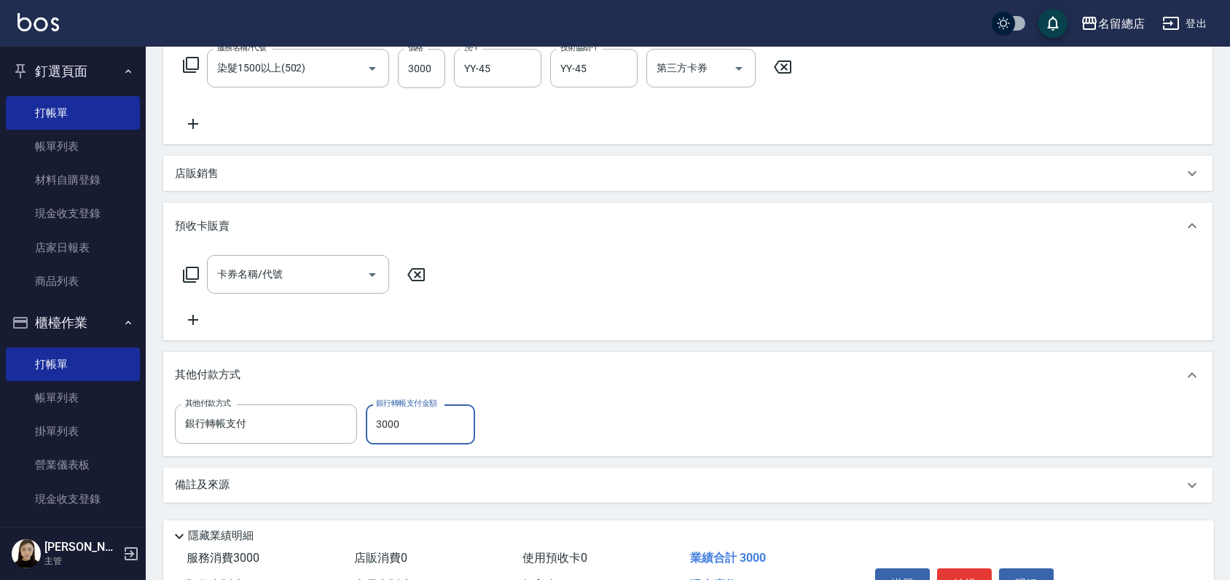
type input "3000"
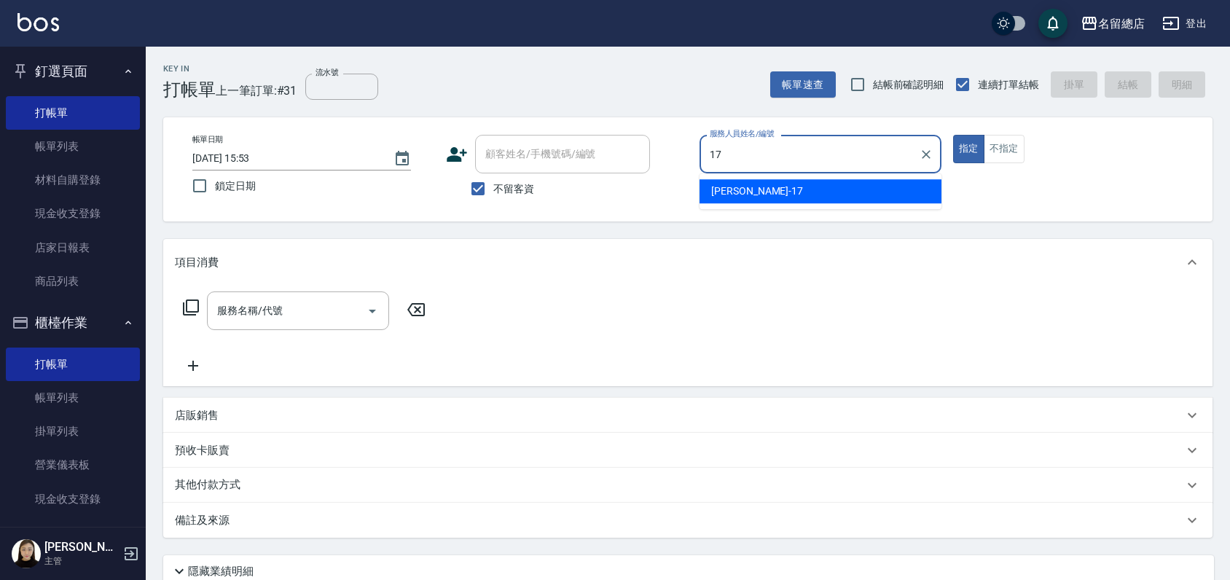
type input "Peter-17"
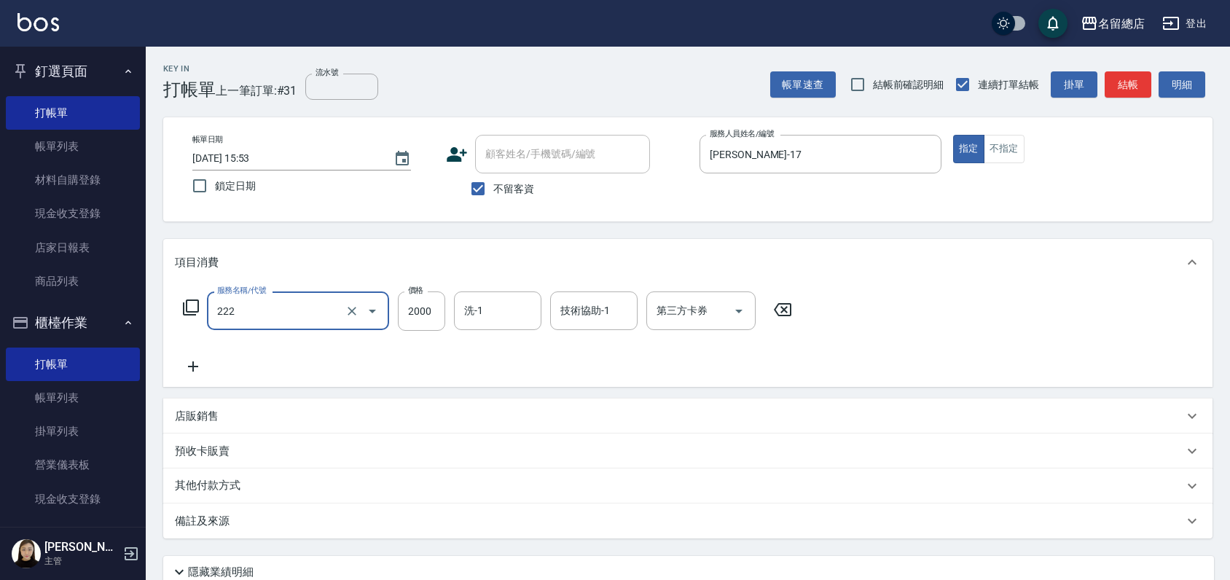
type input "燙髮2000以上(222)"
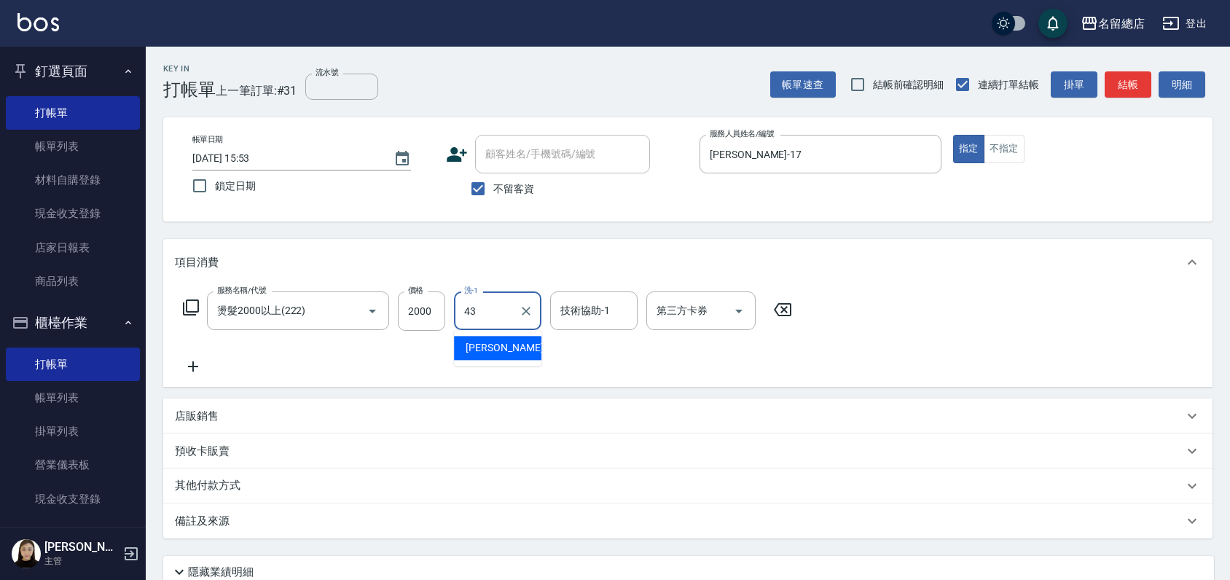
type input "黃郁涵-43"
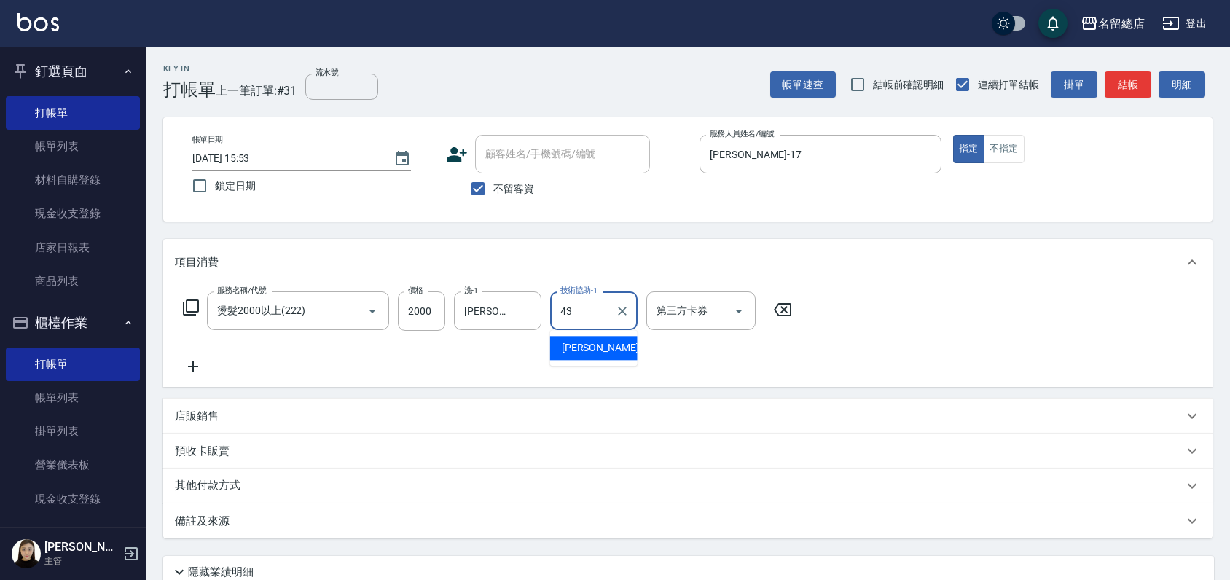
type input "黃郁涵-43"
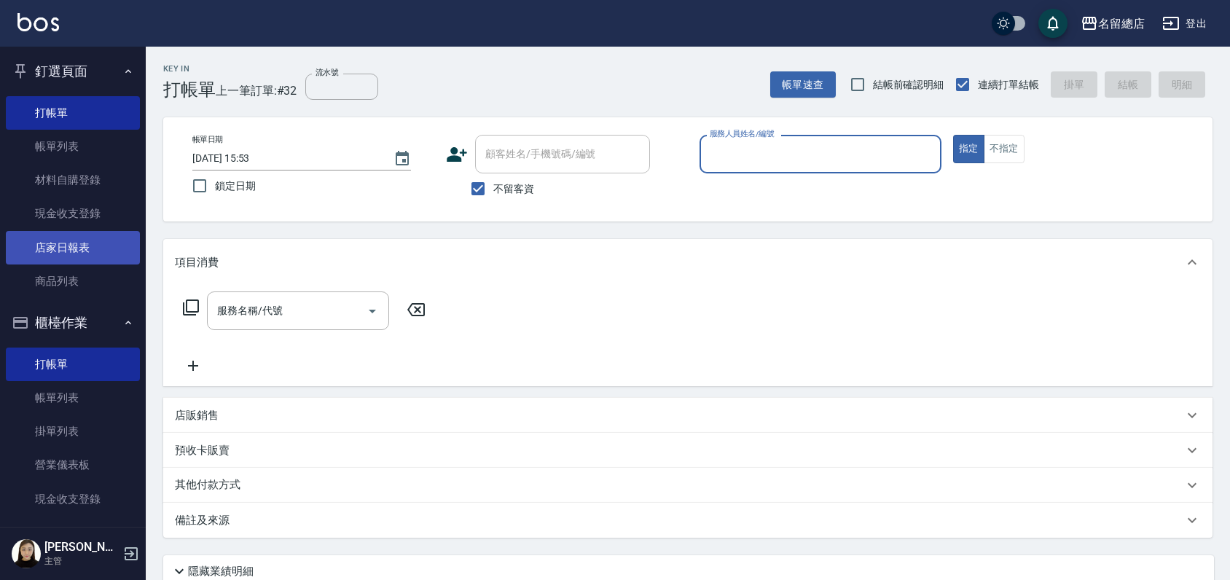
click at [66, 245] on link "店家日報表" at bounding box center [73, 248] width 134 height 34
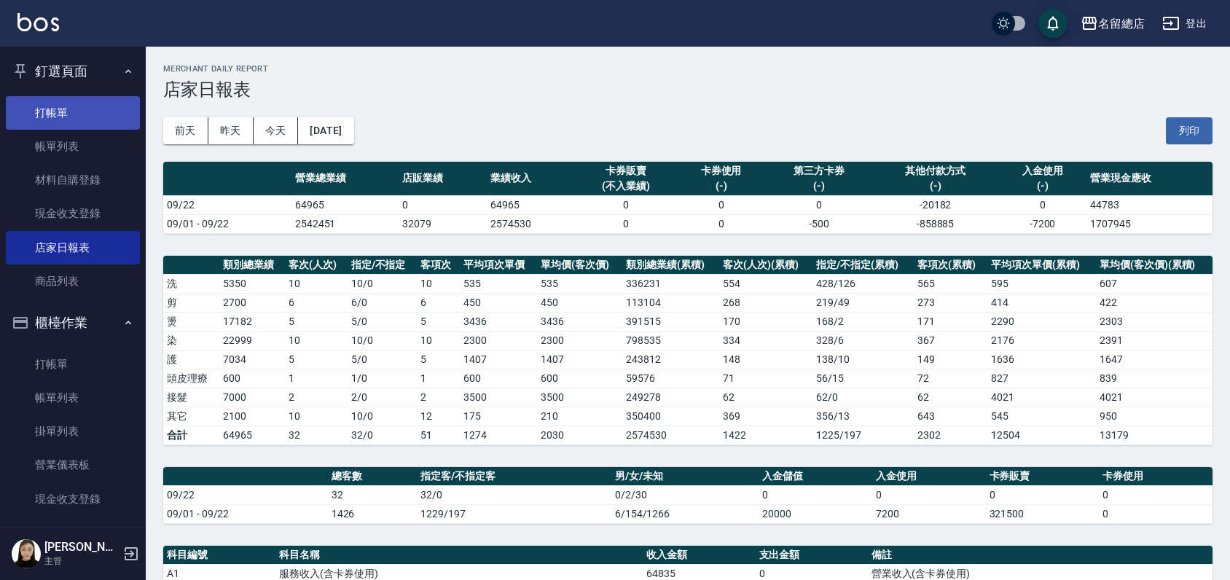
click at [73, 111] on link "打帳單" at bounding box center [73, 113] width 134 height 34
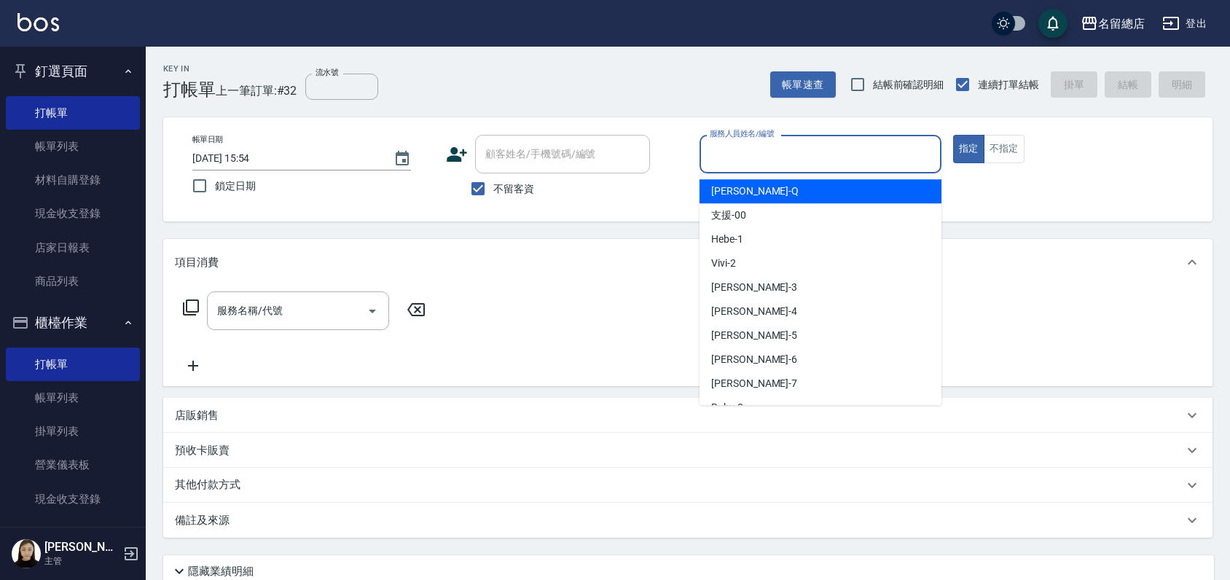
click at [804, 155] on input "服務人員姓名/編號" at bounding box center [820, 153] width 229 height 25
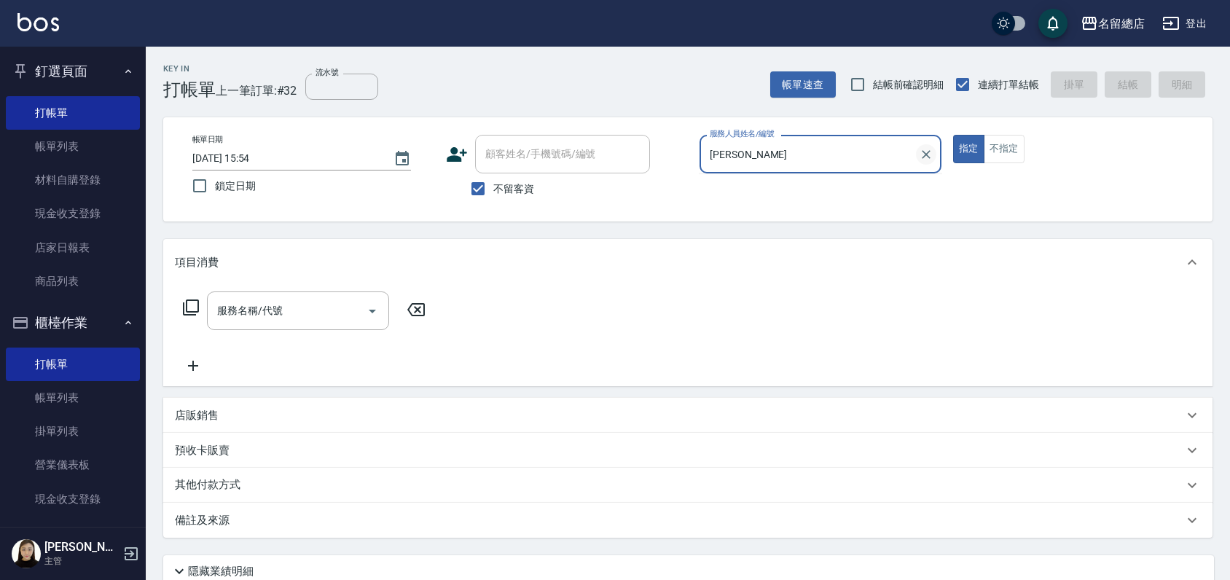
type input "蔣"
click at [476, 186] on input "不留客資" at bounding box center [478, 188] width 31 height 31
checkbox input "false"
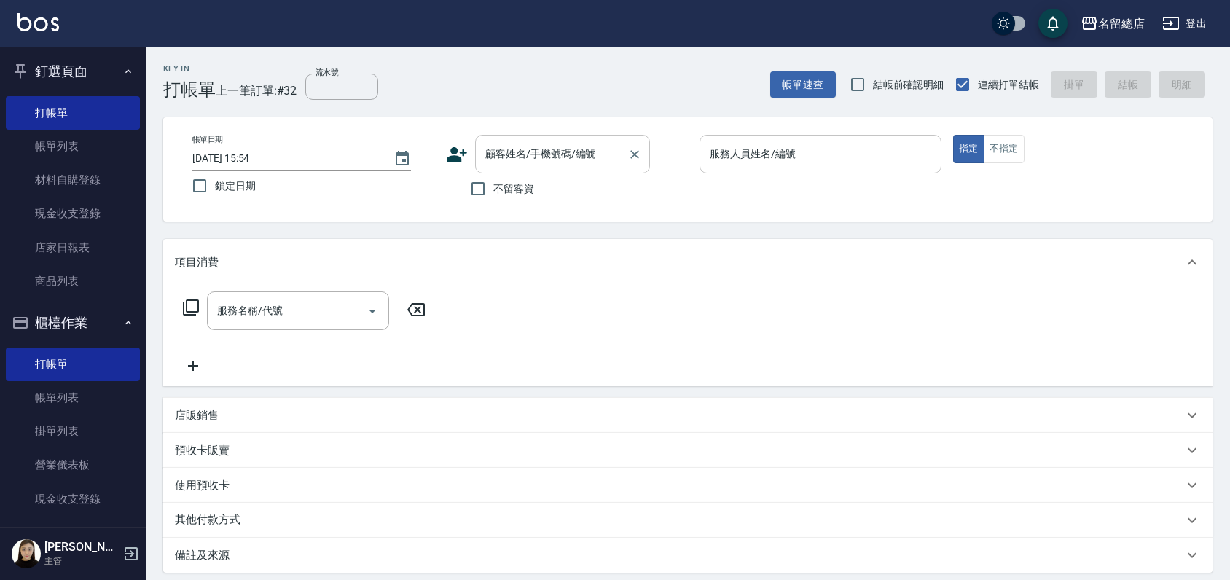
click at [489, 160] on input "顧客姓名/手機號碼/編號" at bounding box center [551, 153] width 140 height 25
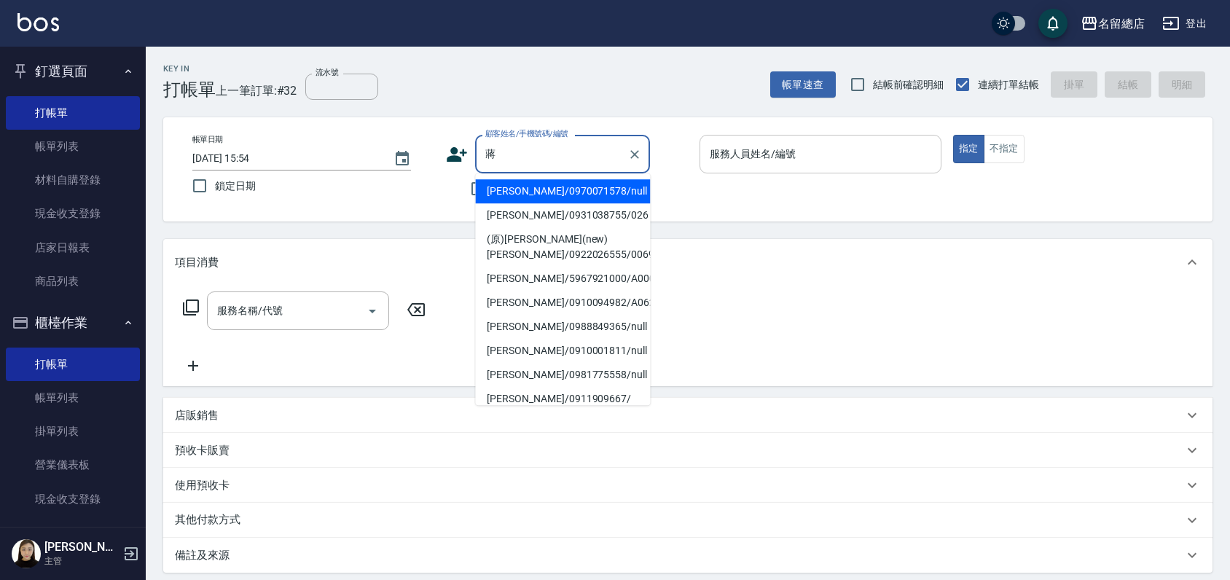
click at [560, 145] on input "蔣" at bounding box center [551, 153] width 140 height 25
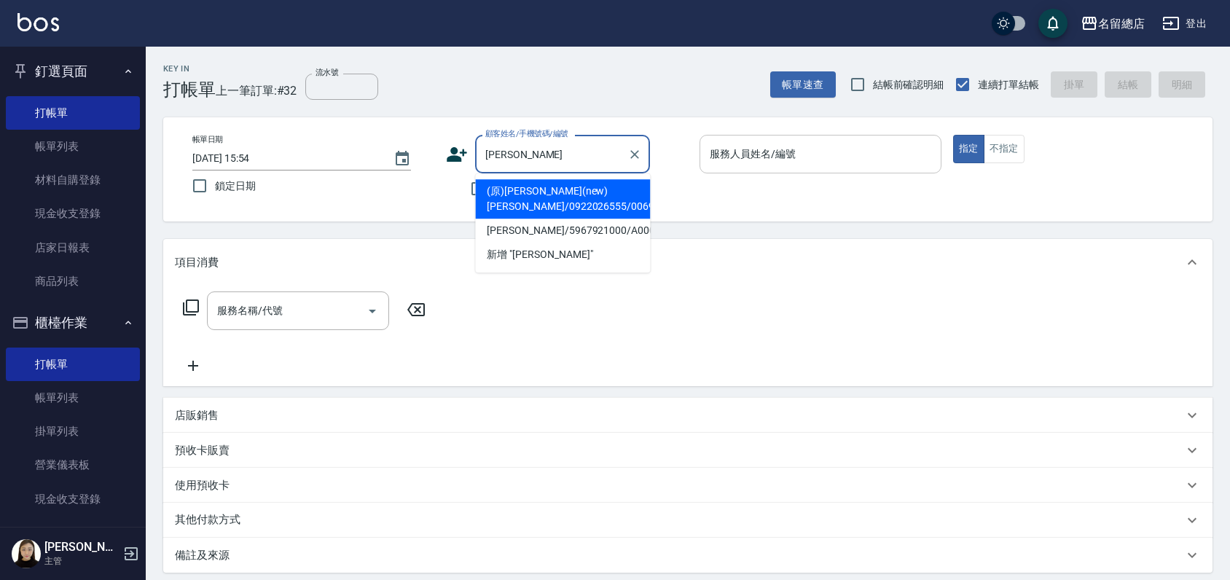
click at [542, 223] on li "蔣慶華/5967921000/A000311" at bounding box center [562, 231] width 175 height 24
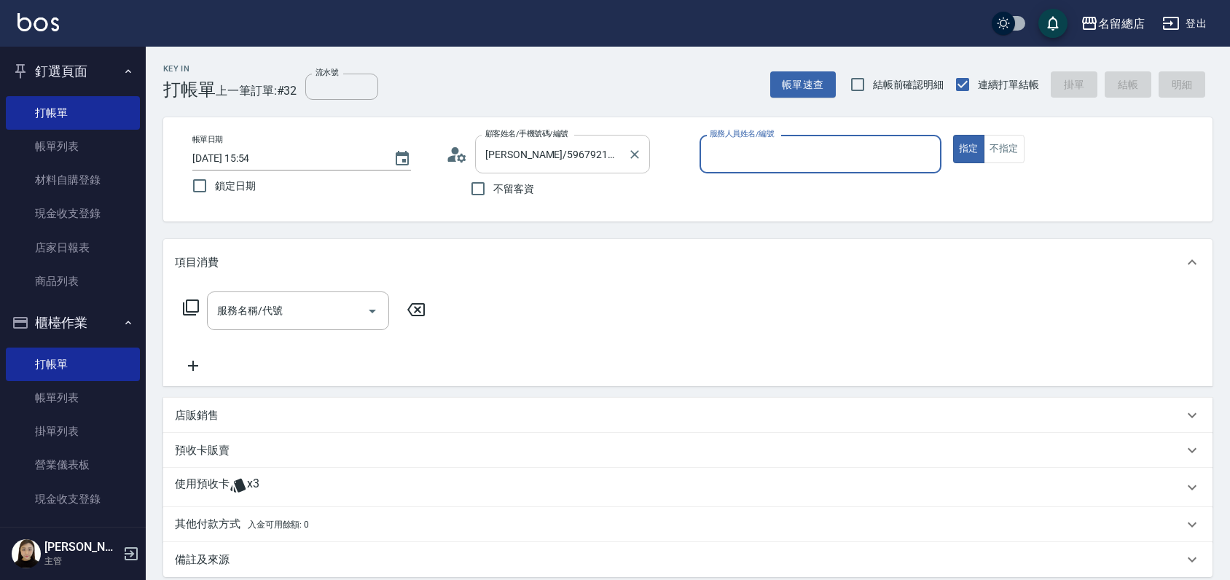
click at [597, 153] on input "蔣慶華/5967921000/A000311" at bounding box center [551, 153] width 140 height 25
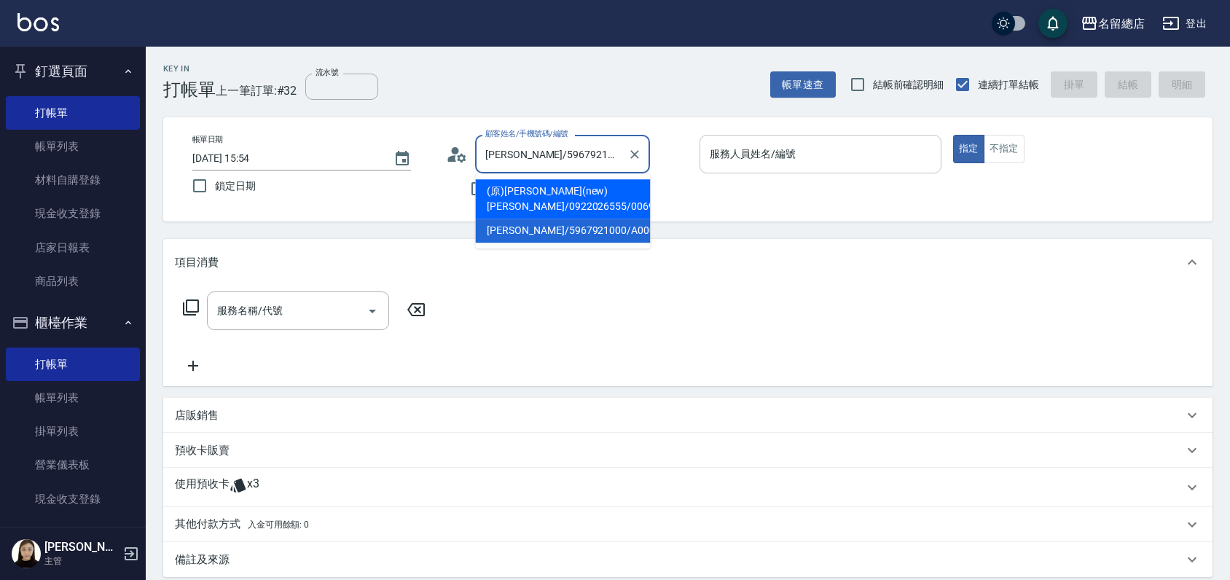
click at [602, 152] on input "蔣慶華/5967921000/A000311" at bounding box center [551, 153] width 140 height 25
drag, startPoint x: 616, startPoint y: 153, endPoint x: 519, endPoint y: 157, distance: 97.7
click at [519, 157] on input "蔣慶華/5967921000/A000311" at bounding box center [551, 153] width 140 height 25
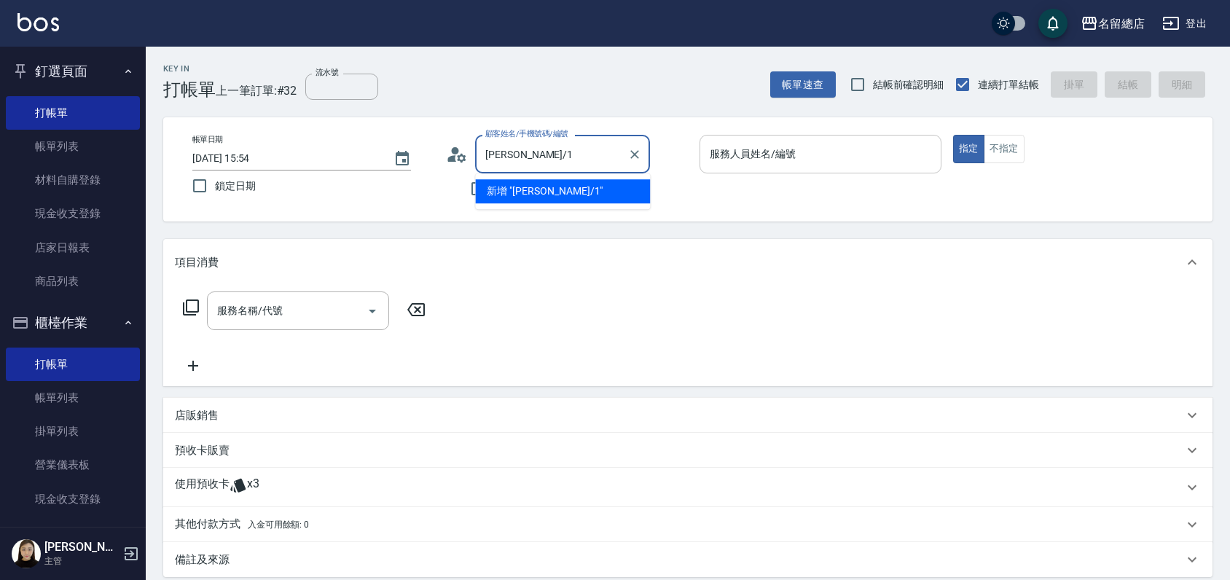
click at [551, 152] on input "蔣慶華/1" at bounding box center [551, 153] width 140 height 25
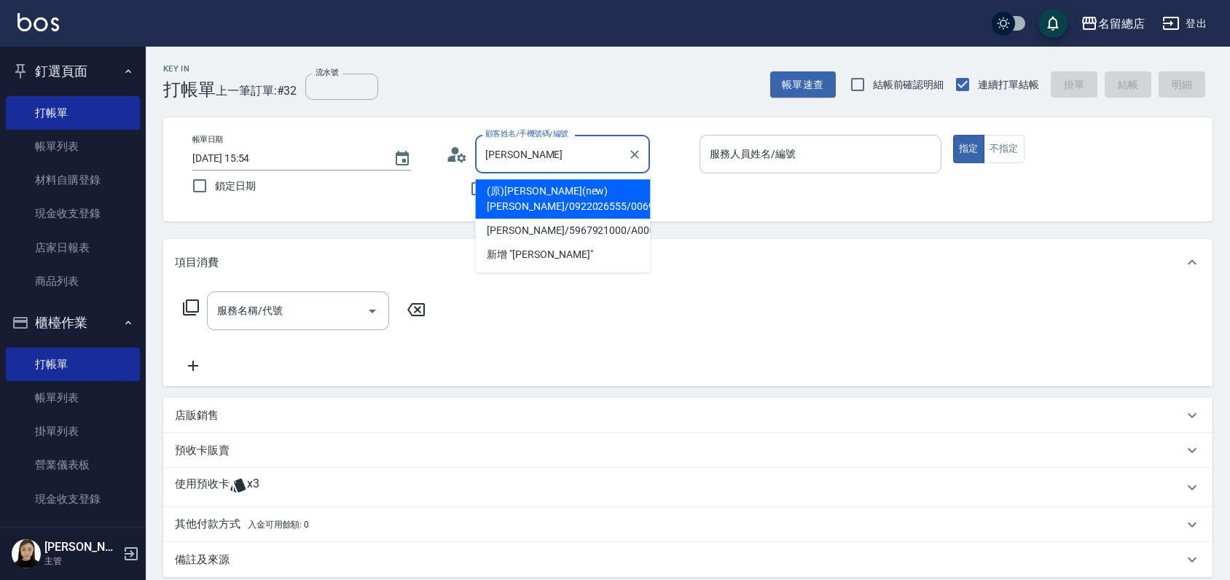
click at [611, 195] on li "(原)殷玉珍(new)蔣慶華/0922026555/006998" at bounding box center [562, 198] width 175 height 39
type input "(原)殷玉珍(new)蔣慶華/0922026555/006998"
click at [585, 151] on input "(原)殷玉珍(new)蔣慶華/0922026555/006998" at bounding box center [551, 153] width 140 height 25
click at [570, 197] on li "(原)殷玉珍(new)蔣慶華/0922026555/006998" at bounding box center [562, 198] width 175 height 39
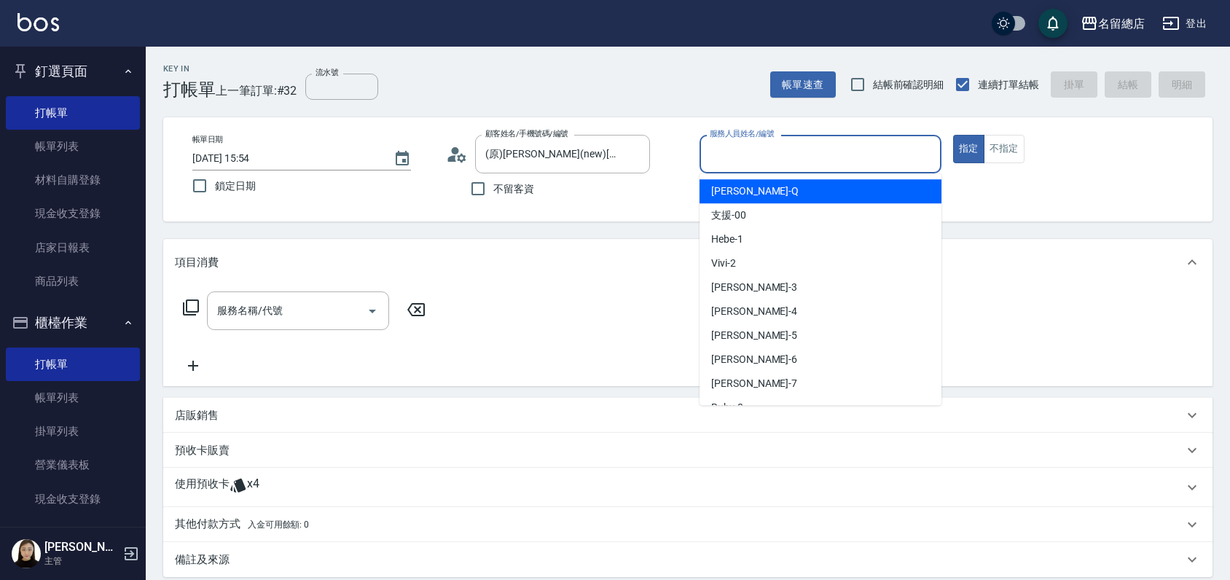
click at [758, 149] on input "服務人員姓名/編號" at bounding box center [820, 153] width 229 height 25
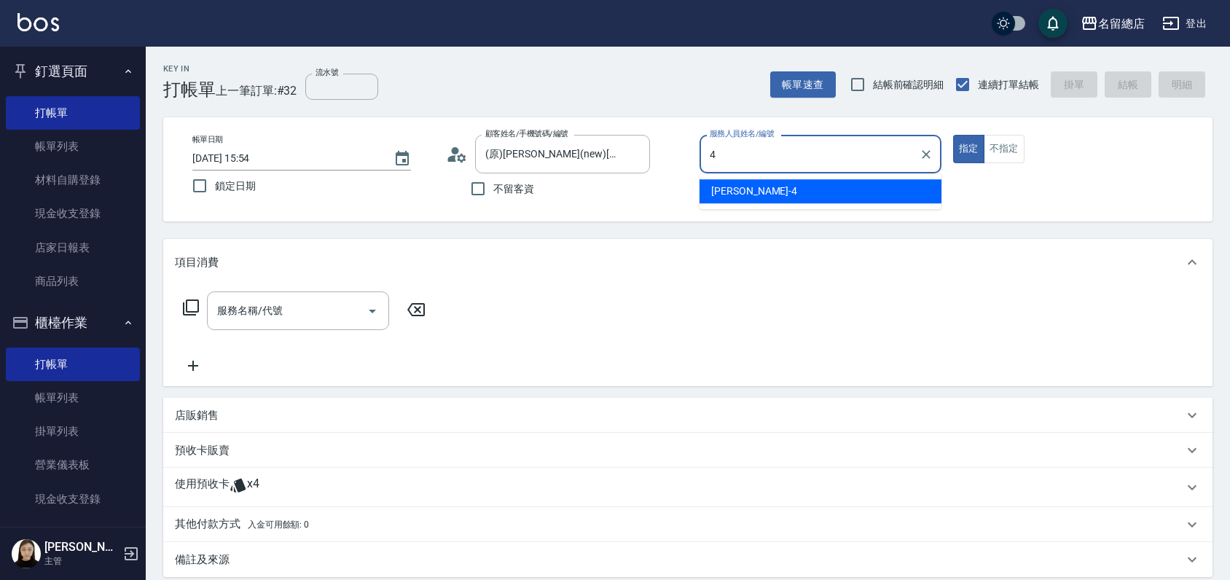
type input "Amy-4"
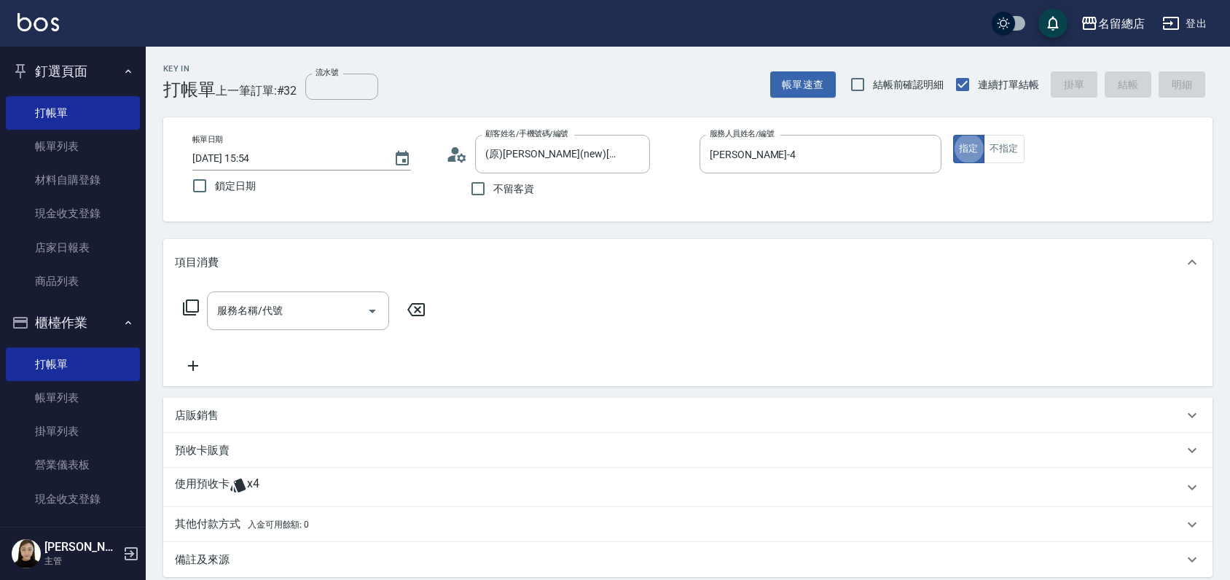
type button "true"
click at [186, 488] on p "使用預收卡" at bounding box center [202, 487] width 55 height 22
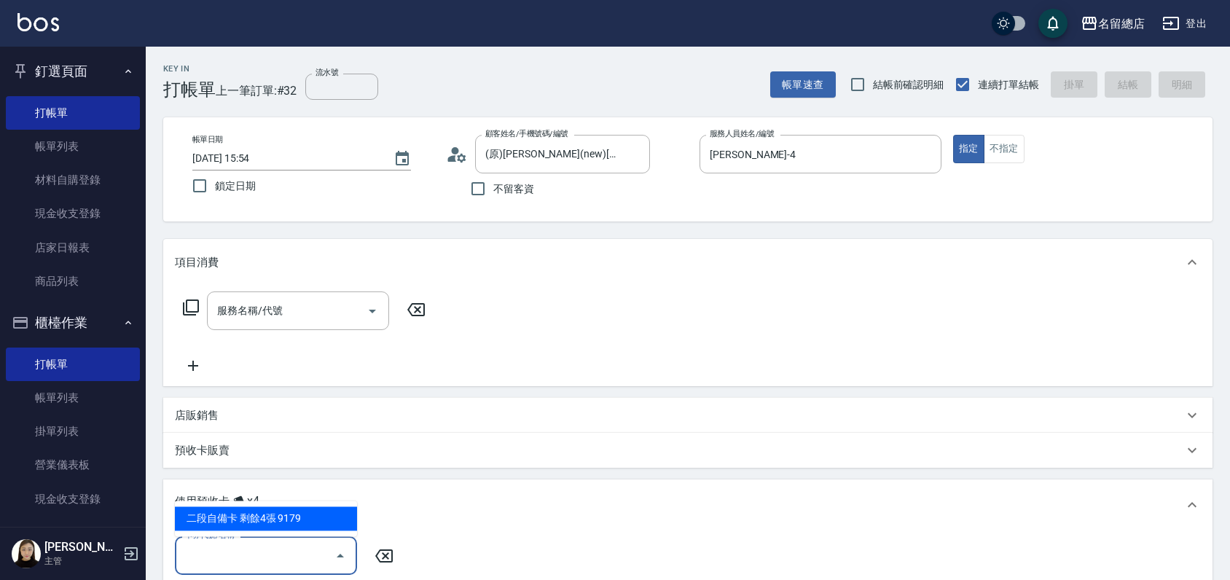
click at [219, 548] on input "卡券代號/名稱" at bounding box center [254, 555] width 147 height 25
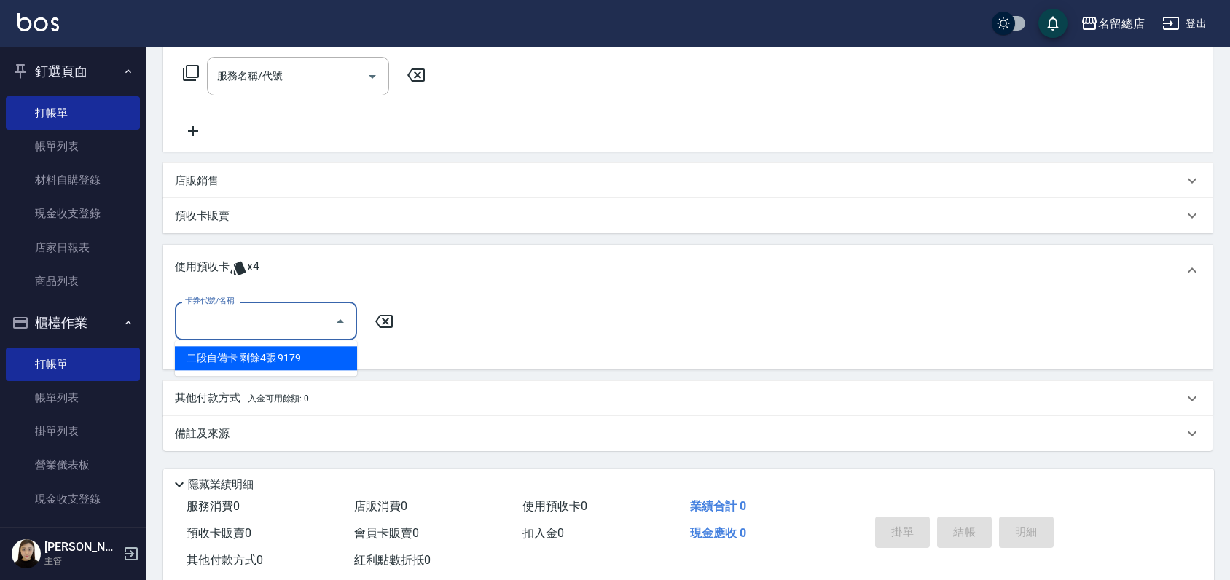
scroll to position [243, 0]
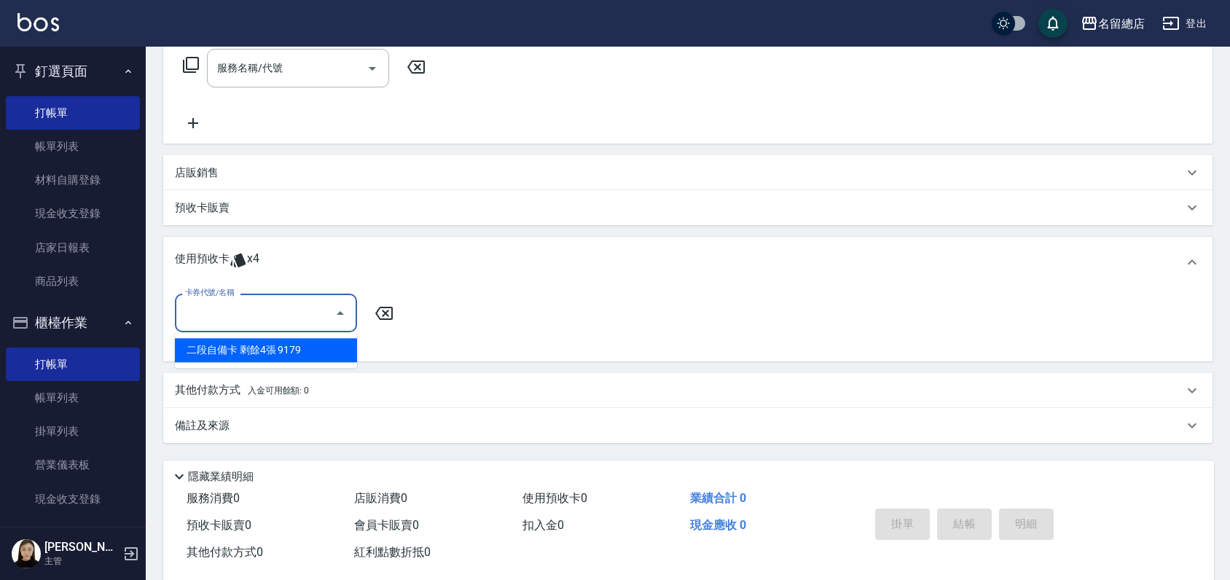
click at [507, 253] on div "使用預收卡 x4" at bounding box center [679, 262] width 1008 height 22
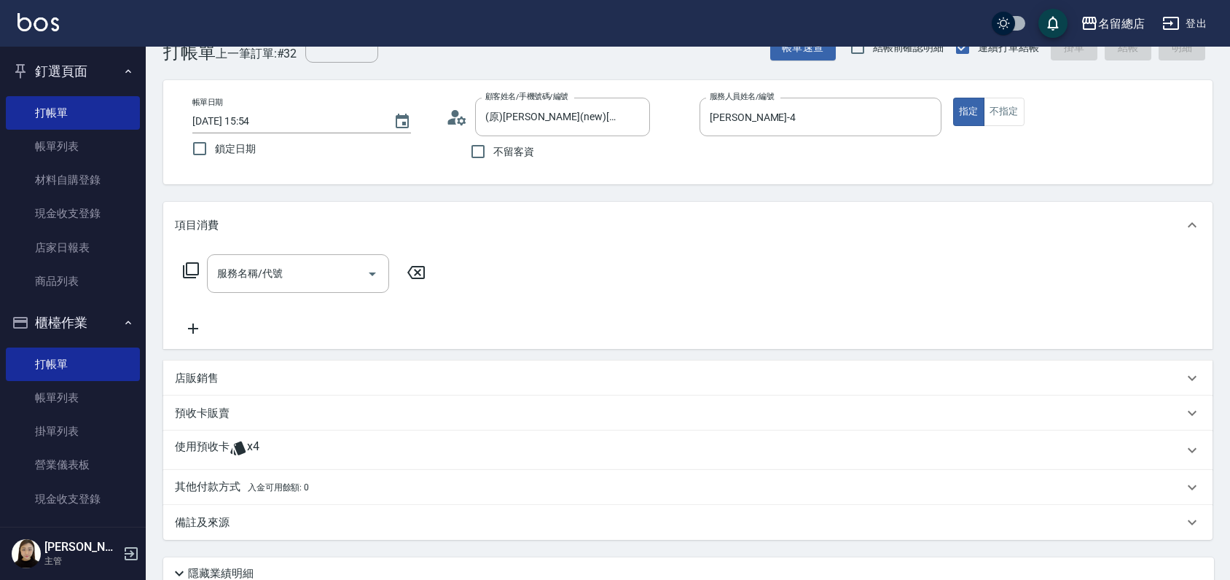
scroll to position [0, 0]
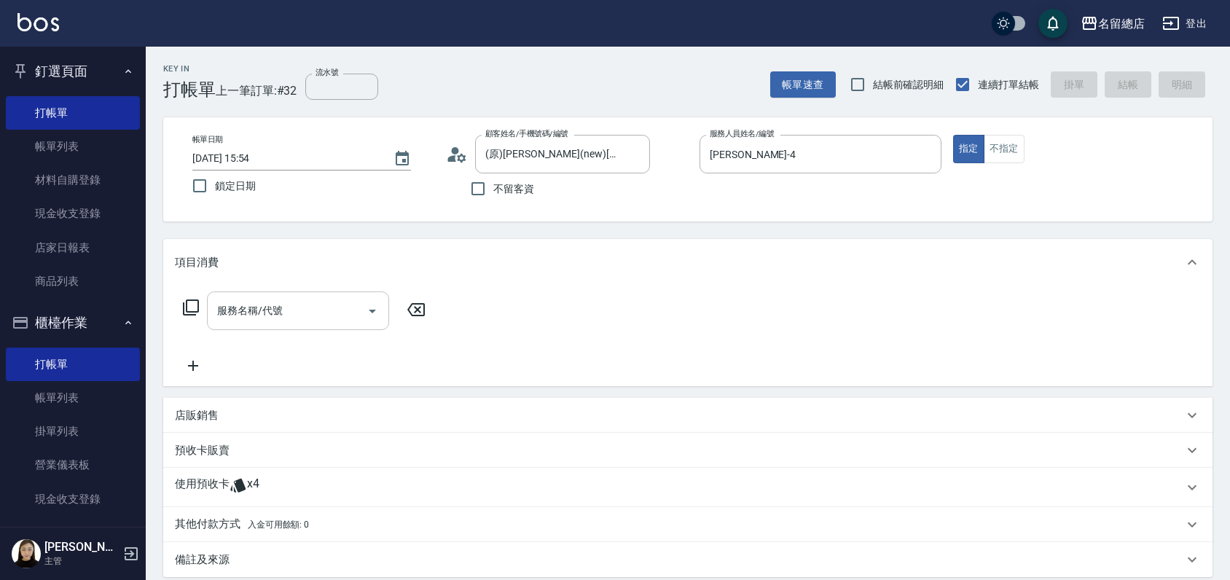
click at [256, 311] on input "服務名稱/代號" at bounding box center [286, 310] width 147 height 25
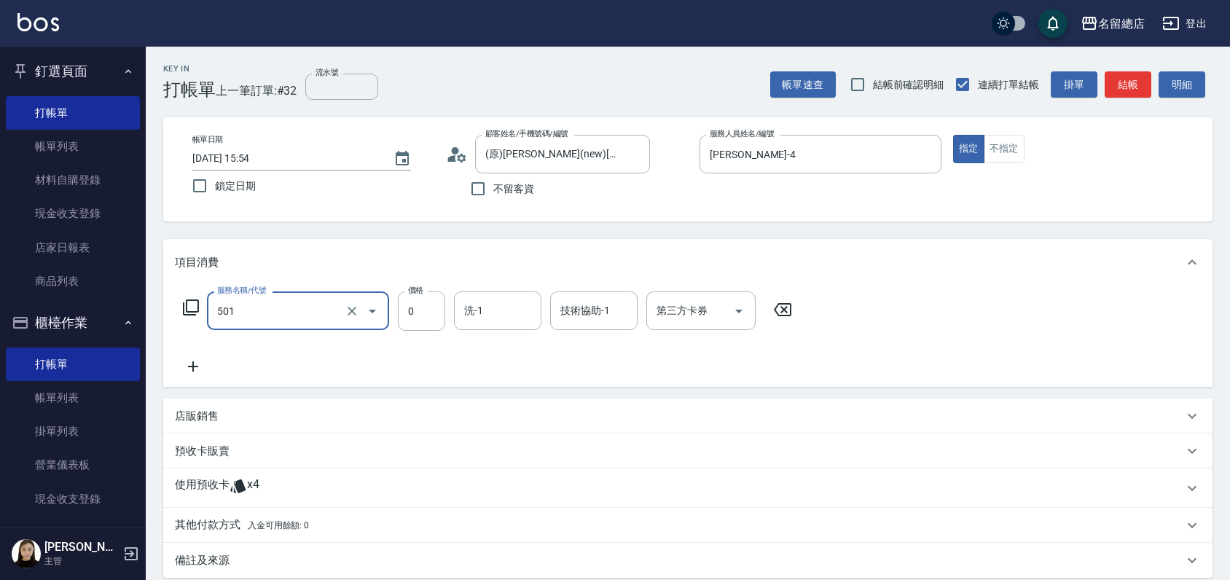
type input "2段蓋卡1300以上(501)"
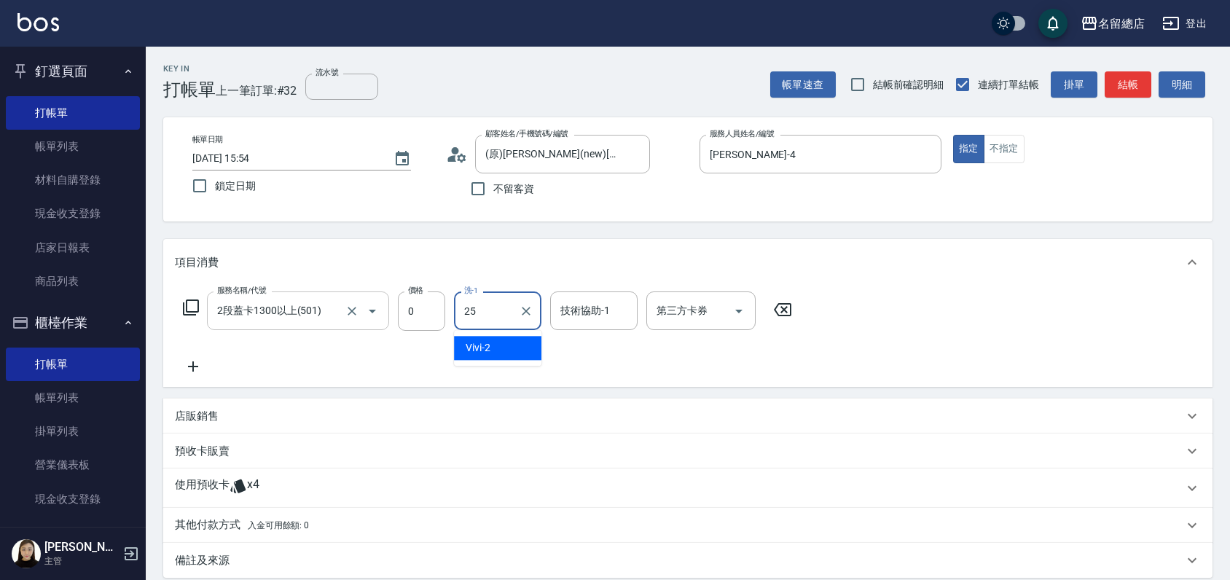
type input "王娟-25"
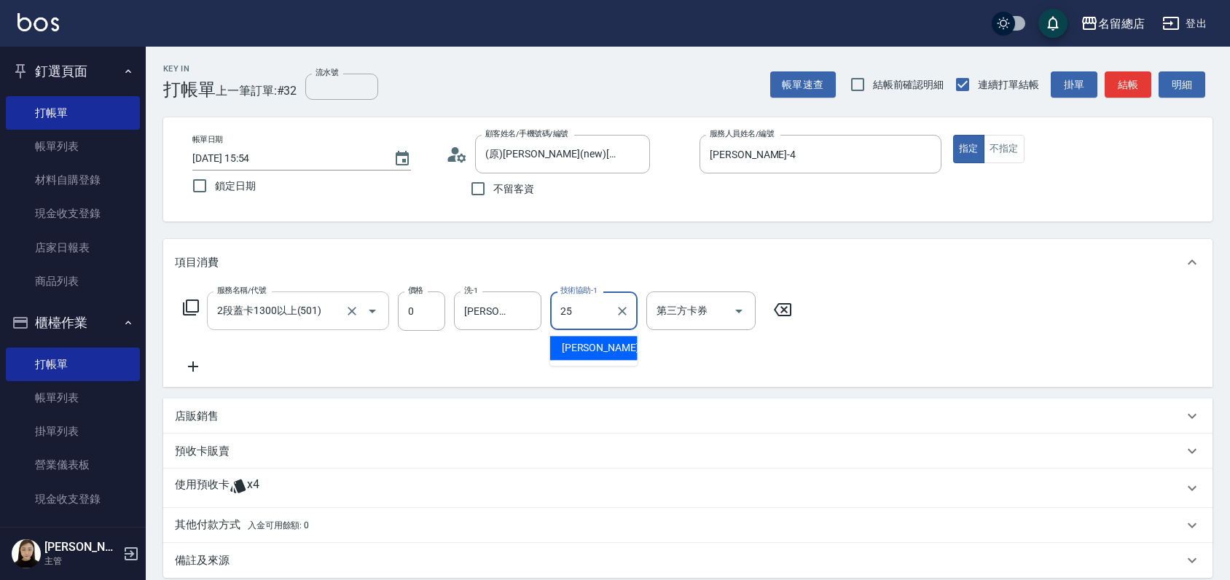
type input "王娟-25"
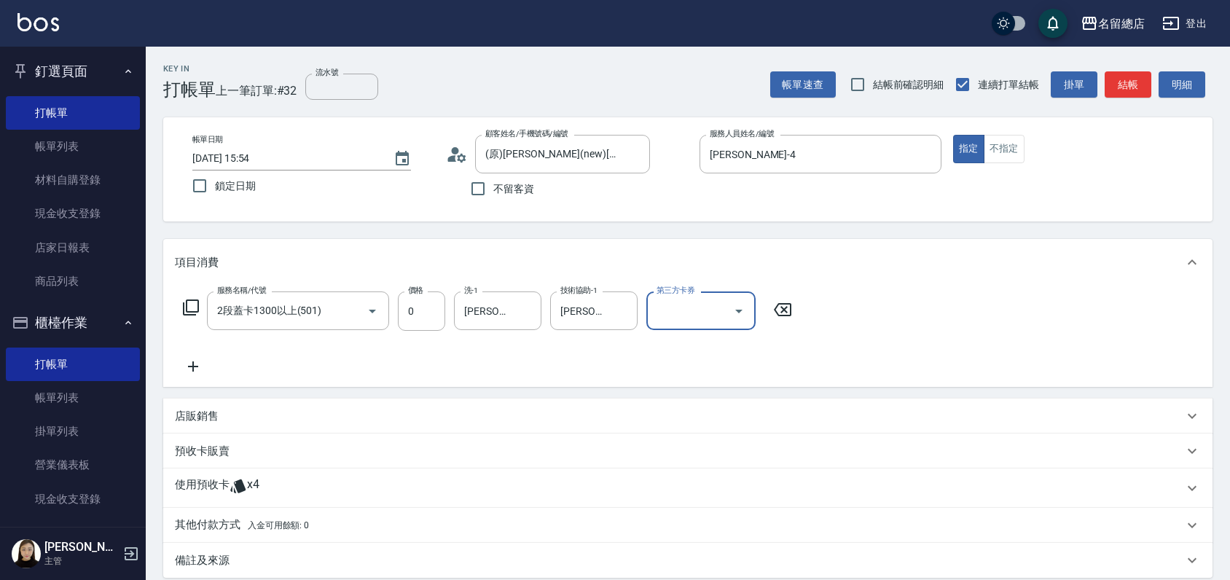
scroll to position [161, 0]
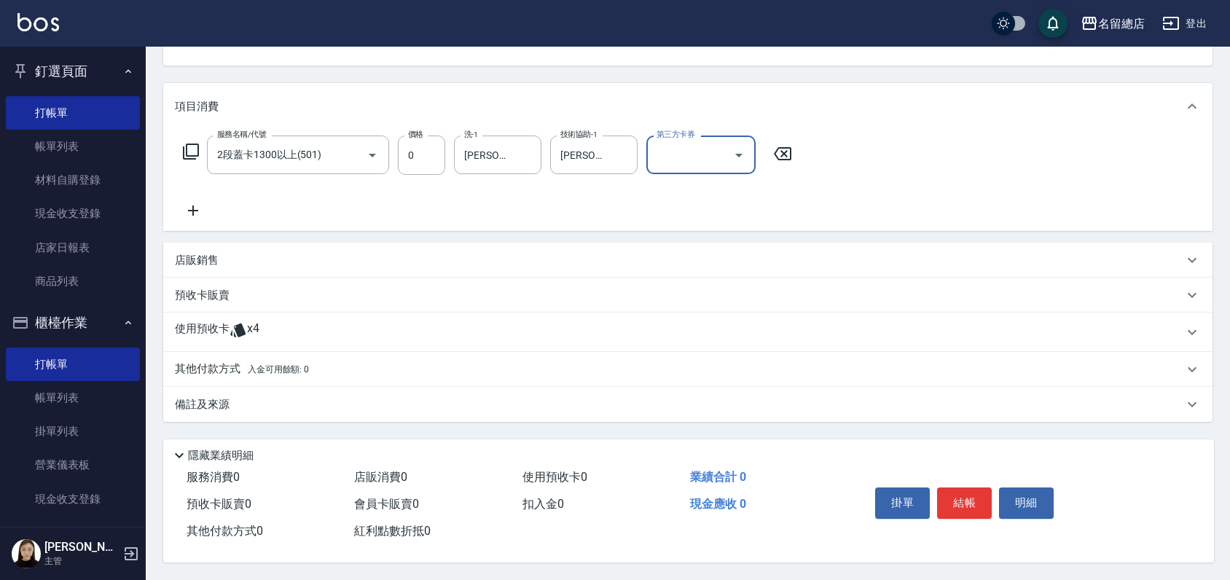
click at [213, 323] on p "使用預收卡" at bounding box center [202, 332] width 55 height 22
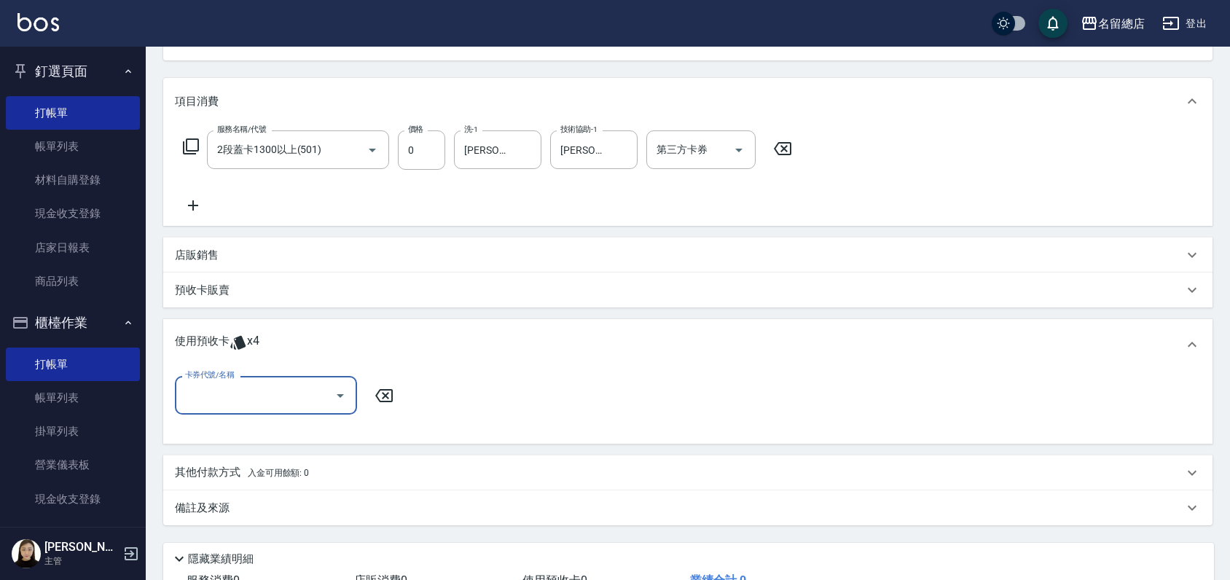
scroll to position [0, 0]
click at [232, 412] on div "卡券代號/名稱" at bounding box center [266, 395] width 182 height 39
click at [338, 320] on div "使用預收卡 x4" at bounding box center [687, 344] width 1049 height 51
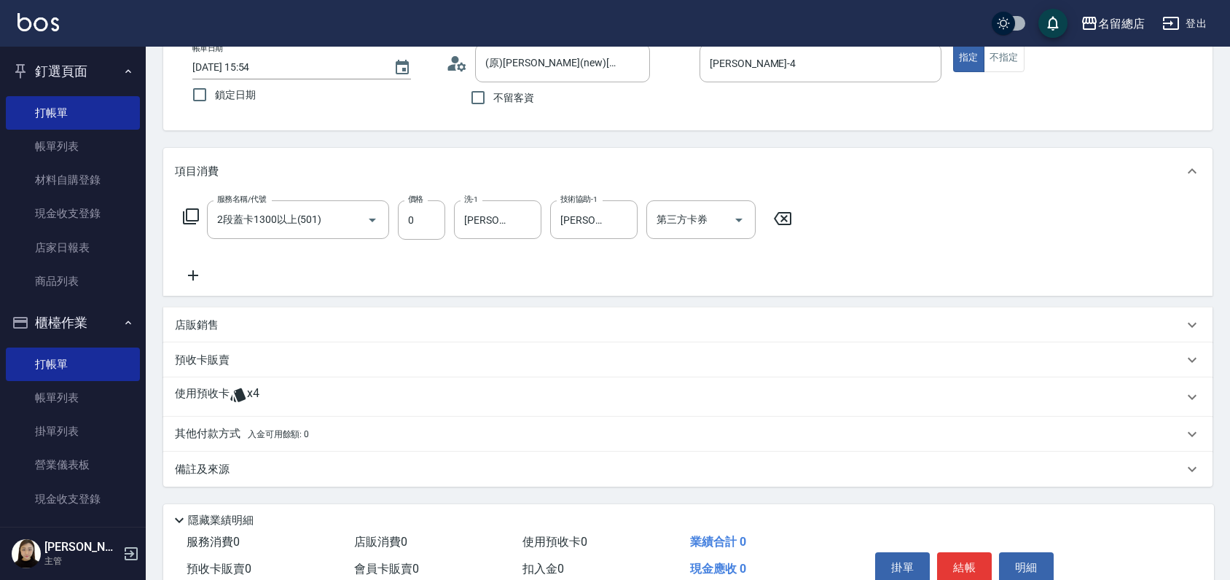
scroll to position [161, 0]
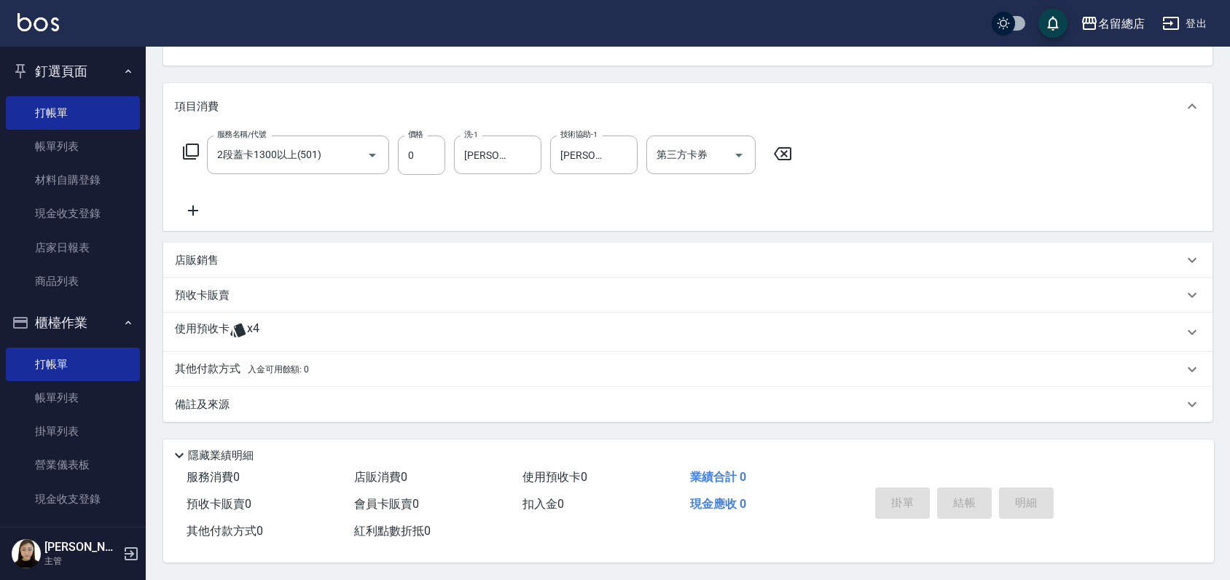
type input "2025/09/22 15:57"
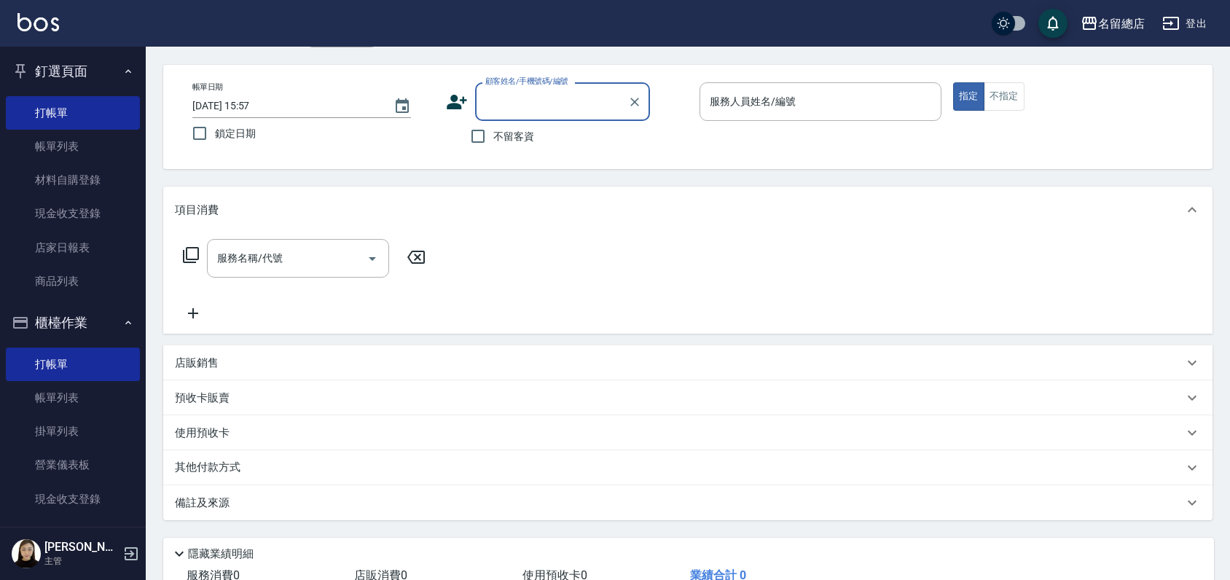
scroll to position [0, 0]
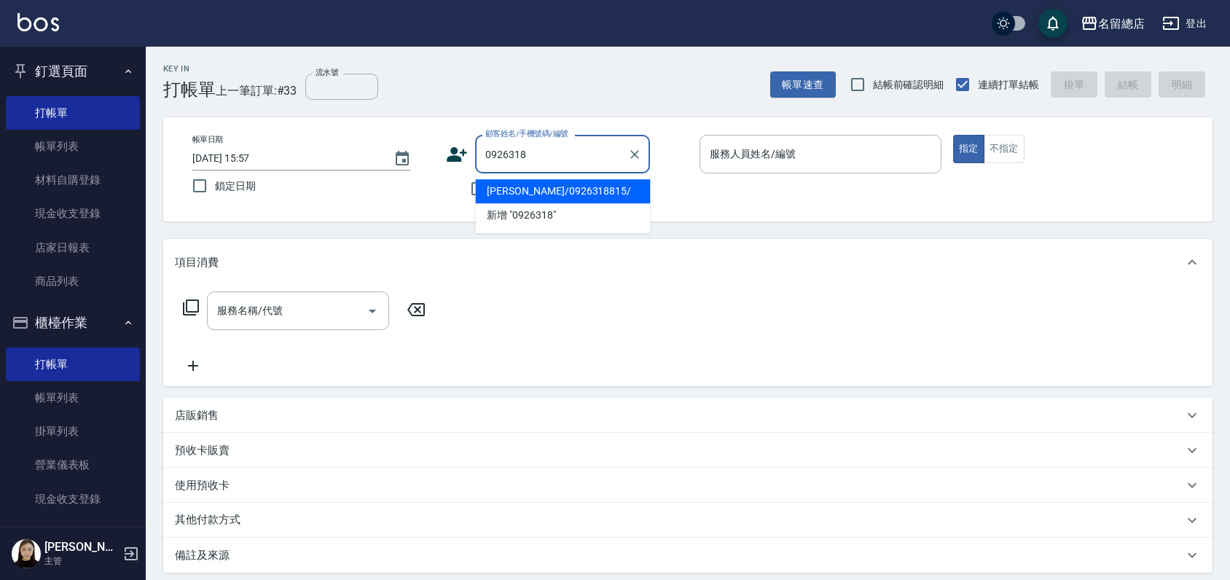
click at [559, 190] on li "周世娟/0926318815/" at bounding box center [562, 191] width 175 height 24
type input "周世娟/0926318815/"
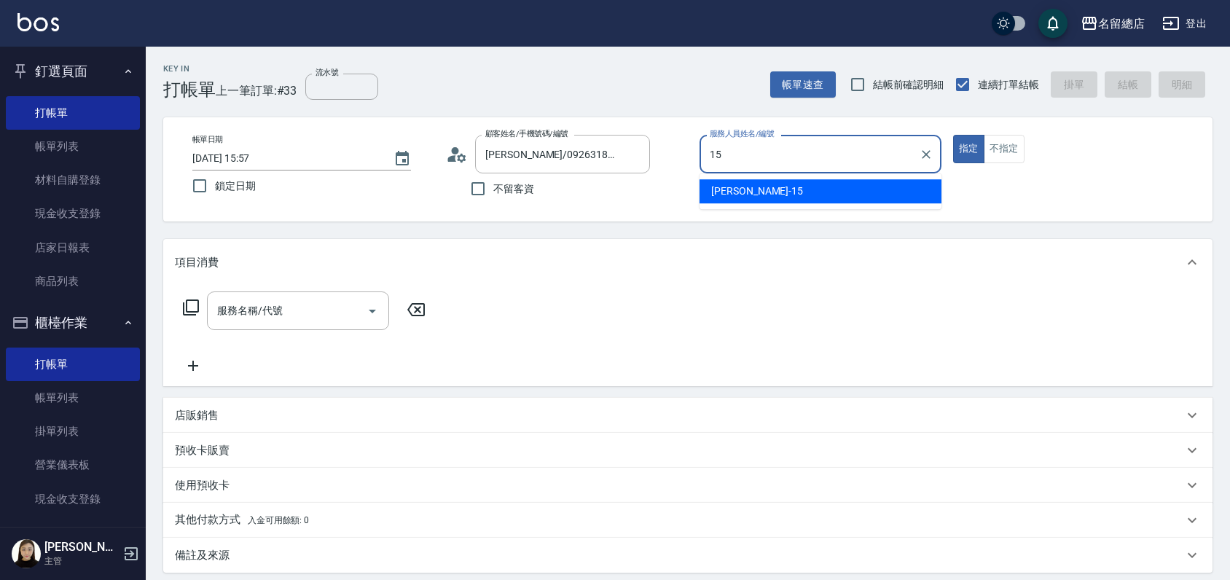
type input "Michelle-15"
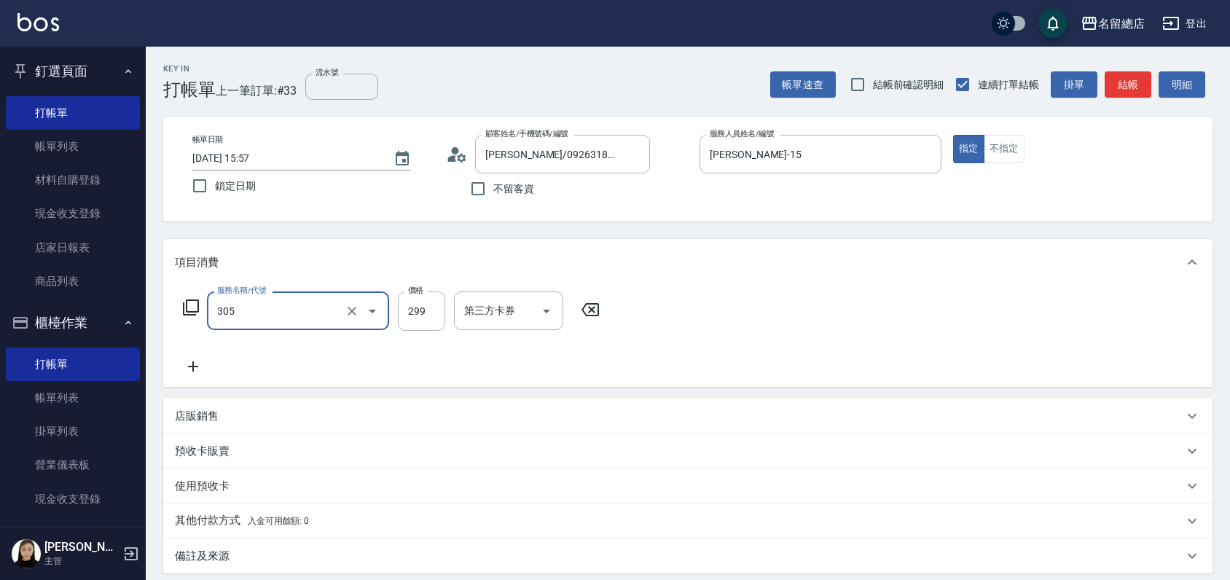
type input "剪髮(305)"
type input "500"
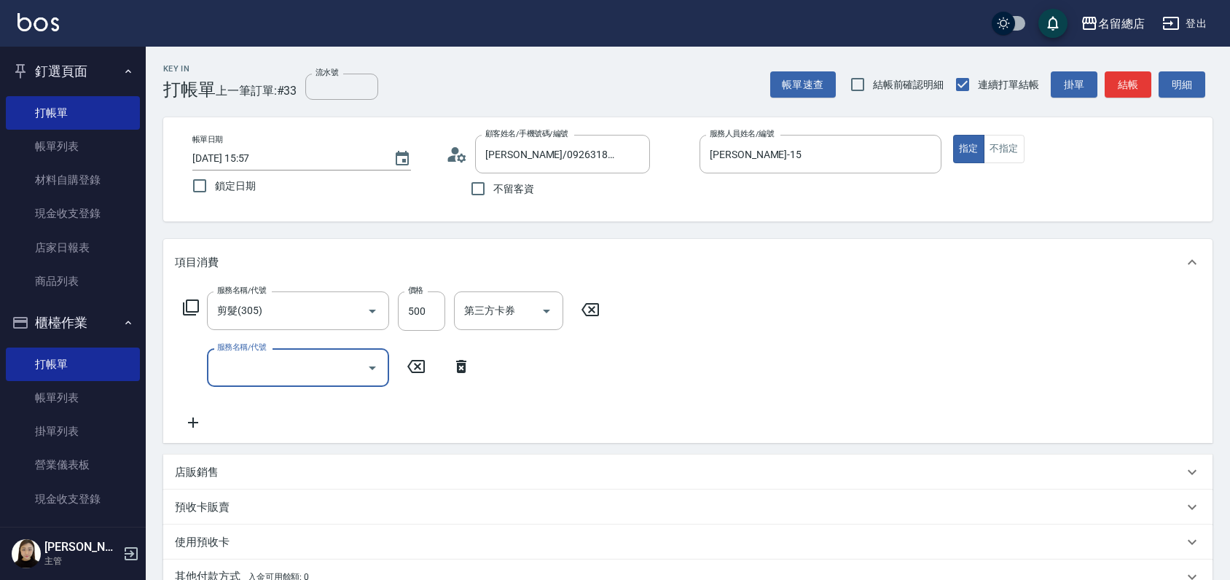
type input "2"
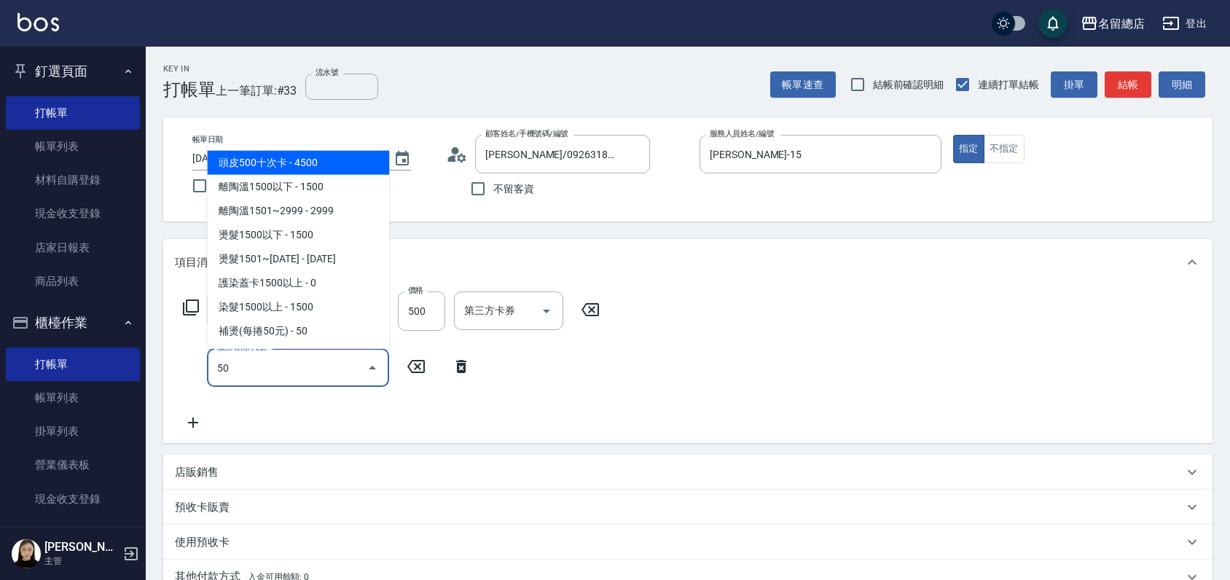
type input "503"
